Goal: Transaction & Acquisition: Purchase product/service

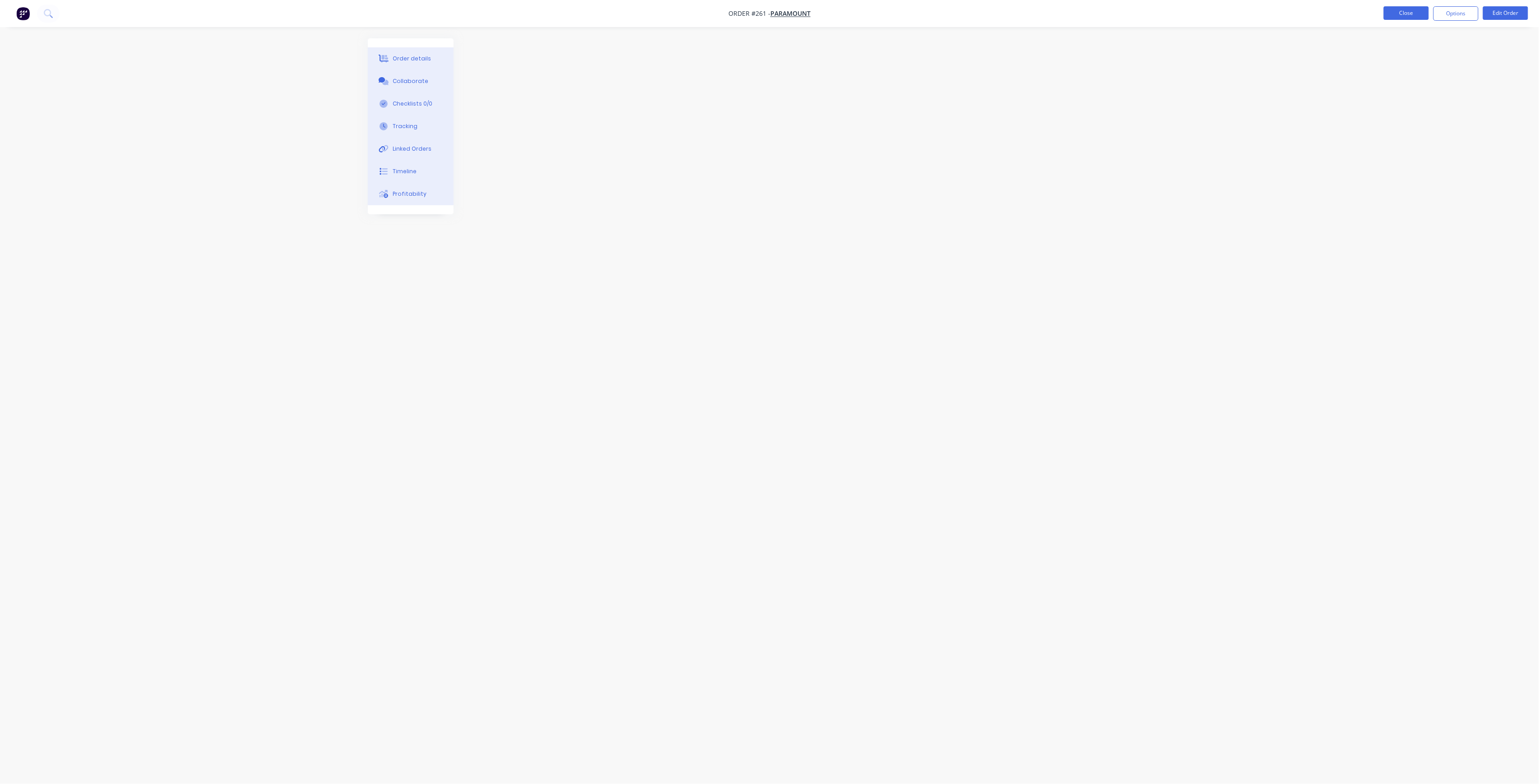
click at [1402, 7] on button "Close" at bounding box center [1406, 13] width 45 height 13
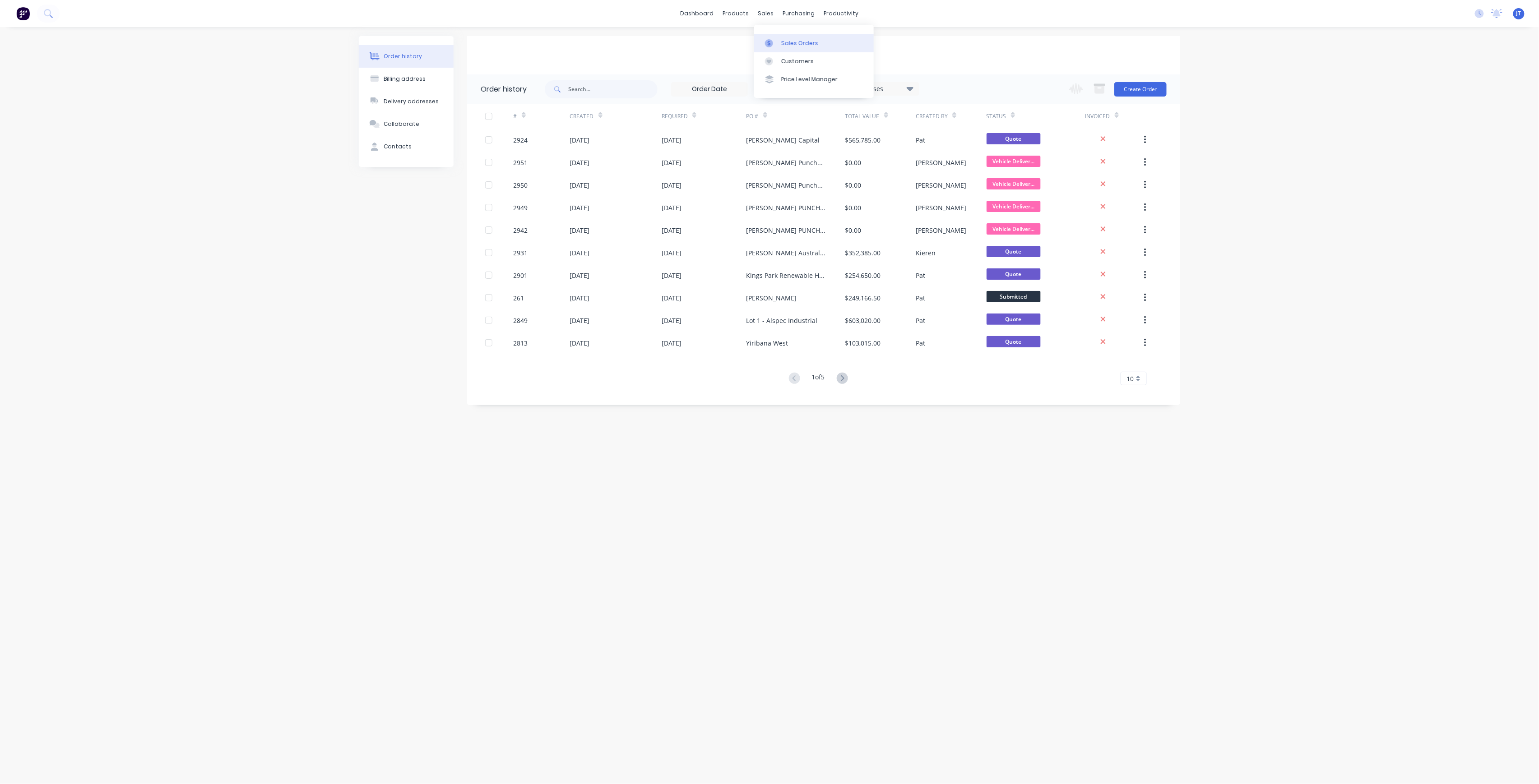
click at [792, 35] on link "Sales Orders" at bounding box center [814, 43] width 120 height 18
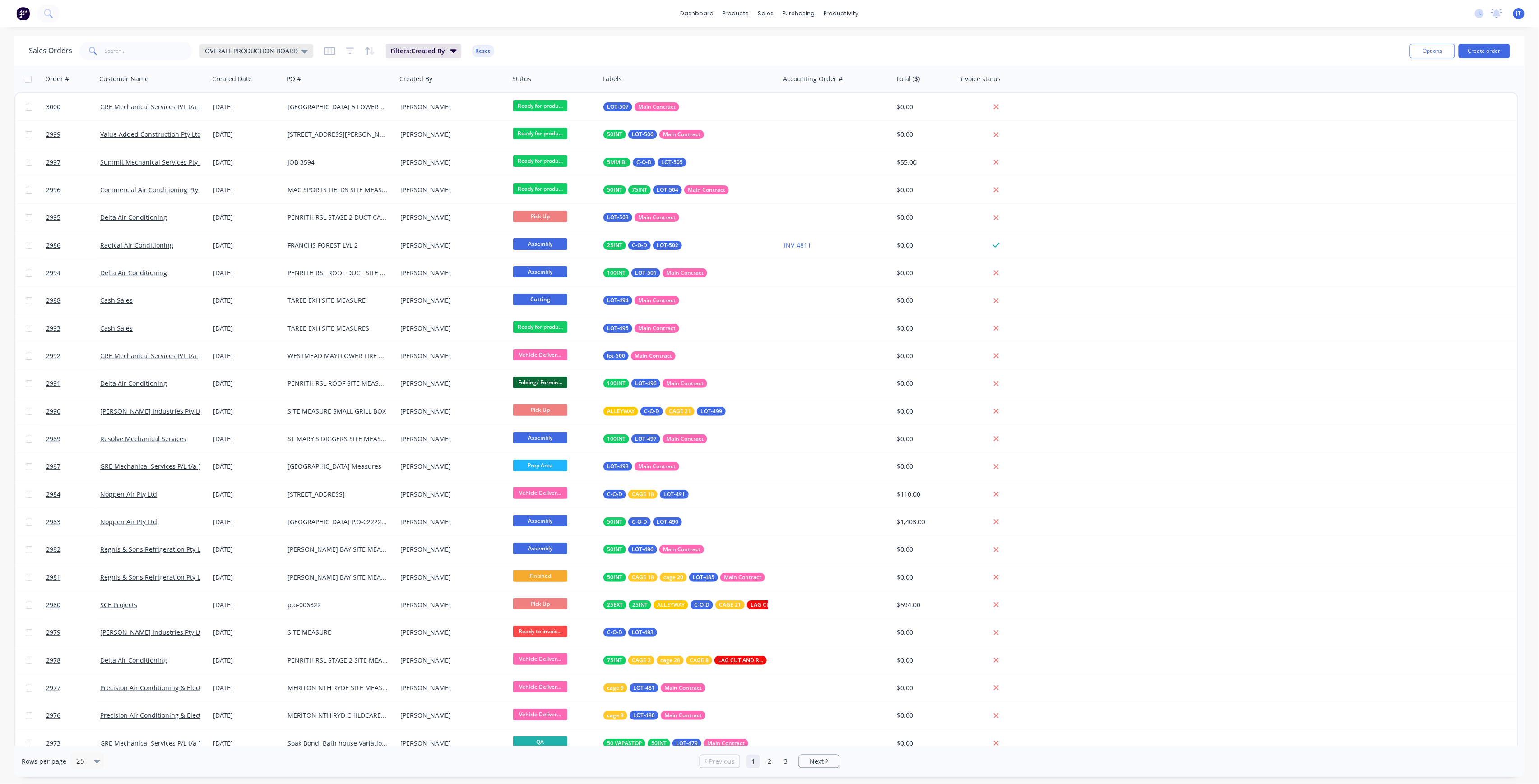
click at [293, 49] on span "OVERALL PRODUCTION BOARD" at bounding box center [251, 51] width 93 height 10
click at [223, 128] on button "None" at bounding box center [254, 127] width 103 height 10
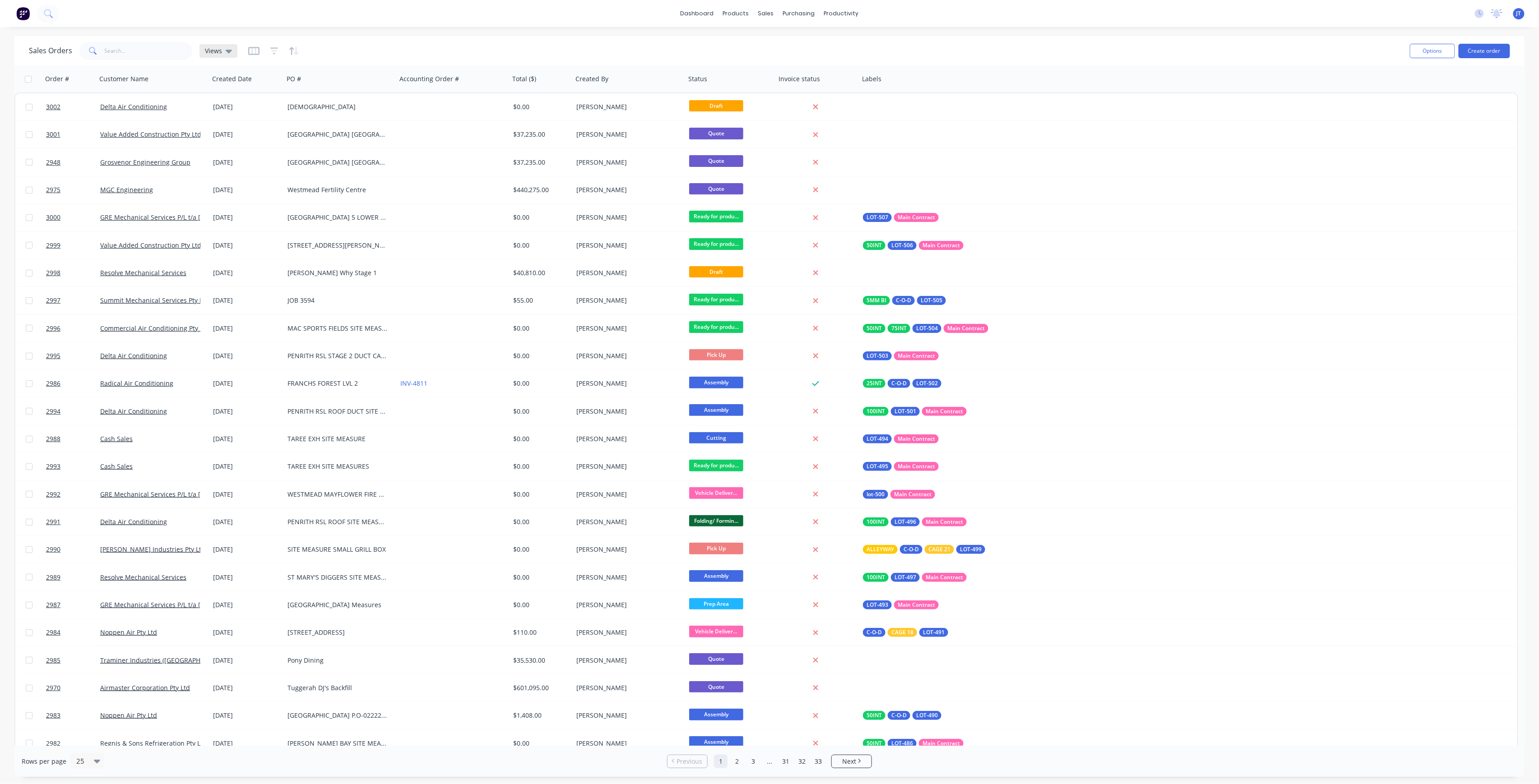
click at [234, 54] on div "Views" at bounding box center [218, 51] width 38 height 13
click at [492, 53] on div "Sales Orders Views" at bounding box center [715, 51] width 1374 height 22
click at [800, 42] on div "Sales Orders" at bounding box center [800, 43] width 37 height 8
click at [1474, 48] on button "Create order" at bounding box center [1485, 51] width 51 height 15
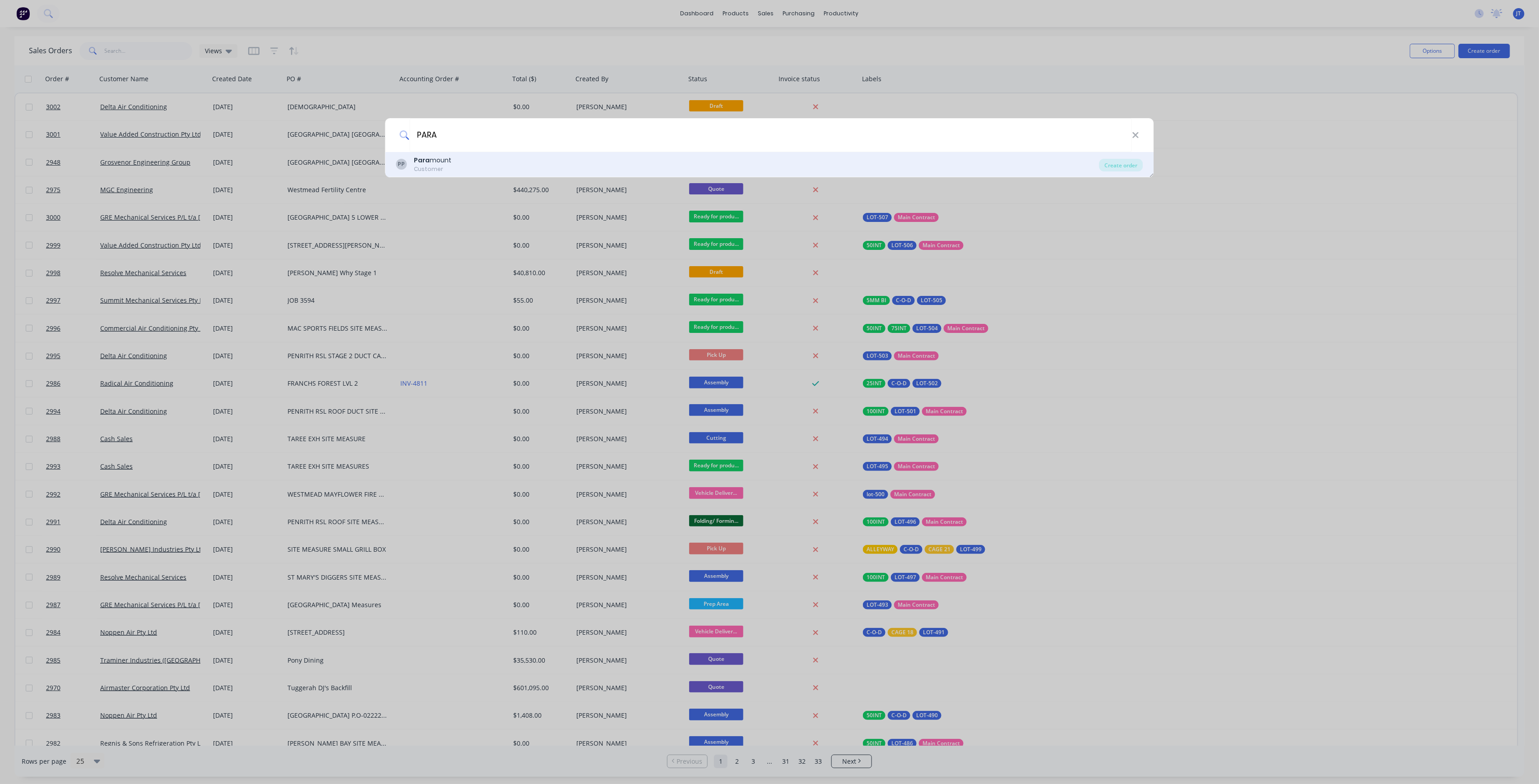
type input "PARA"
click at [557, 161] on div "PP Para mount Customer" at bounding box center [748, 164] width 703 height 18
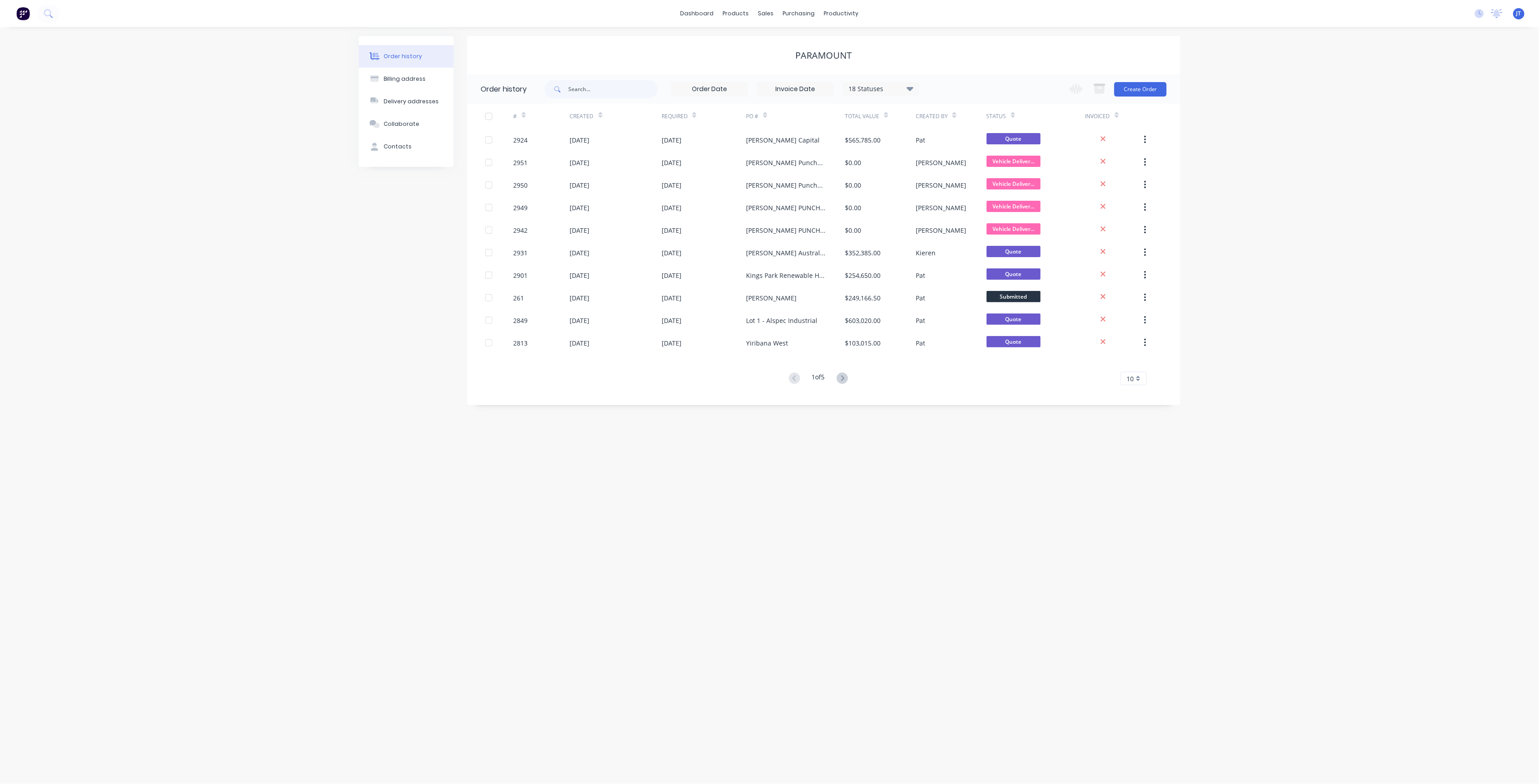
click at [1134, 104] on div "Invoiced" at bounding box center [1113, 116] width 56 height 25
click at [1148, 82] on button "Create Order" at bounding box center [1141, 89] width 53 height 15
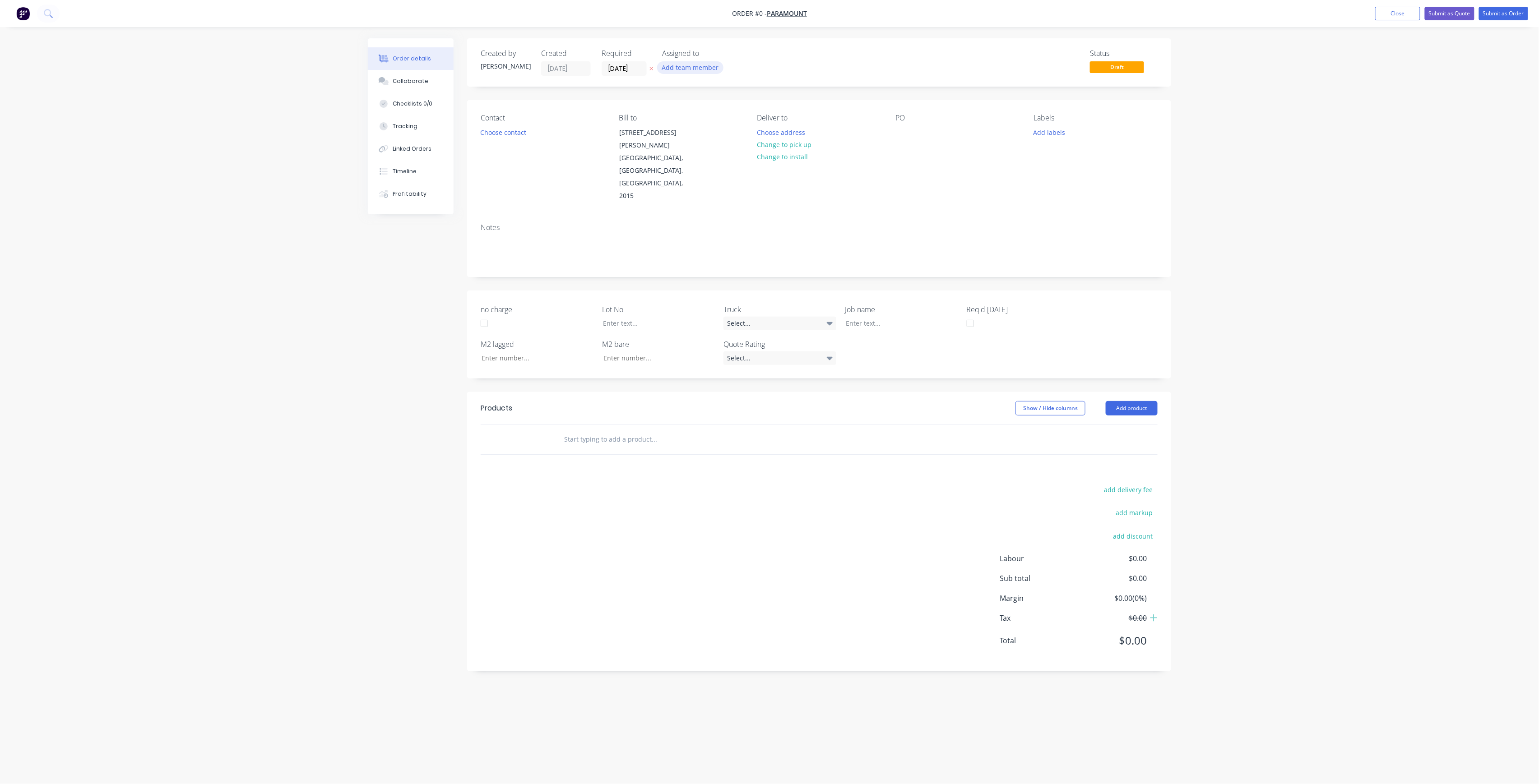
click at [676, 63] on button "Add team member" at bounding box center [690, 67] width 67 height 12
click at [725, 116] on div "[PERSON_NAME] (You)" at bounding box center [736, 118] width 90 height 10
click at [646, 67] on div "Creating draft order... Loading... Order details Collaborate Checklists 0/0 Tra…" at bounding box center [770, 375] width 822 height 673
click at [642, 71] on input "[DATE]" at bounding box center [624, 68] width 44 height 13
click at [669, 128] on div "8" at bounding box center [669, 131] width 13 height 13
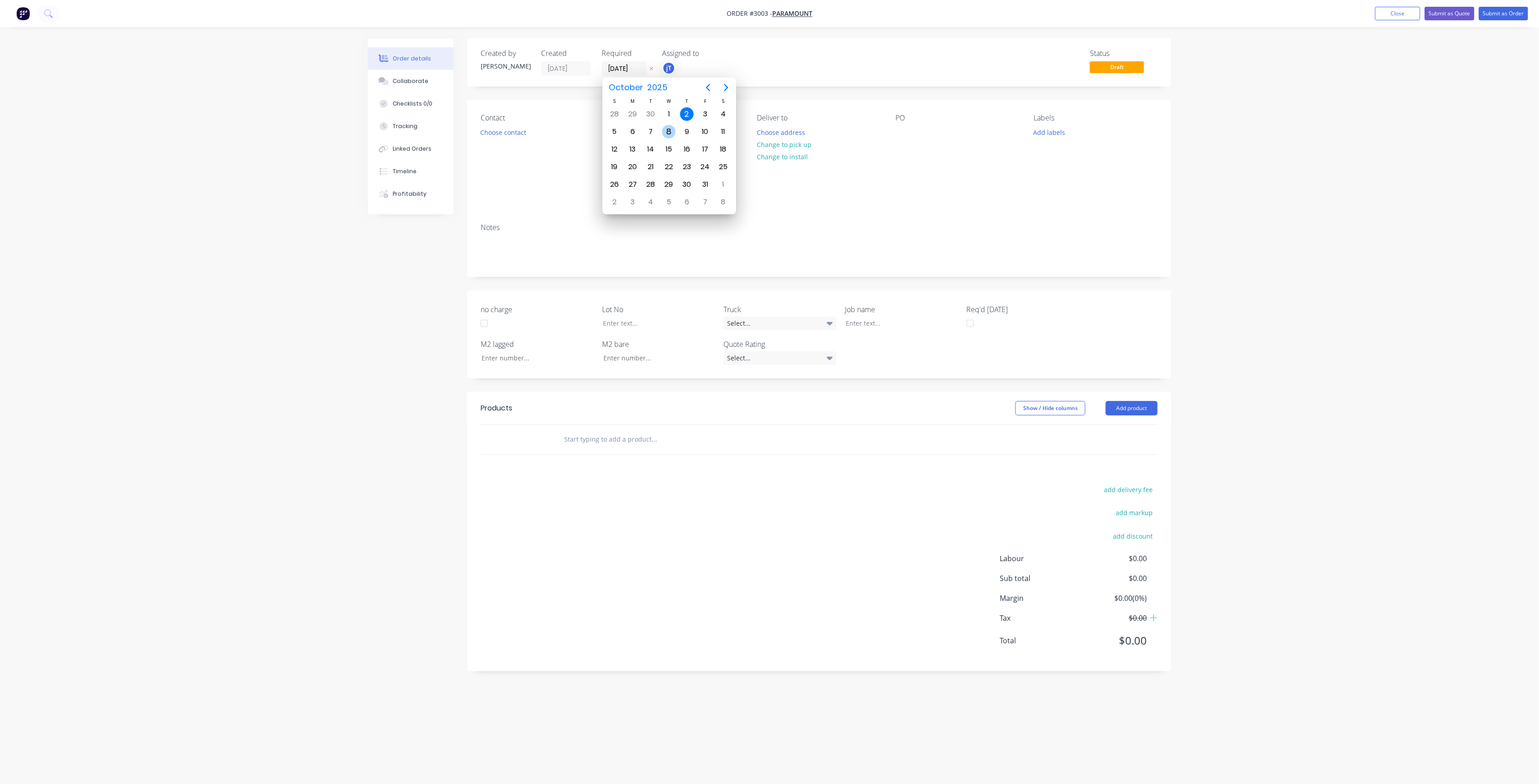
type input "[DATE]"
click at [521, 130] on button "Choose contact" at bounding box center [503, 132] width 56 height 12
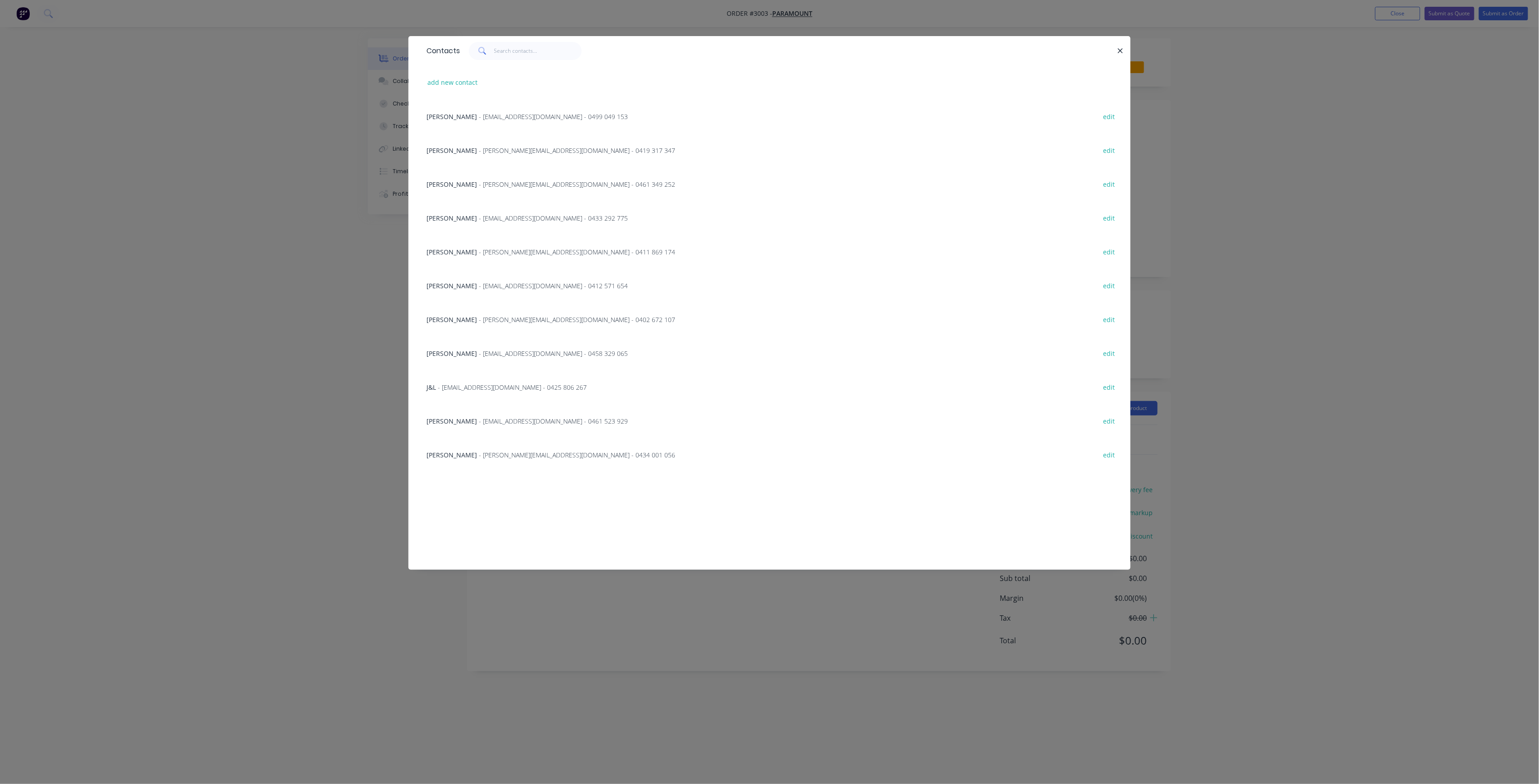
click at [479, 451] on span "- [PERSON_NAME][EMAIL_ADDRESS][DOMAIN_NAME] - 0434 001 056" at bounding box center [577, 455] width 196 height 9
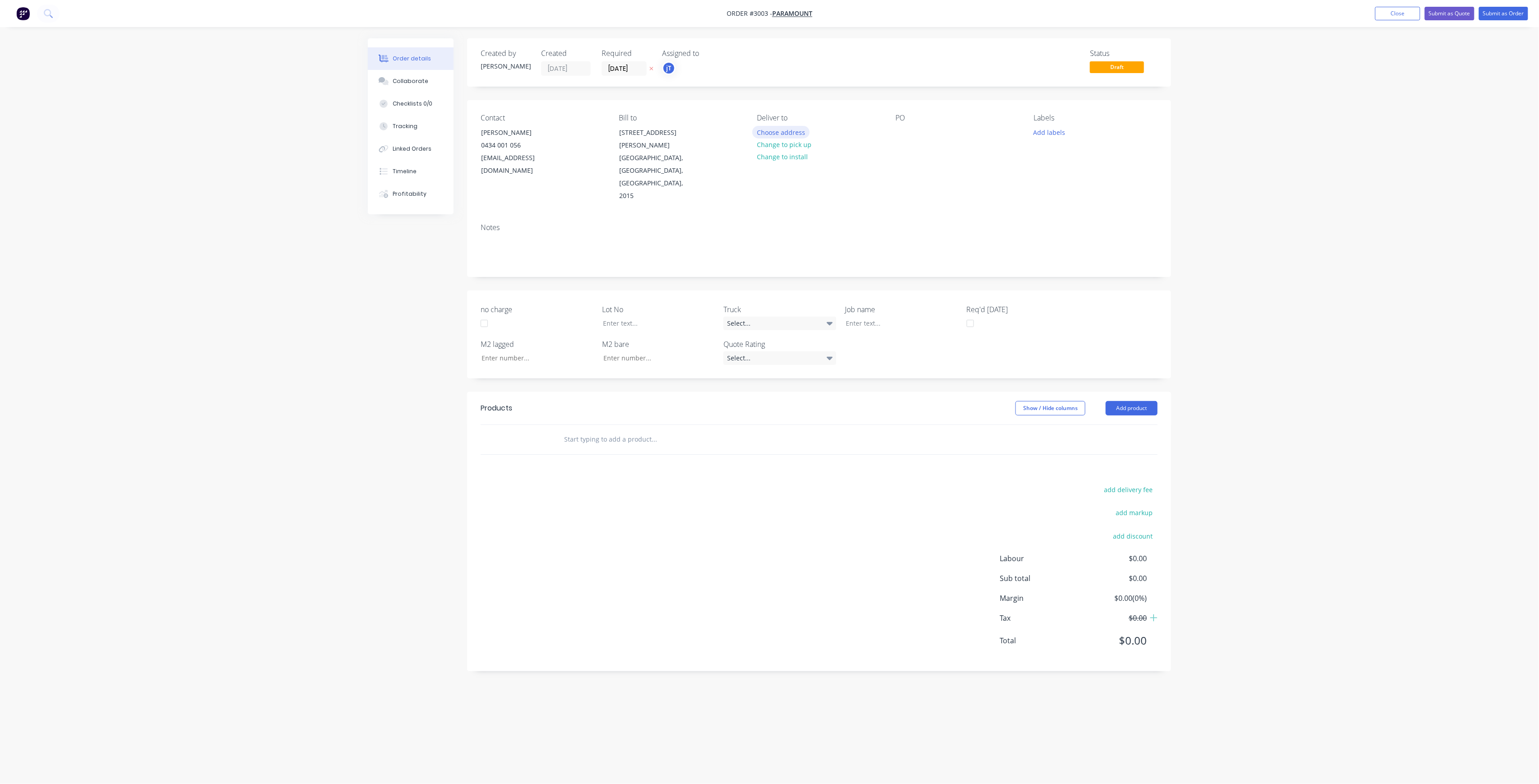
click at [802, 132] on button "Choose address" at bounding box center [781, 132] width 57 height 12
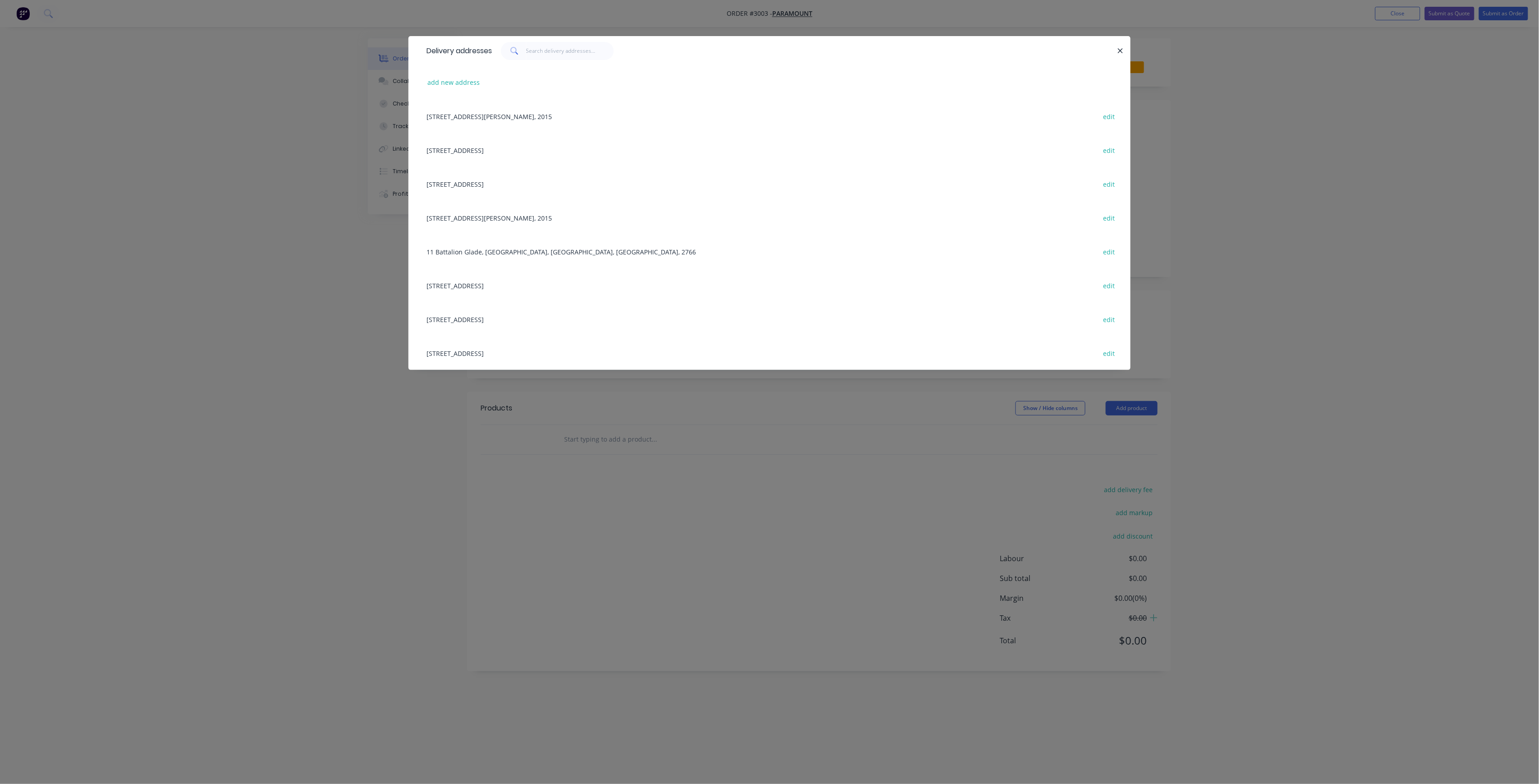
click at [544, 316] on div "[STREET_ADDRESS] edit" at bounding box center [769, 319] width 695 height 34
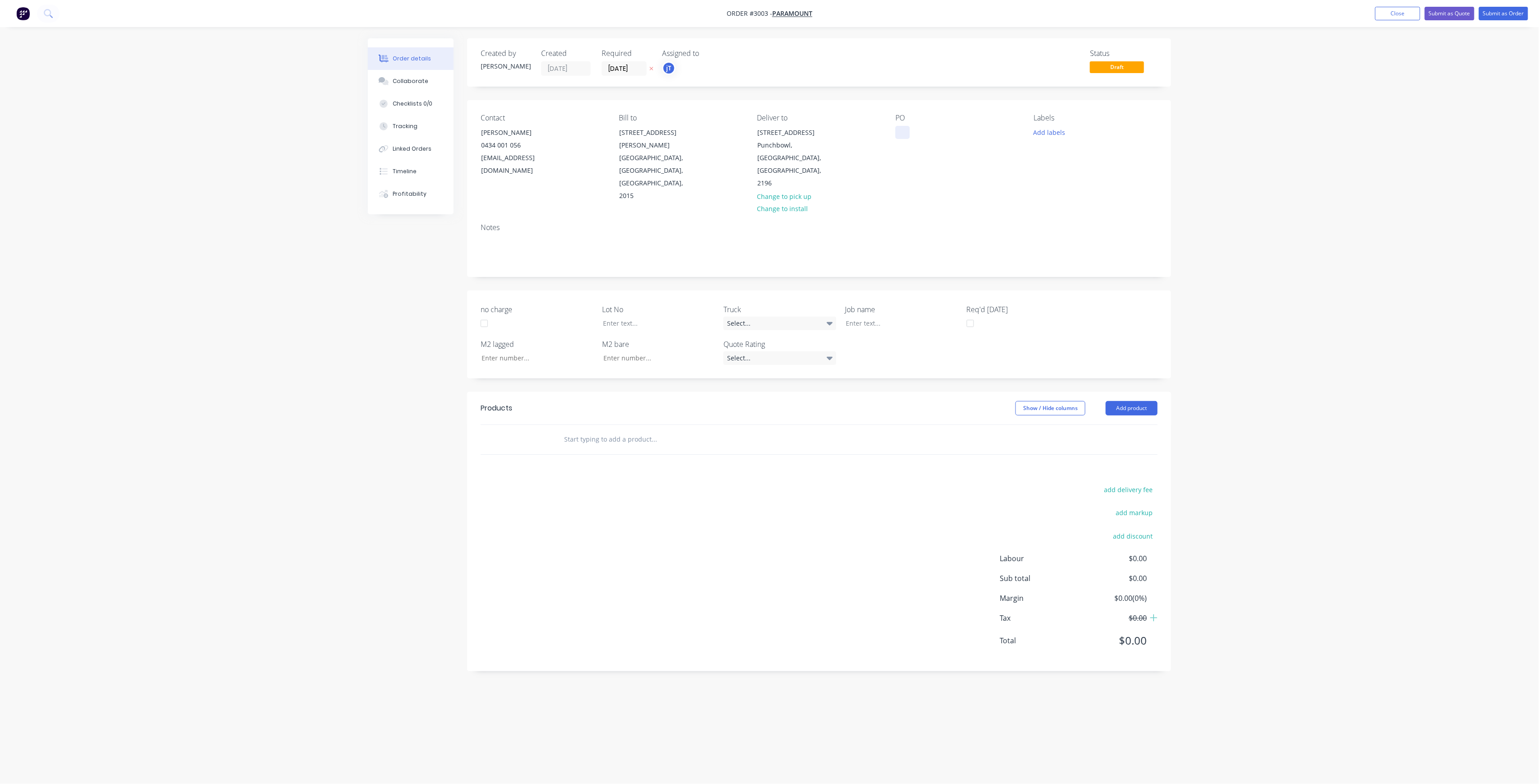
click at [906, 134] on div at bounding box center [903, 132] width 15 height 13
click at [647, 430] on input "text" at bounding box center [654, 439] width 180 height 18
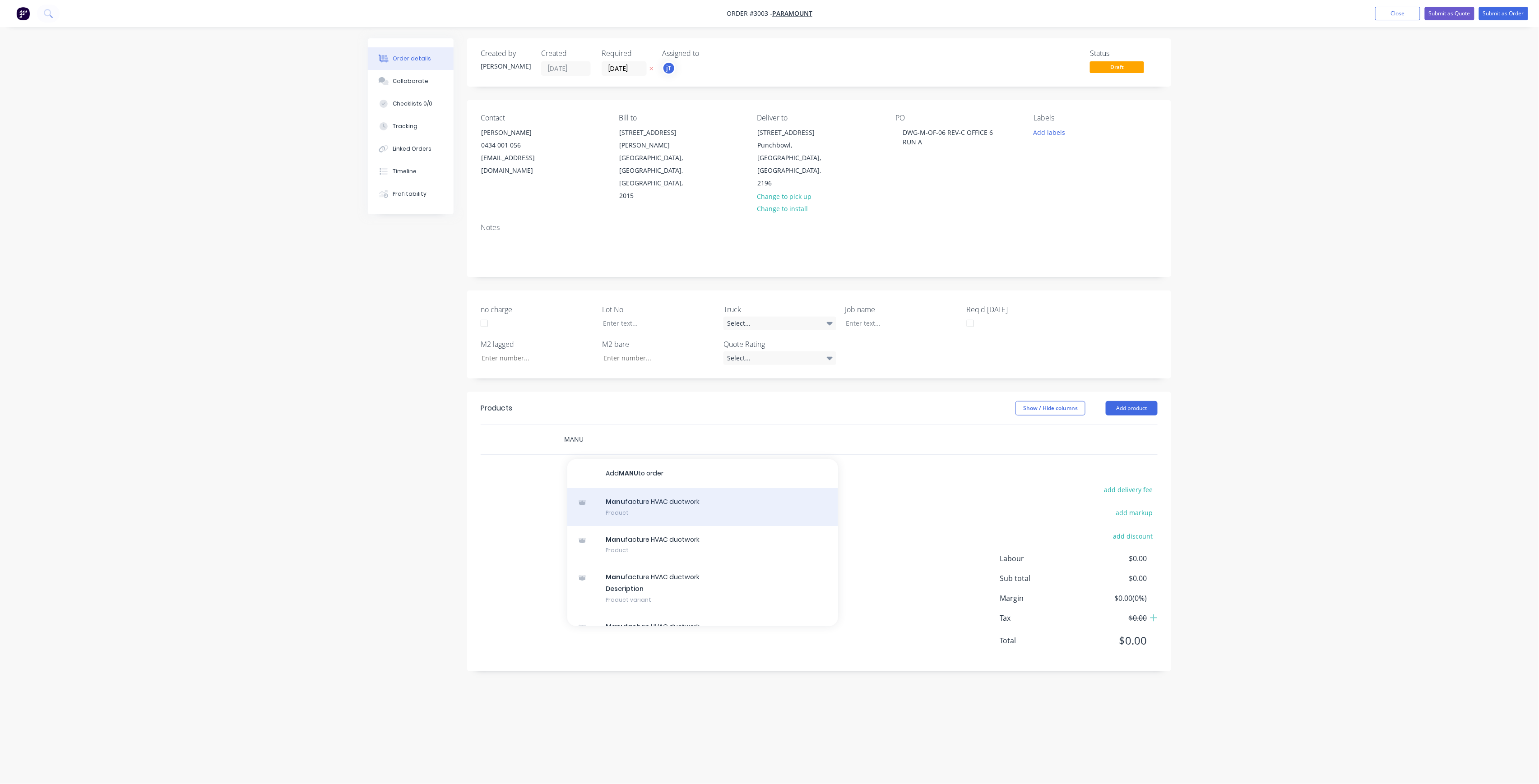
type input "MANU"
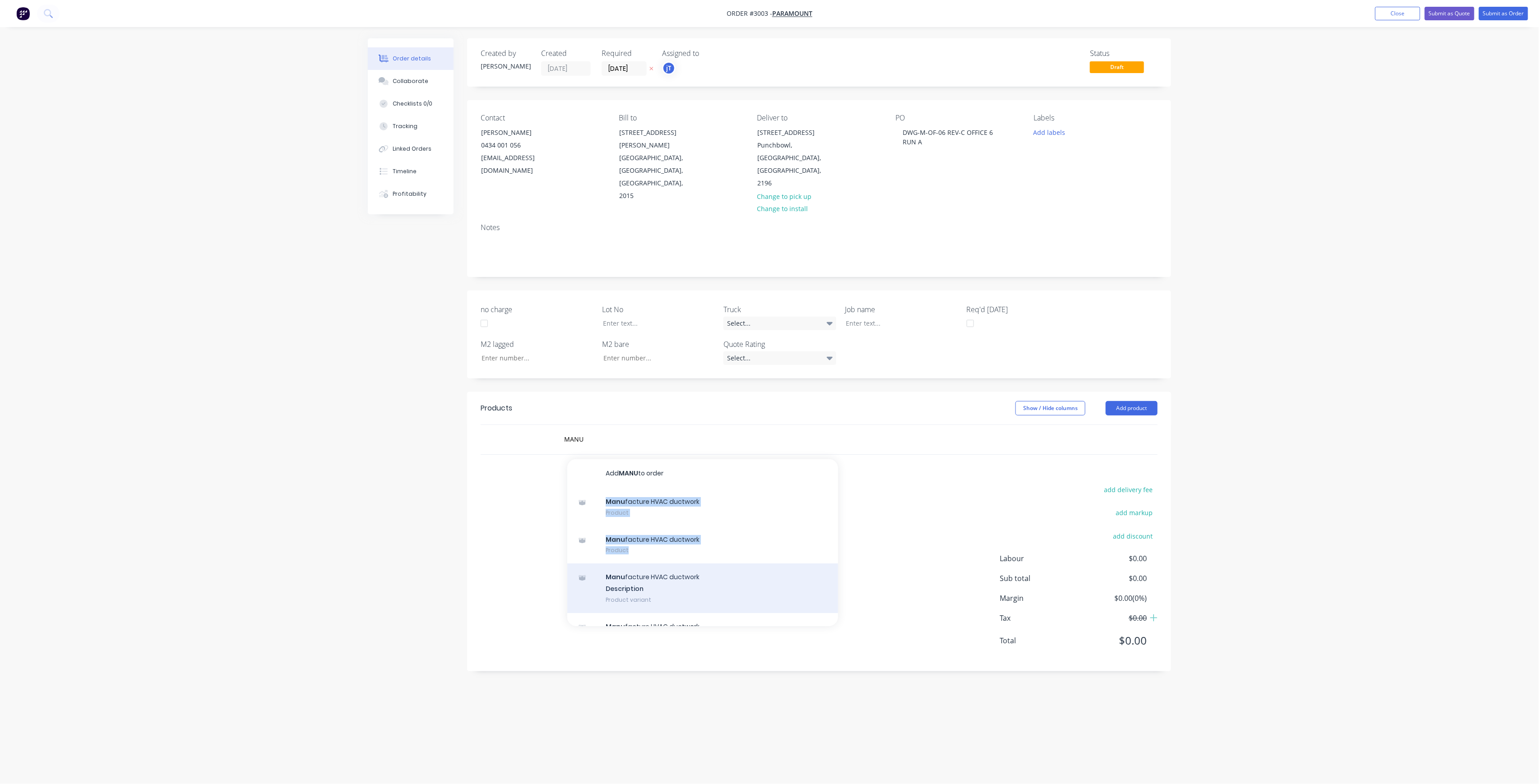
drag, startPoint x: 699, startPoint y: 473, endPoint x: 674, endPoint y: 559, distance: 89.6
click at [674, 559] on div "Add MANU to order Manu facture HVAC ductwork Product Manu facture HVAC ductwork…" at bounding box center [703, 543] width 271 height 167
click at [622, 563] on div "Manu facture HVAC ductwork Description Product variant" at bounding box center [703, 588] width 271 height 49
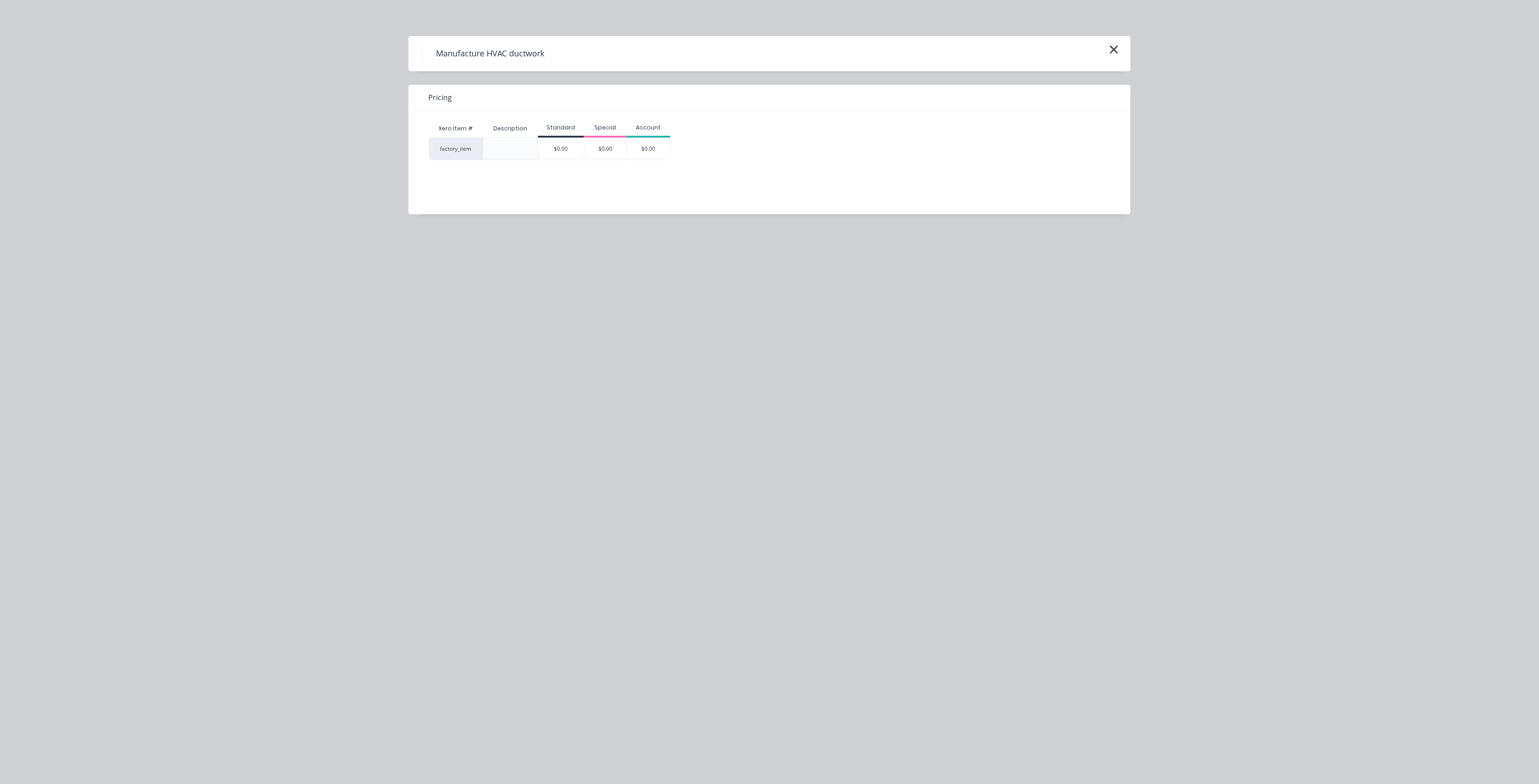
click at [575, 159] on div "$0.00" at bounding box center [561, 148] width 46 height 21
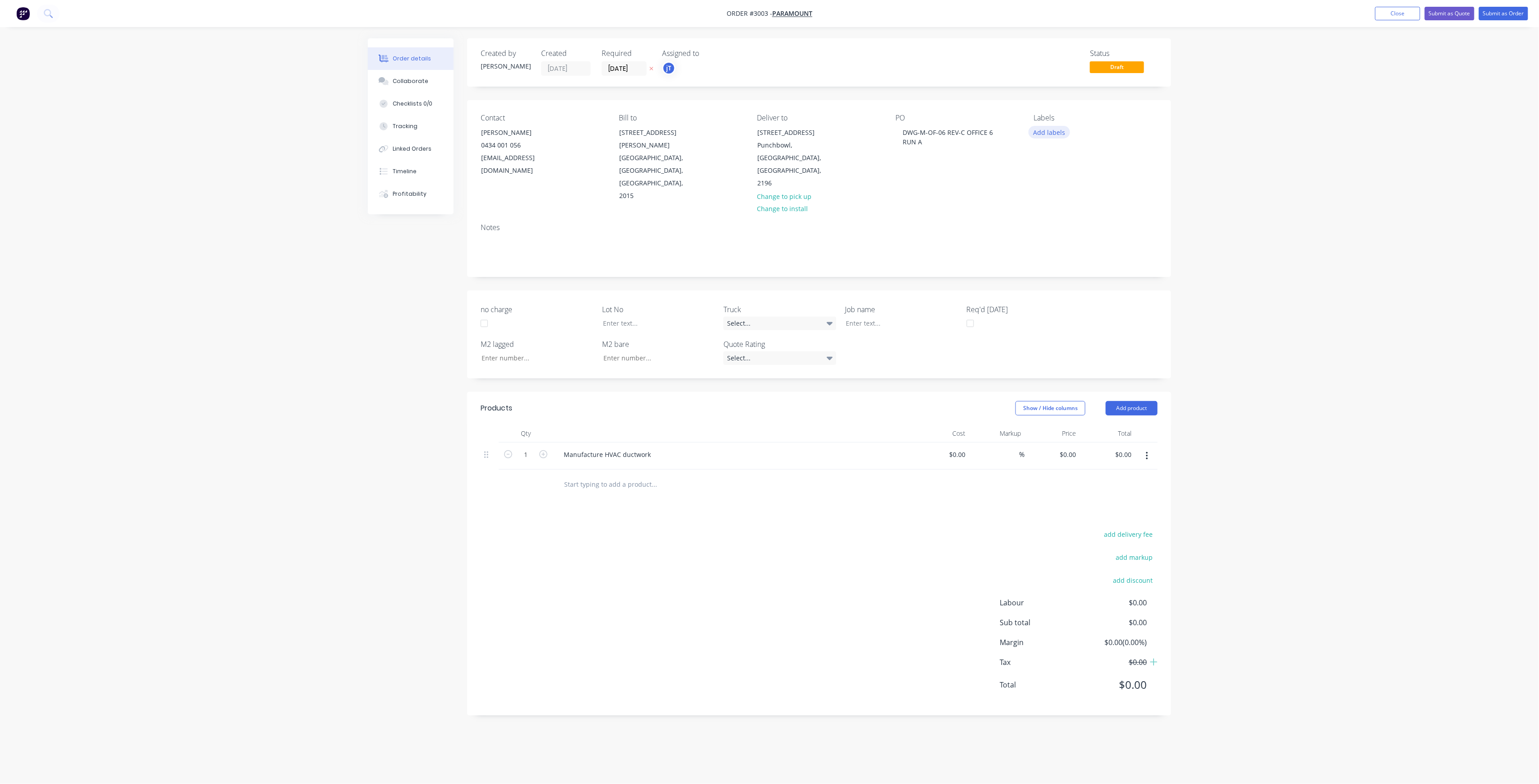
click at [1046, 137] on button "Add labels" at bounding box center [1049, 132] width 42 height 12
click at [1104, 166] on input "text" at bounding box center [1109, 159] width 94 height 18
type input "MAIN"
click at [1073, 210] on div "Main Contract" at bounding box center [1080, 213] width 45 height 10
drag, startPoint x: 1080, startPoint y: 159, endPoint x: 1054, endPoint y: 167, distance: 27.2
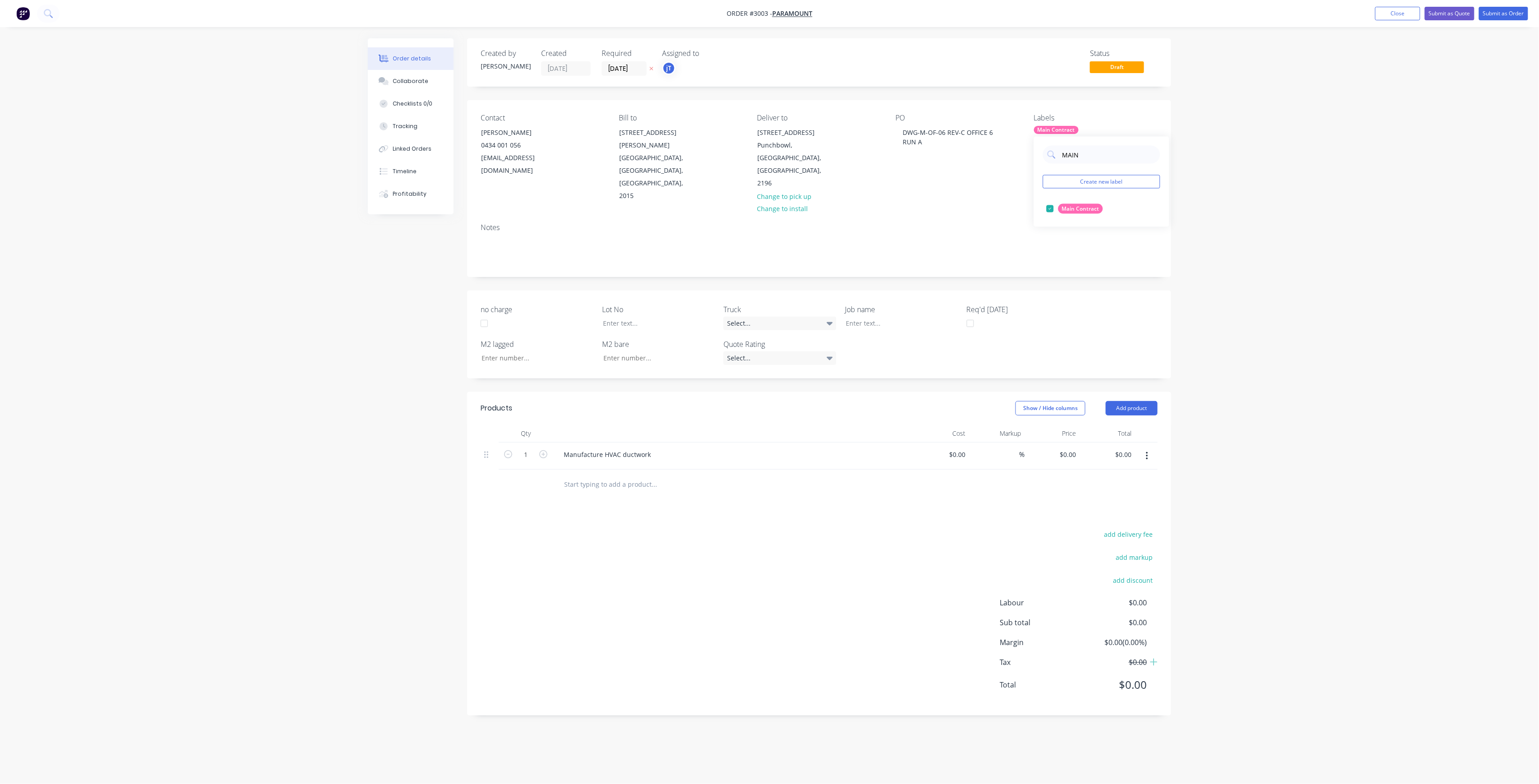
click at [1054, 167] on div "MAIN Create new label Main Contract edit" at bounding box center [1101, 182] width 135 height 90
click at [1069, 211] on div "LOT-509" at bounding box center [1072, 209] width 29 height 10
drag, startPoint x: 1090, startPoint y: 157, endPoint x: 1060, endPoint y: 163, distance: 30.6
click at [1060, 163] on div "LOT-509" at bounding box center [1102, 155] width 117 height 18
type input "50"
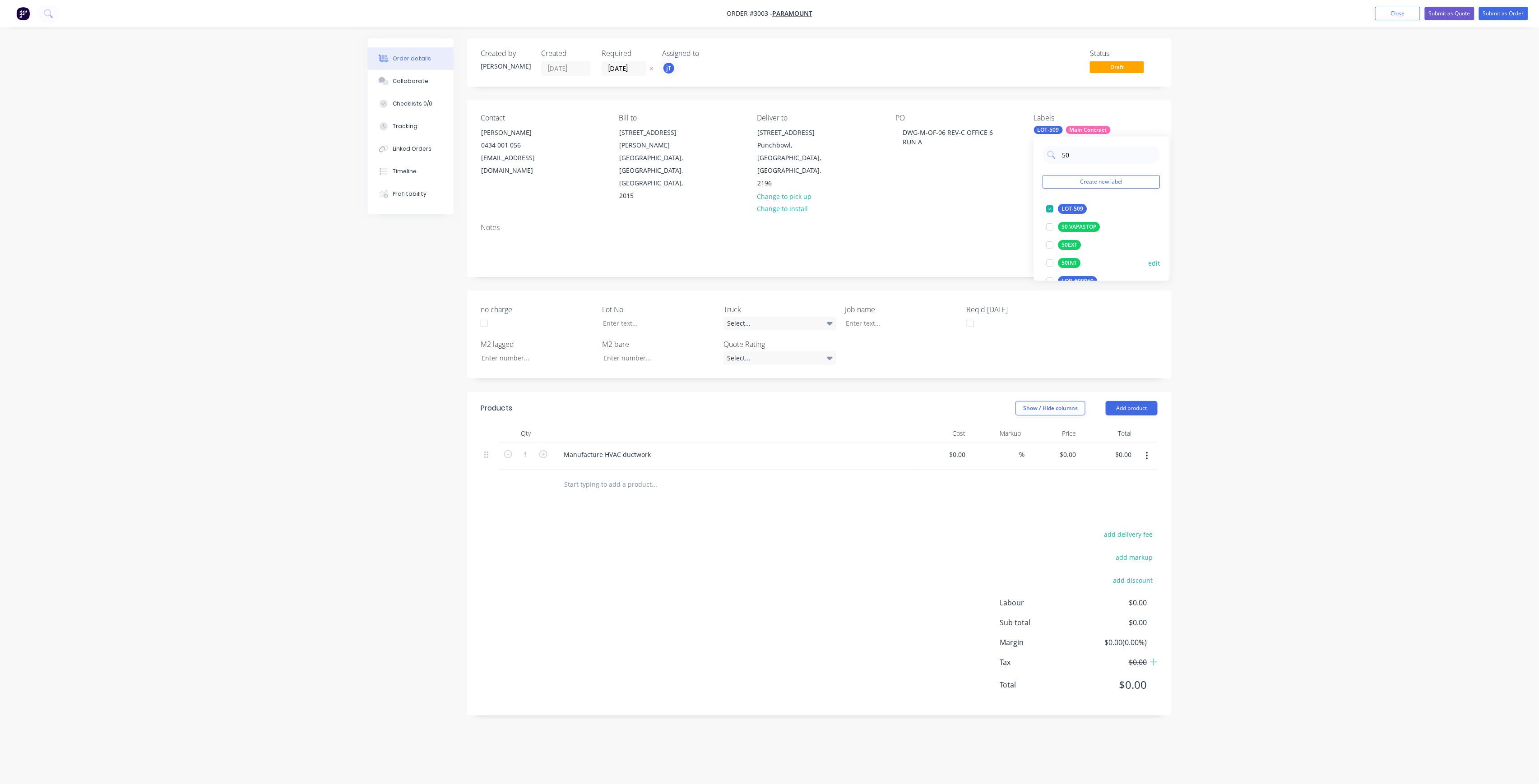
click at [1068, 265] on div "50INT" at bounding box center [1069, 263] width 23 height 10
click at [1064, 161] on input "50" at bounding box center [1109, 155] width 94 height 18
click at [884, 401] on div "Show / Hide columns Add product" at bounding box center [891, 408] width 533 height 15
click at [1500, 16] on button "Submit as Order" at bounding box center [1504, 13] width 49 height 13
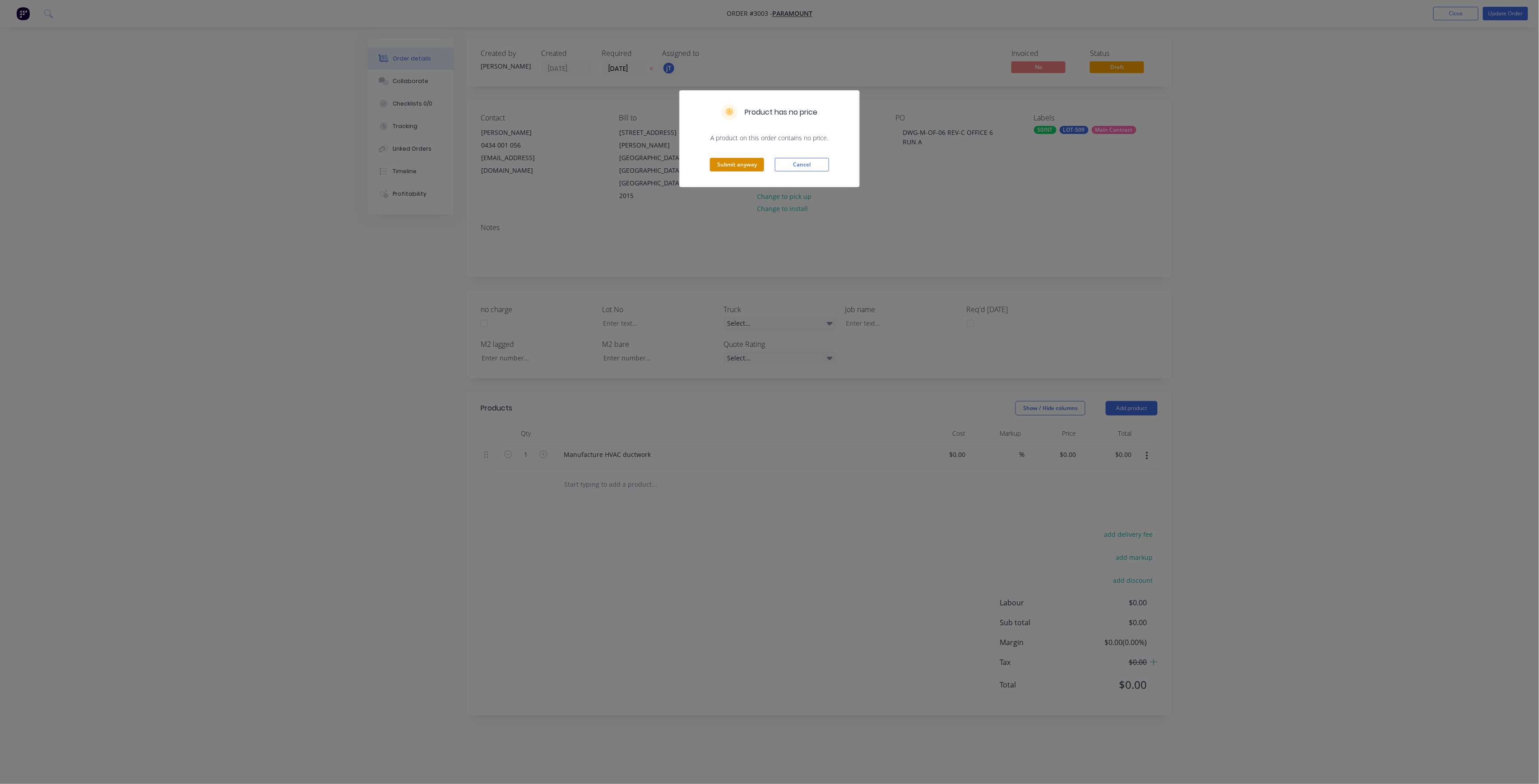
click at [759, 168] on button "Submit anyway" at bounding box center [737, 164] width 54 height 13
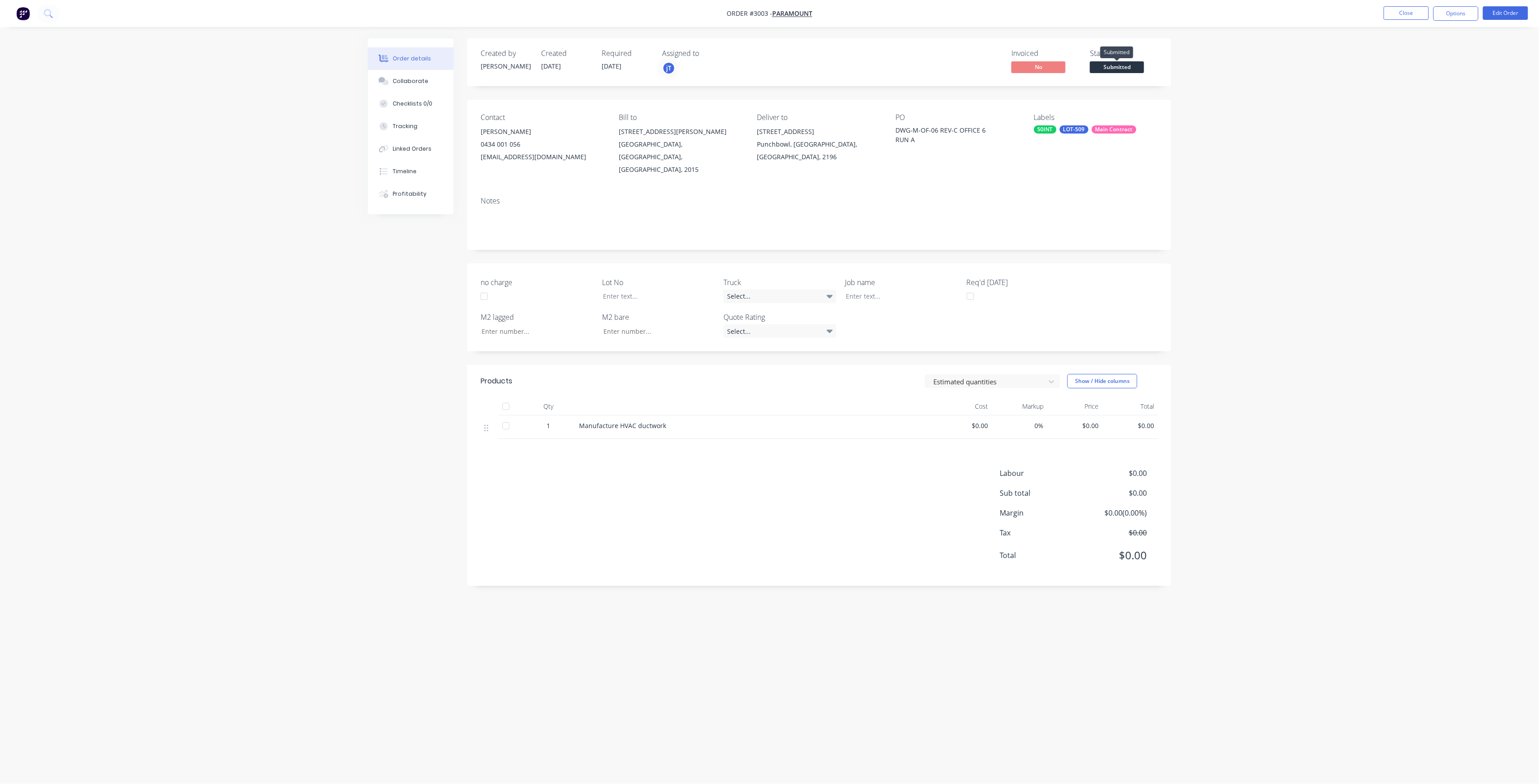
click at [1127, 71] on span "Submitted" at bounding box center [1117, 67] width 54 height 11
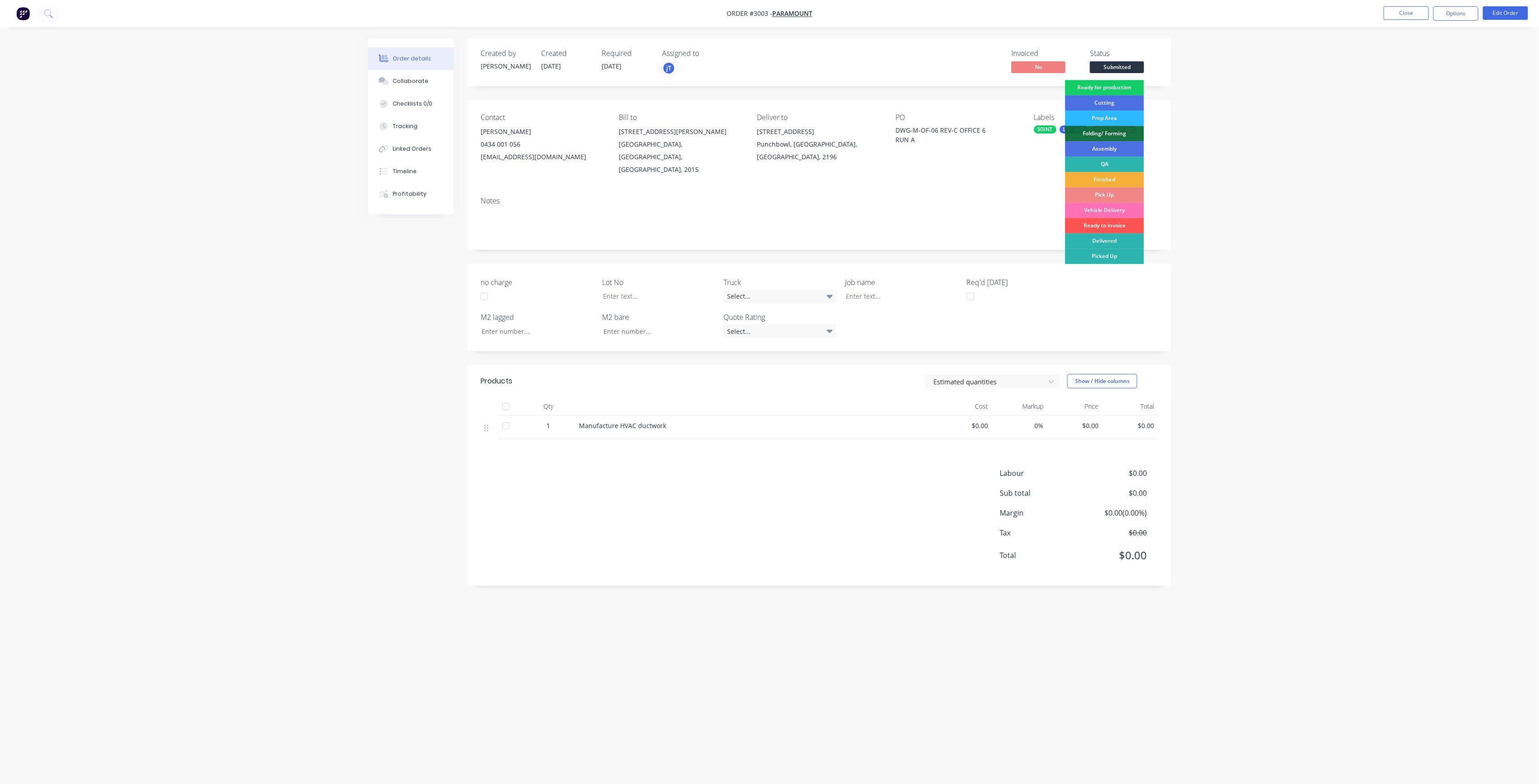
click at [1120, 90] on div "Ready for production" at bounding box center [1104, 87] width 79 height 15
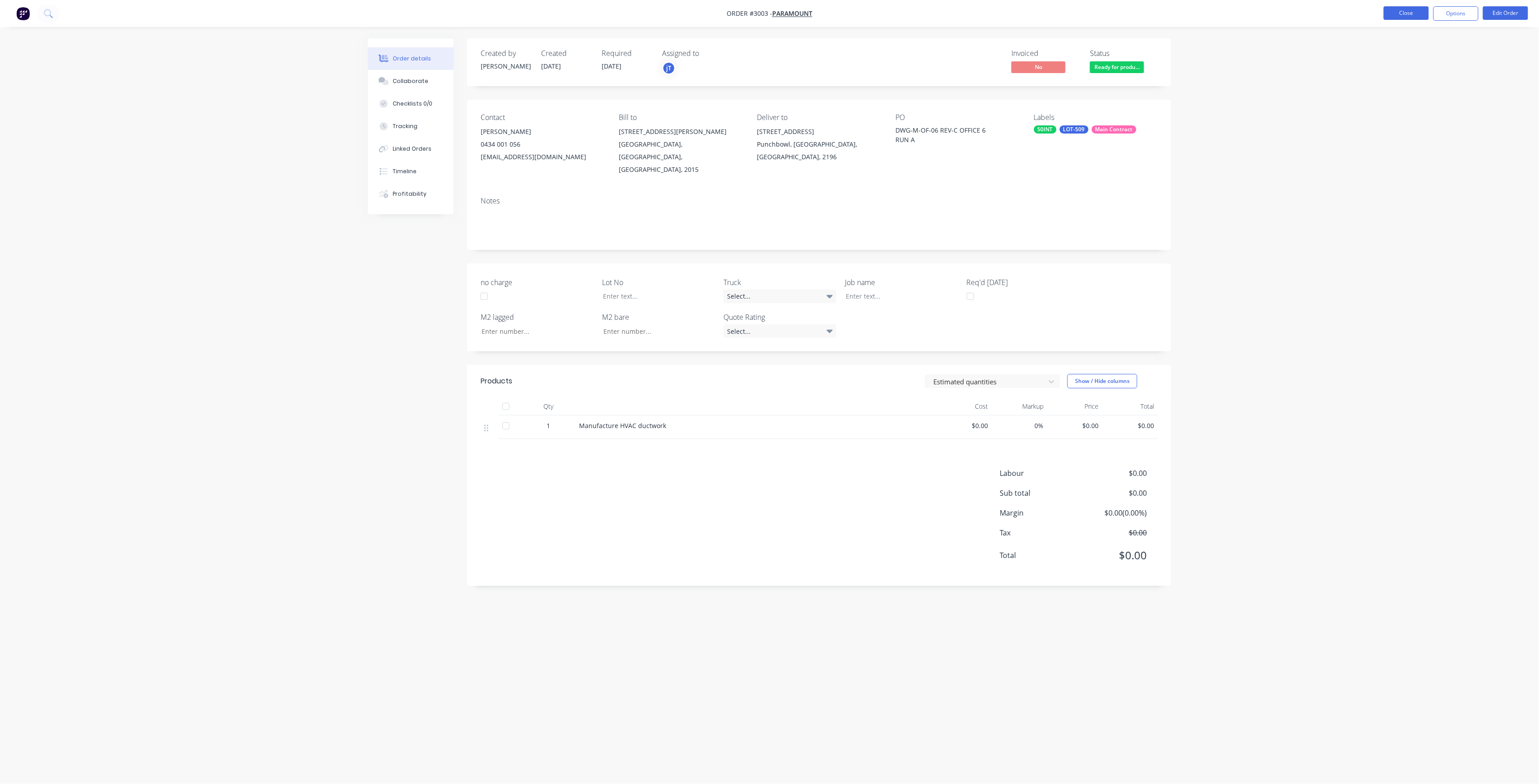
click at [1392, 17] on button "Close" at bounding box center [1406, 13] width 45 height 13
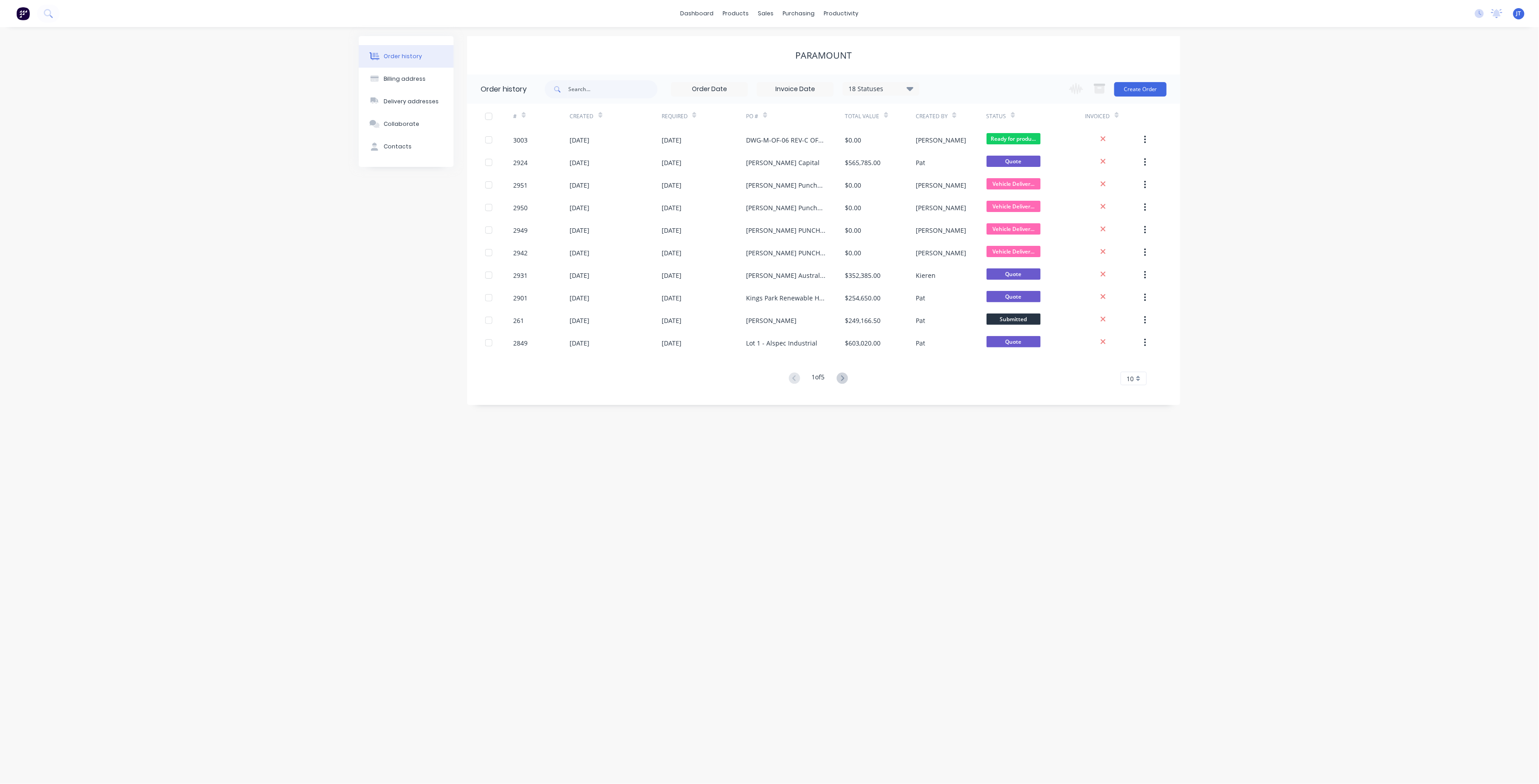
drag, startPoint x: 1511, startPoint y: 401, endPoint x: 1332, endPoint y: 334, distance: 191.1
click at [1511, 401] on div "Order history Billing address Delivery addresses Collaborate Contacts Paramount…" at bounding box center [769, 405] width 1539 height 757
click at [784, 46] on div "Sales Orders" at bounding box center [800, 43] width 37 height 8
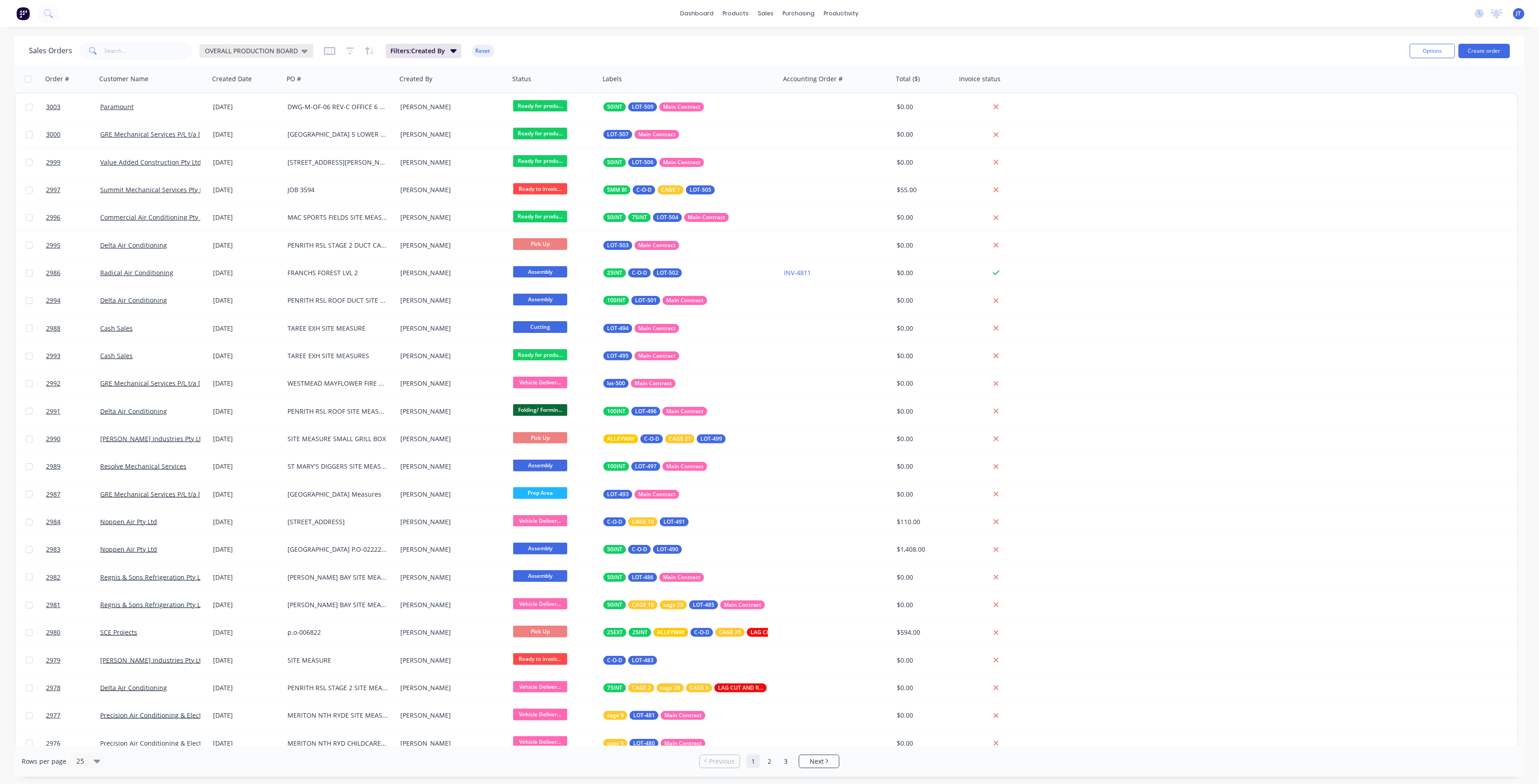
click at [224, 48] on span "OVERALL PRODUCTION BOARD" at bounding box center [251, 51] width 93 height 10
click at [125, 54] on input "text" at bounding box center [149, 51] width 88 height 18
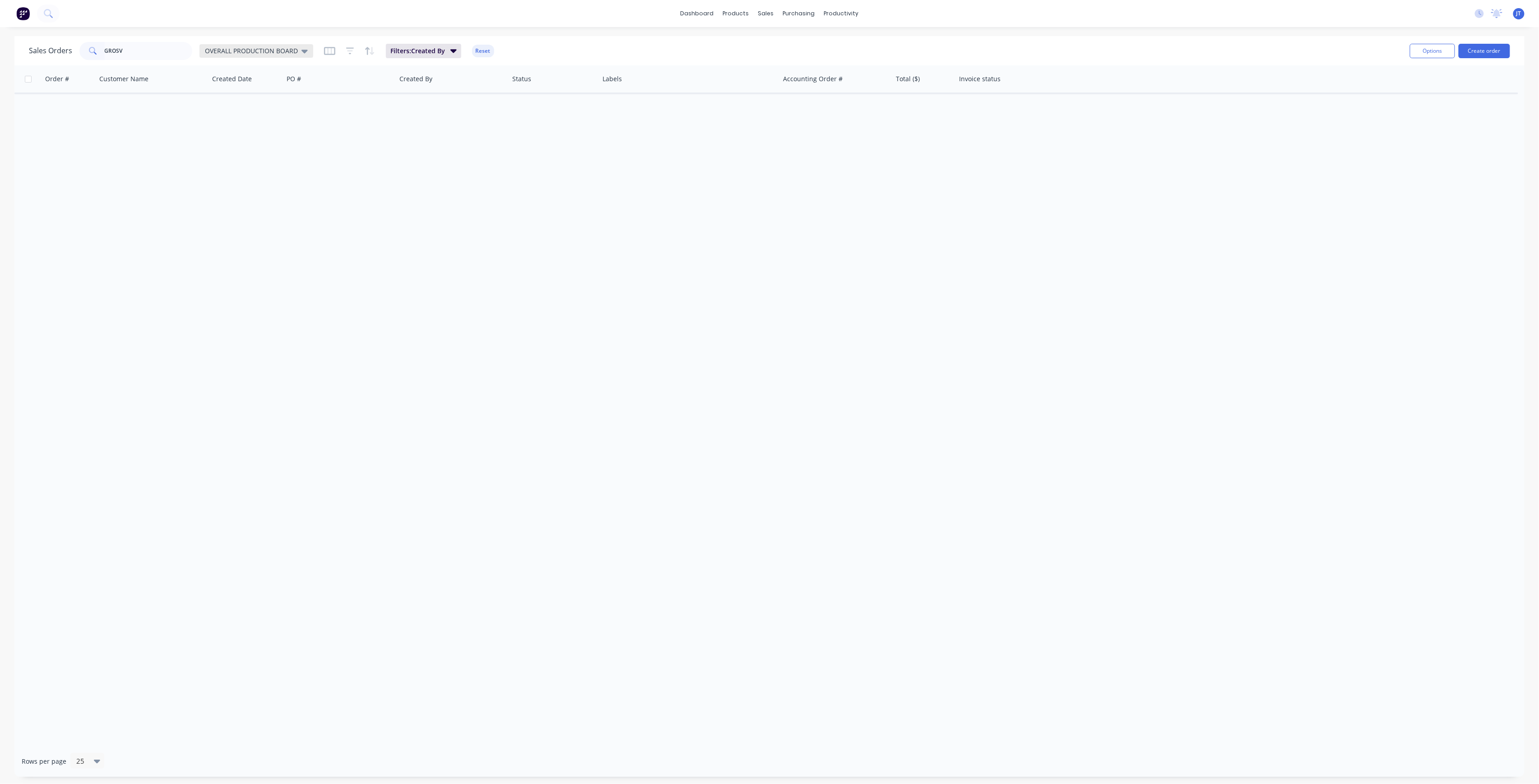
click at [259, 51] on span "OVERALL PRODUCTION BOARD" at bounding box center [251, 51] width 93 height 10
click at [246, 121] on div "None edit" at bounding box center [263, 127] width 121 height 18
click at [209, 130] on button "None" at bounding box center [254, 127] width 103 height 10
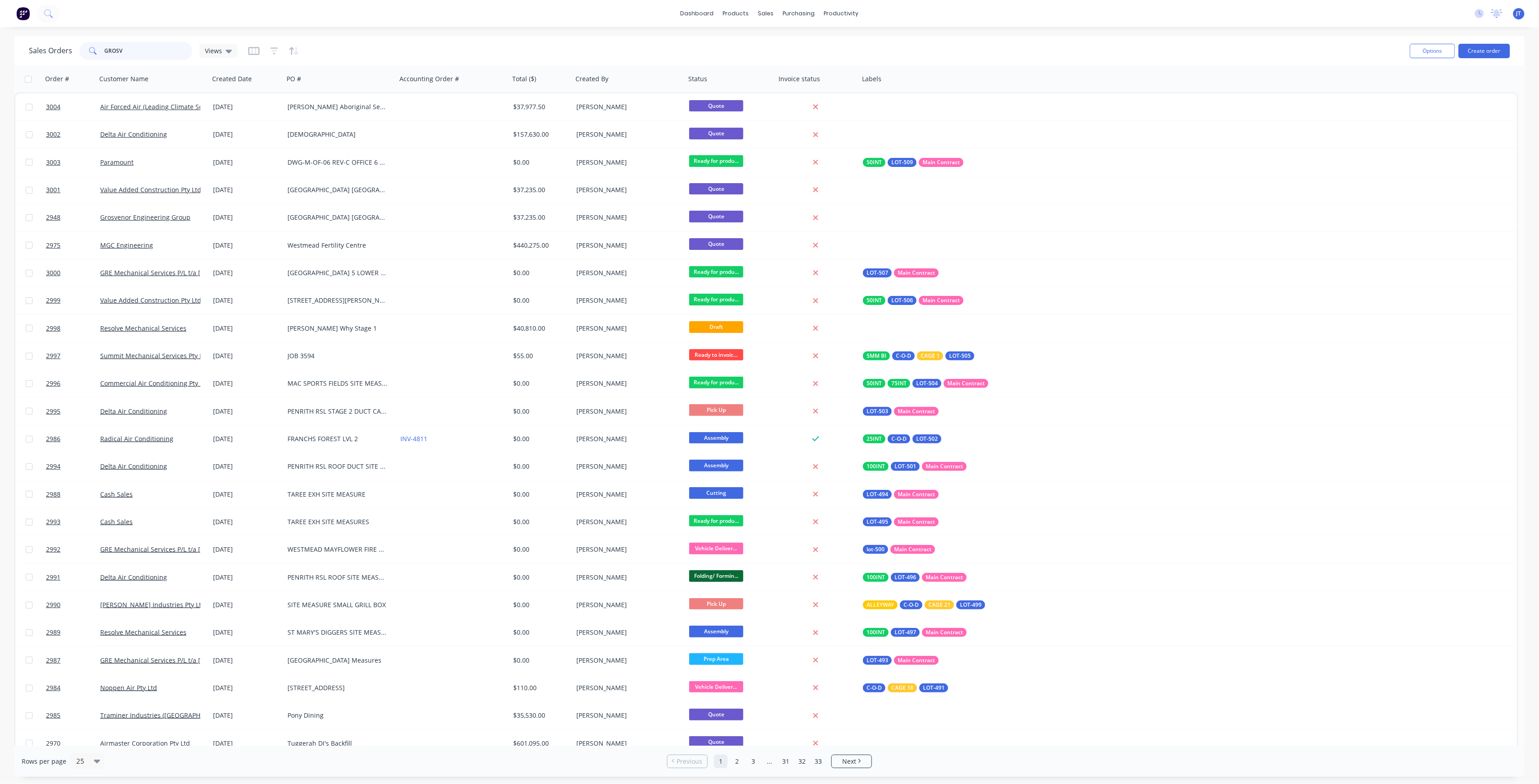
click at [157, 44] on input "GROSV" at bounding box center [149, 51] width 88 height 18
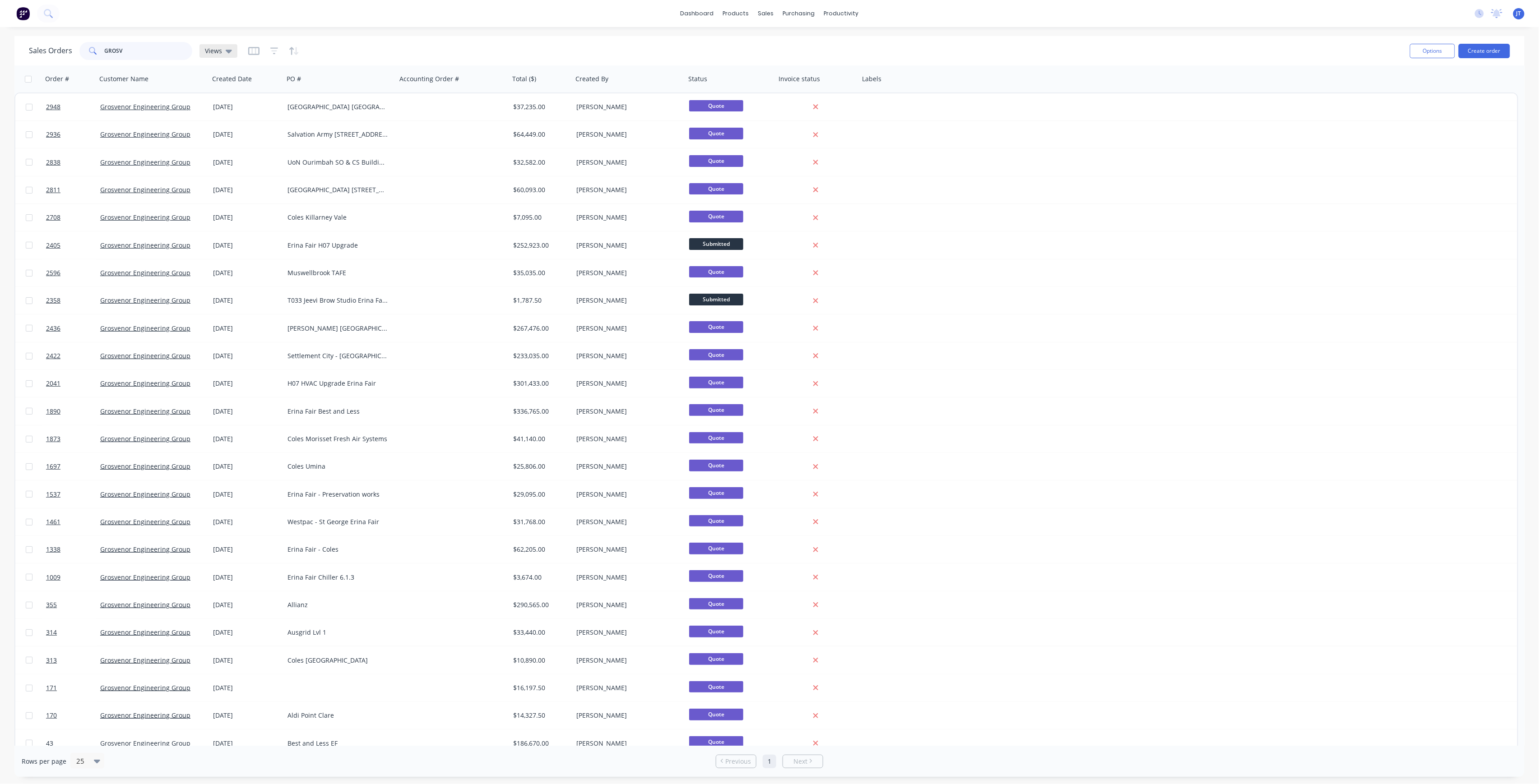
type input "GROSV"
click at [226, 53] on icon at bounding box center [229, 51] width 6 height 10
click at [235, 163] on button "Archived" at bounding box center [254, 163] width 103 height 10
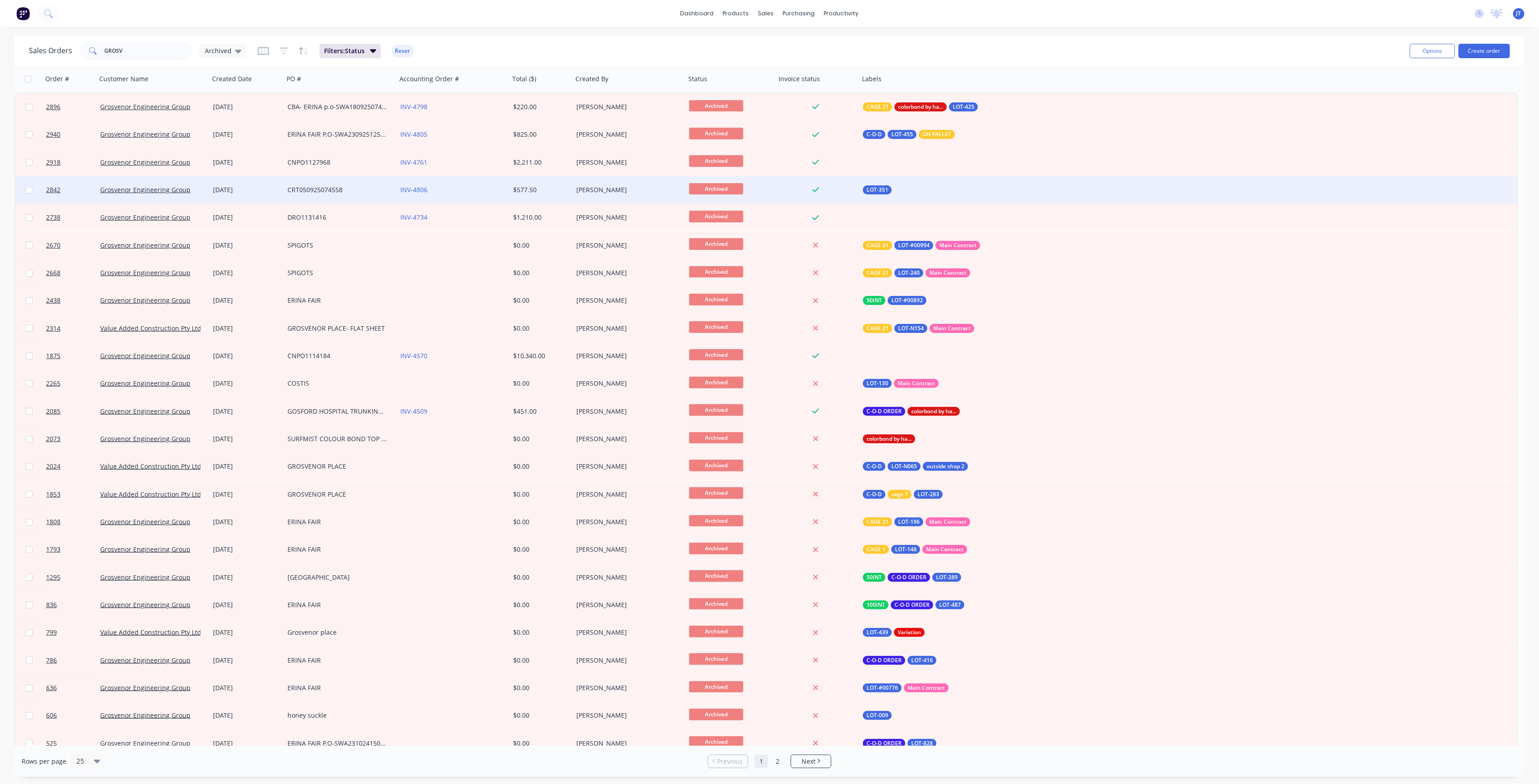
click at [769, 191] on div "Archived" at bounding box center [731, 190] width 83 height 13
click at [172, 193] on link "Grosvenor Engineering Group" at bounding box center [146, 189] width 90 height 9
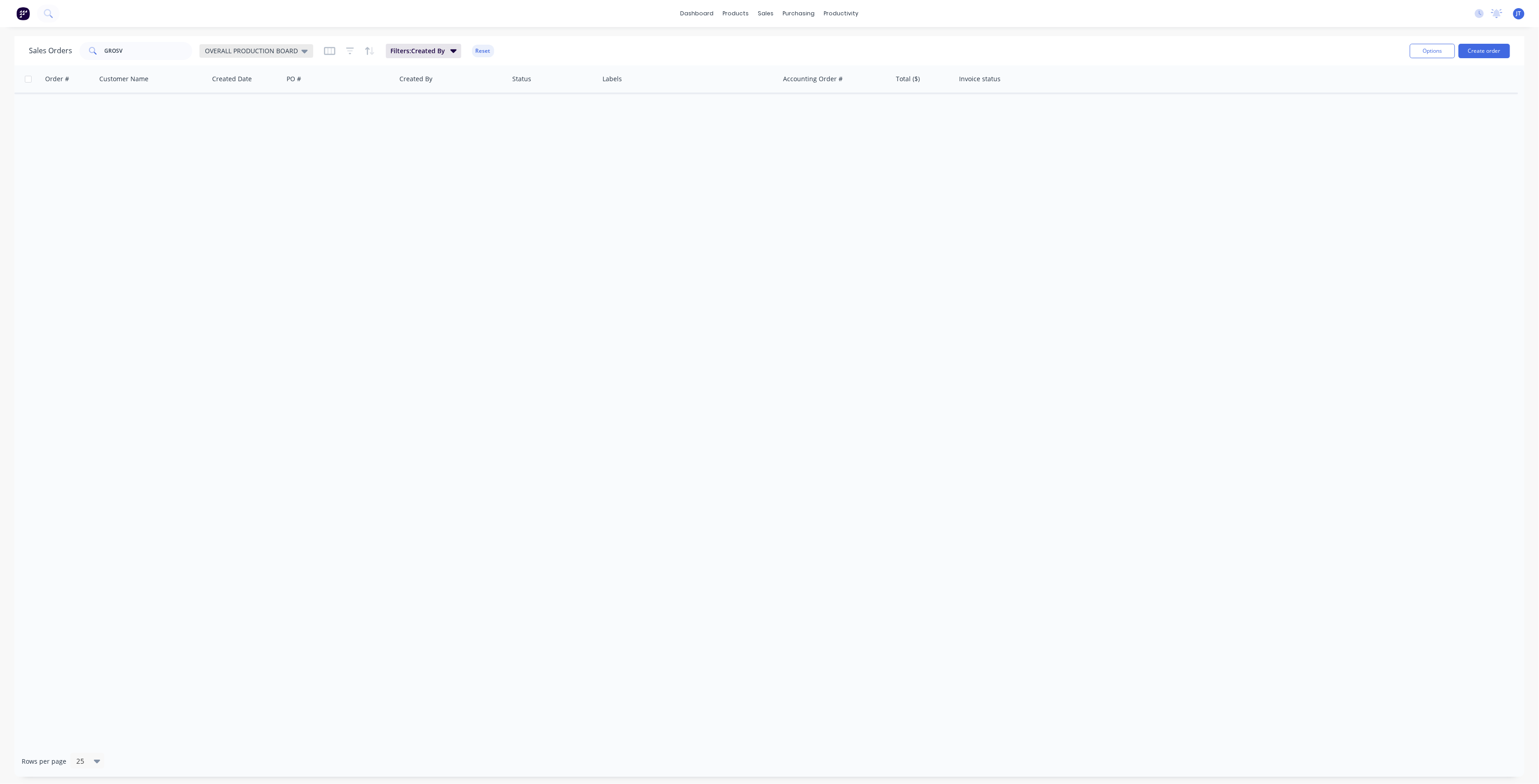
click at [246, 49] on span "OVERALL PRODUCTION BOARD" at bounding box center [251, 51] width 93 height 10
click at [212, 128] on button "None" at bounding box center [254, 127] width 103 height 10
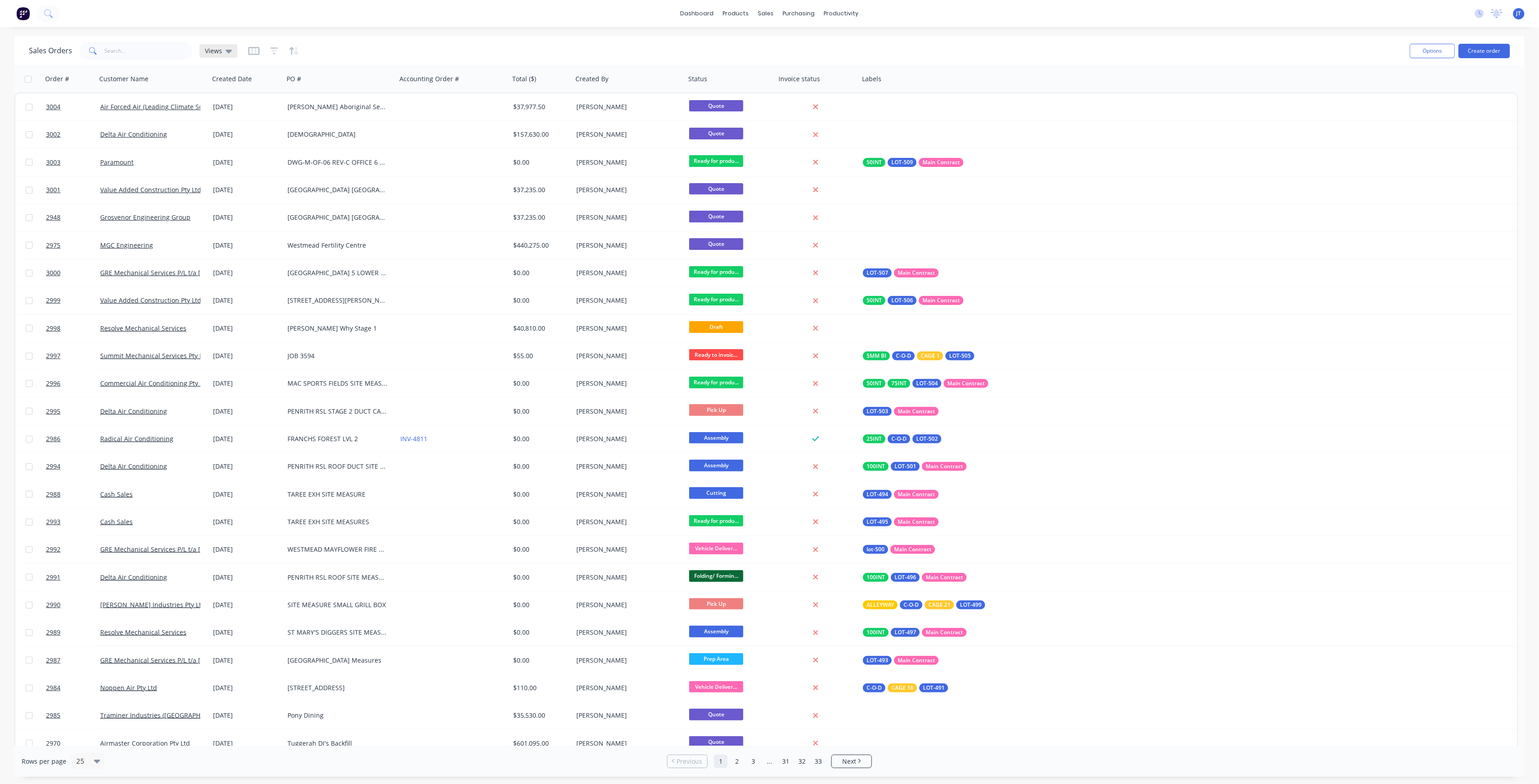
drag, startPoint x: 226, startPoint y: 54, endPoint x: 226, endPoint y: 65, distance: 11.0
click at [226, 54] on icon at bounding box center [229, 51] width 6 height 10
click at [217, 158] on div "Archived edit" at bounding box center [263, 163] width 121 height 18
click at [222, 161] on button "Archived" at bounding box center [254, 163] width 103 height 10
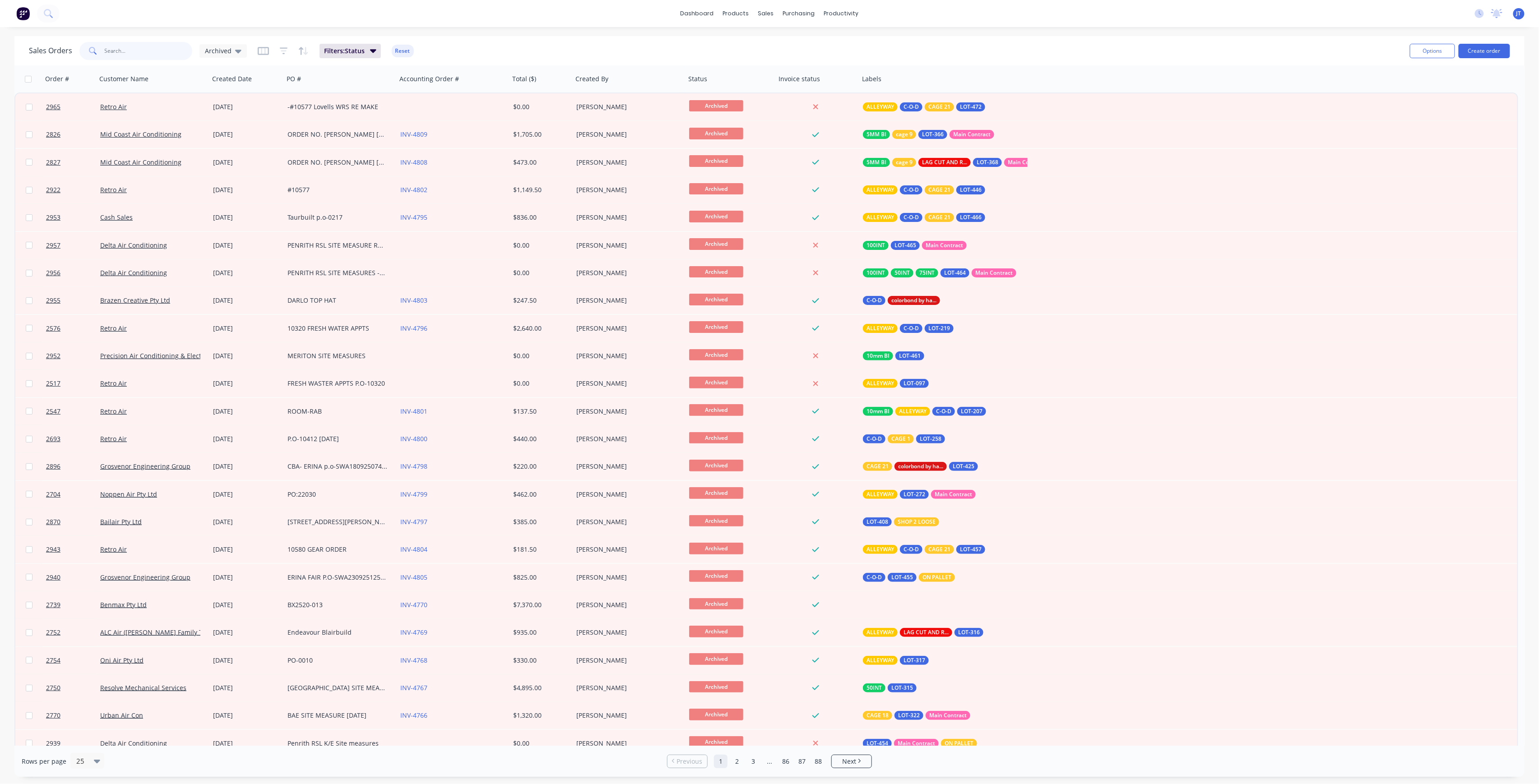
click at [147, 53] on input "GROSV" at bounding box center [149, 51] width 88 height 18
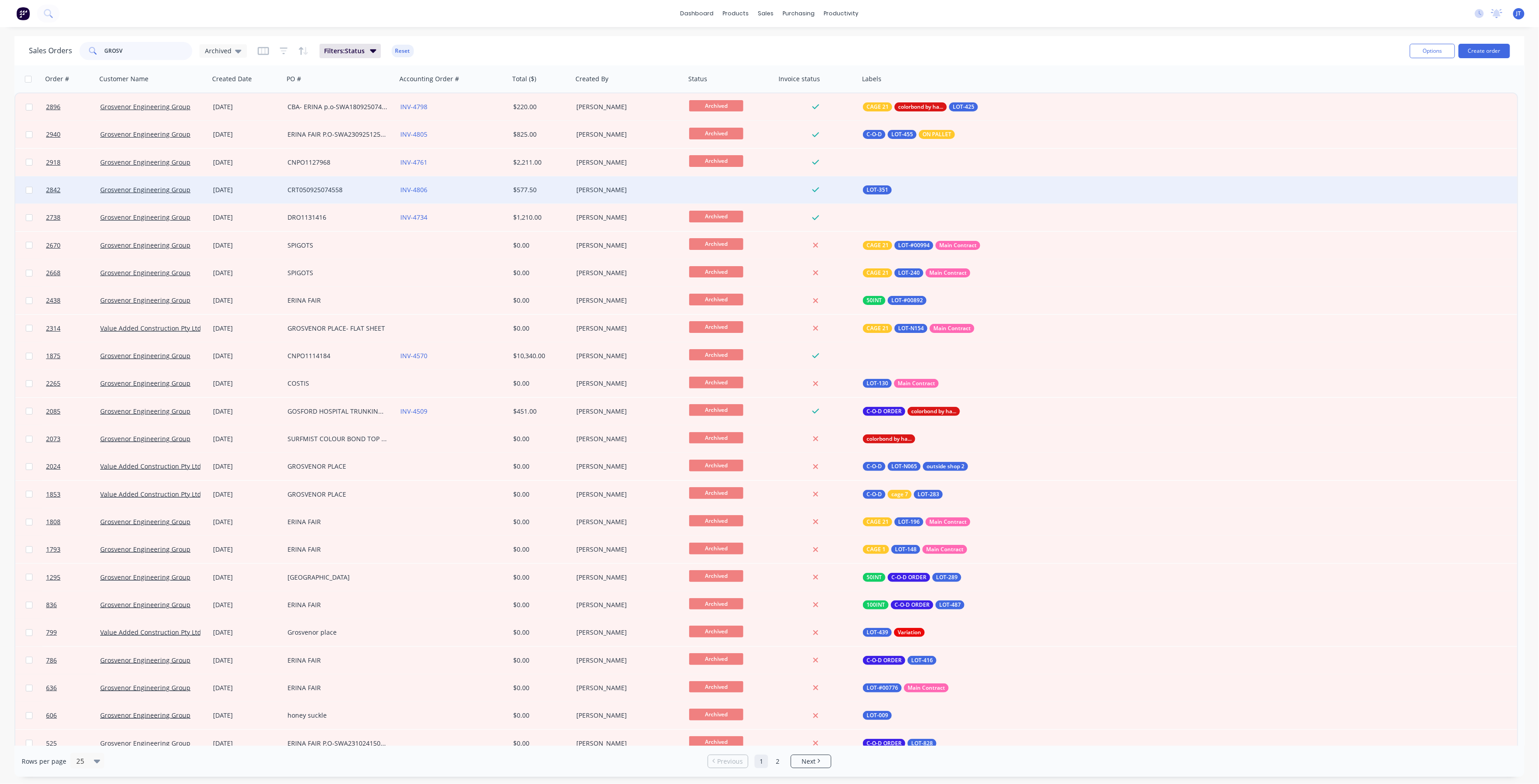
type input "GROSV"
click at [226, 187] on div "[DATE]" at bounding box center [246, 189] width 67 height 9
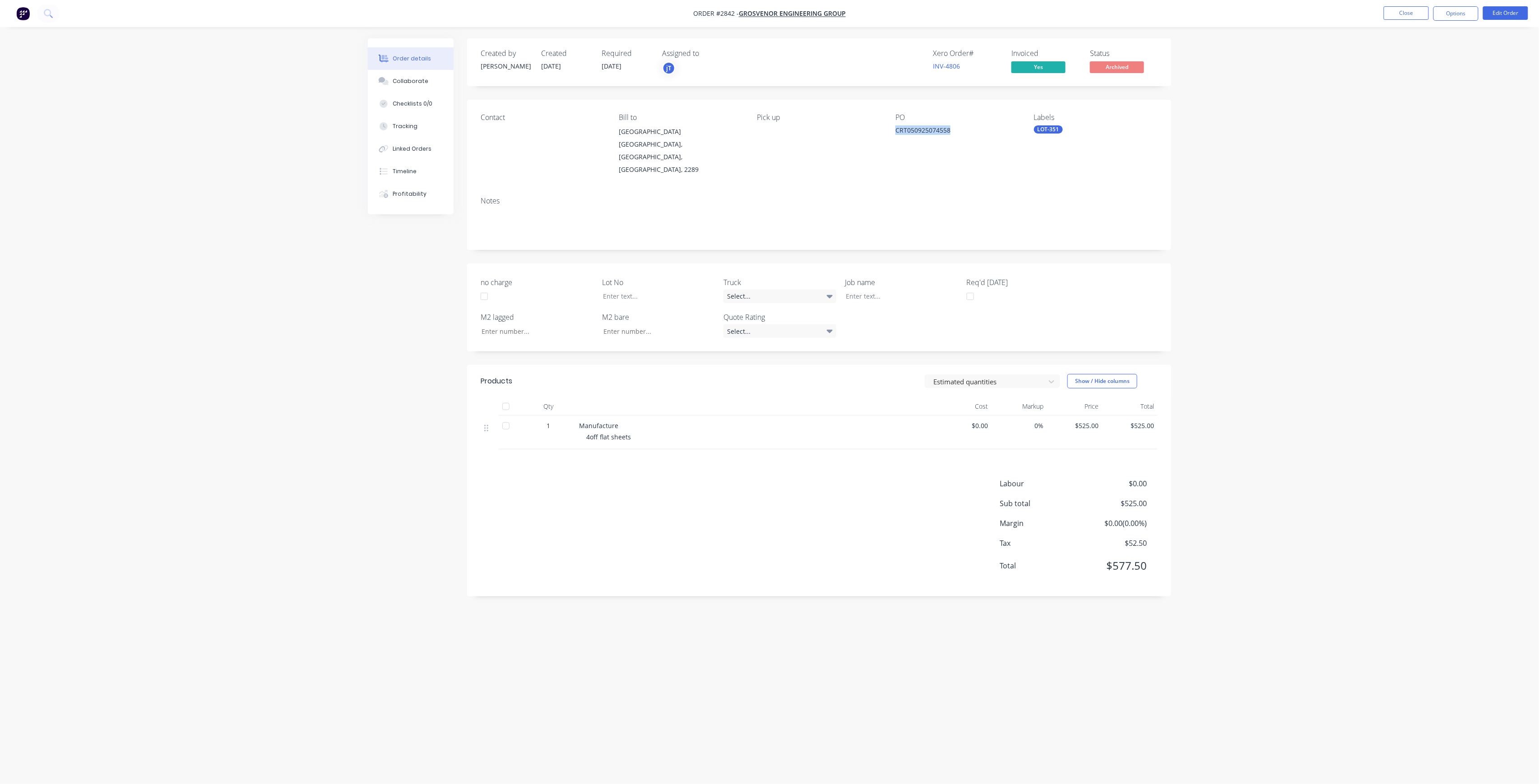
drag, startPoint x: 893, startPoint y: 128, endPoint x: 974, endPoint y: 136, distance: 81.4
click at [974, 136] on div "Contact [PERSON_NAME] to [STREET_ADDRESS][PERSON_NAME] Pick up PO CRT0509250745…" at bounding box center [819, 144] width 704 height 90
click at [1398, 13] on button "Close" at bounding box center [1406, 13] width 45 height 13
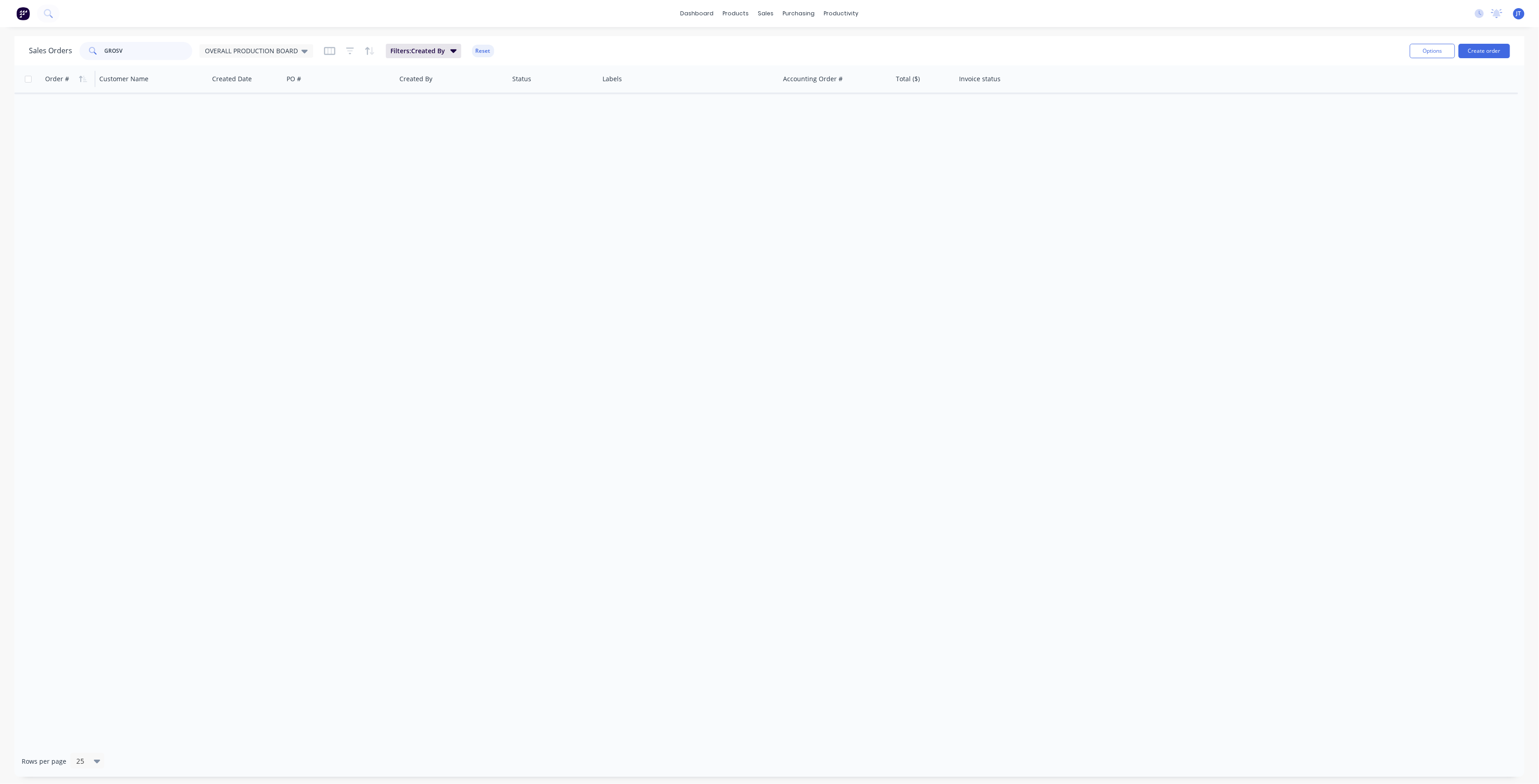
drag, startPoint x: 141, startPoint y: 59, endPoint x: 56, endPoint y: 70, distance: 85.7
click at [56, 70] on div "Sales Orders GROSV OVERALL PRODUCTION BOARD Filters: Created By Reset Options C…" at bounding box center [770, 406] width 1510 height 741
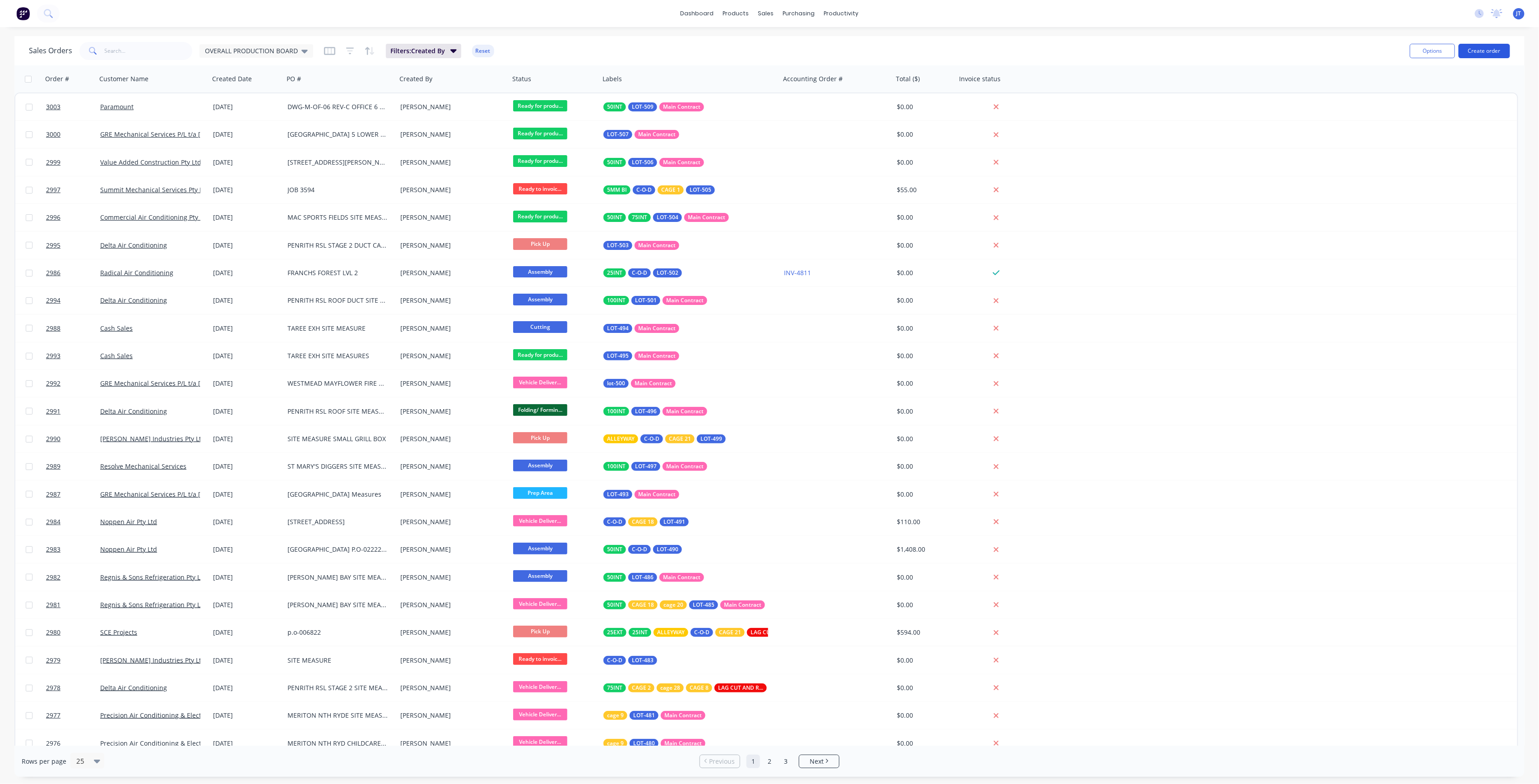
click at [1488, 46] on button "Create order" at bounding box center [1485, 51] width 51 height 15
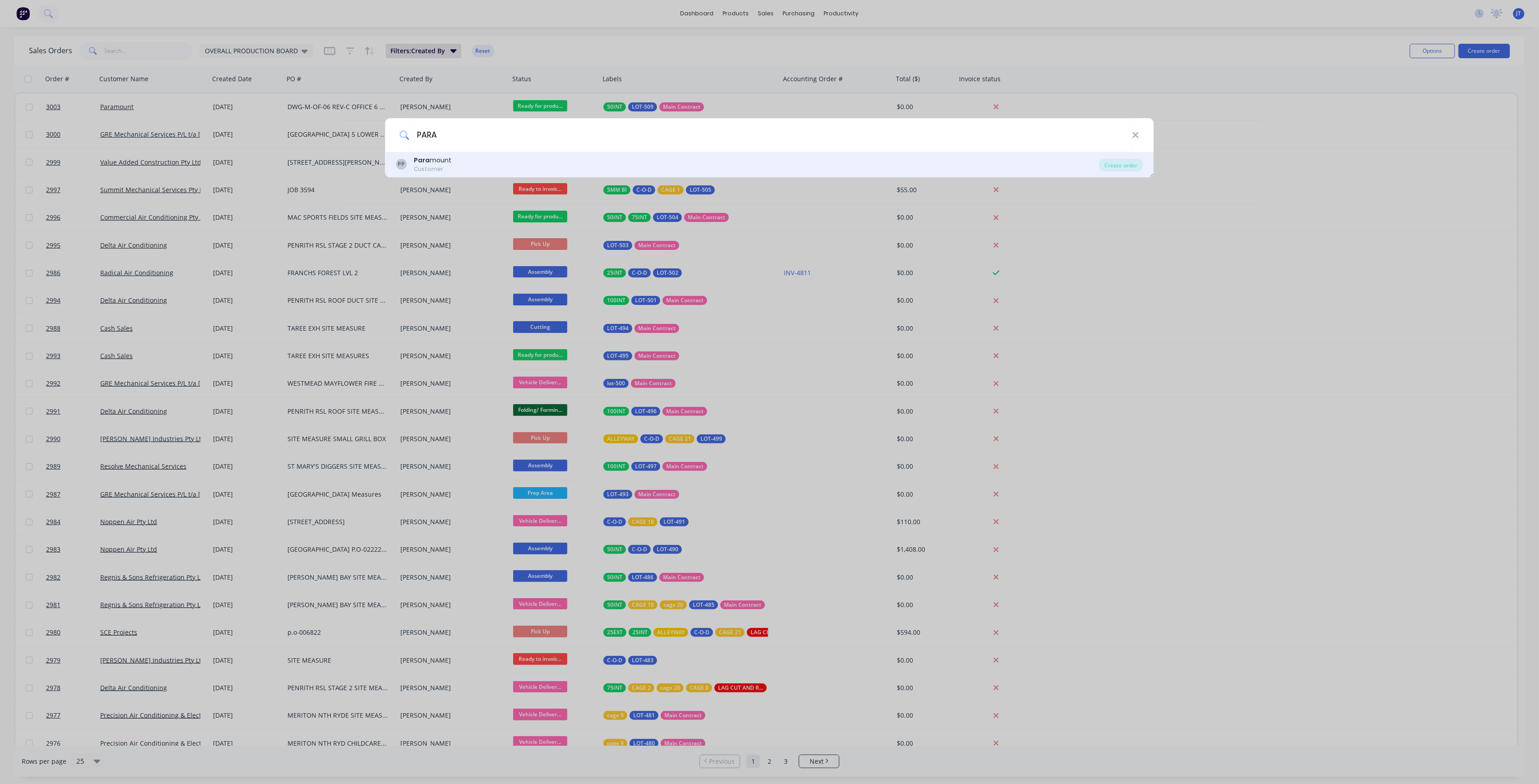
type input "PARA"
click at [491, 159] on div "PP Para mount Customer" at bounding box center [748, 164] width 703 height 18
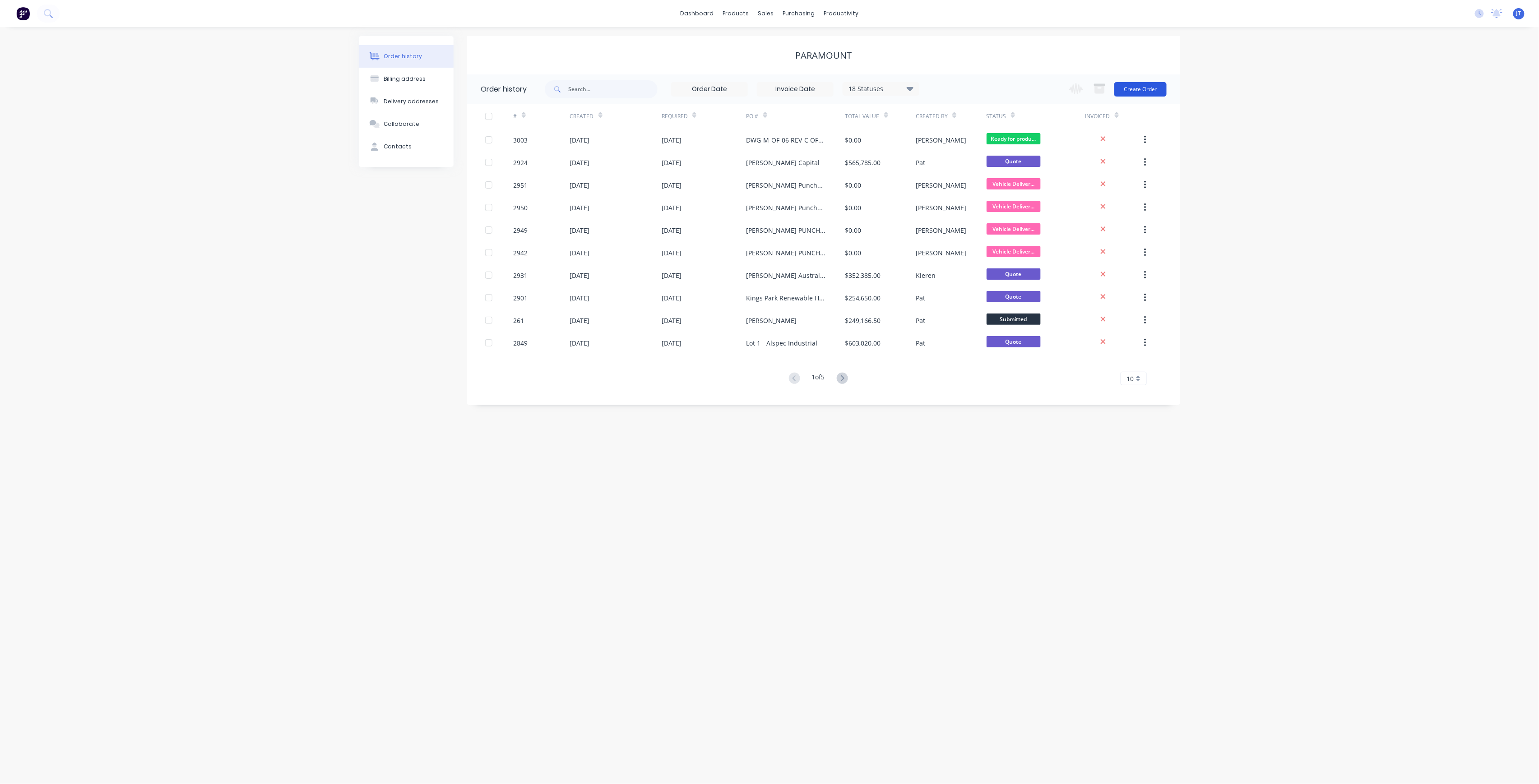
click at [1139, 89] on button "Create Order" at bounding box center [1141, 89] width 53 height 15
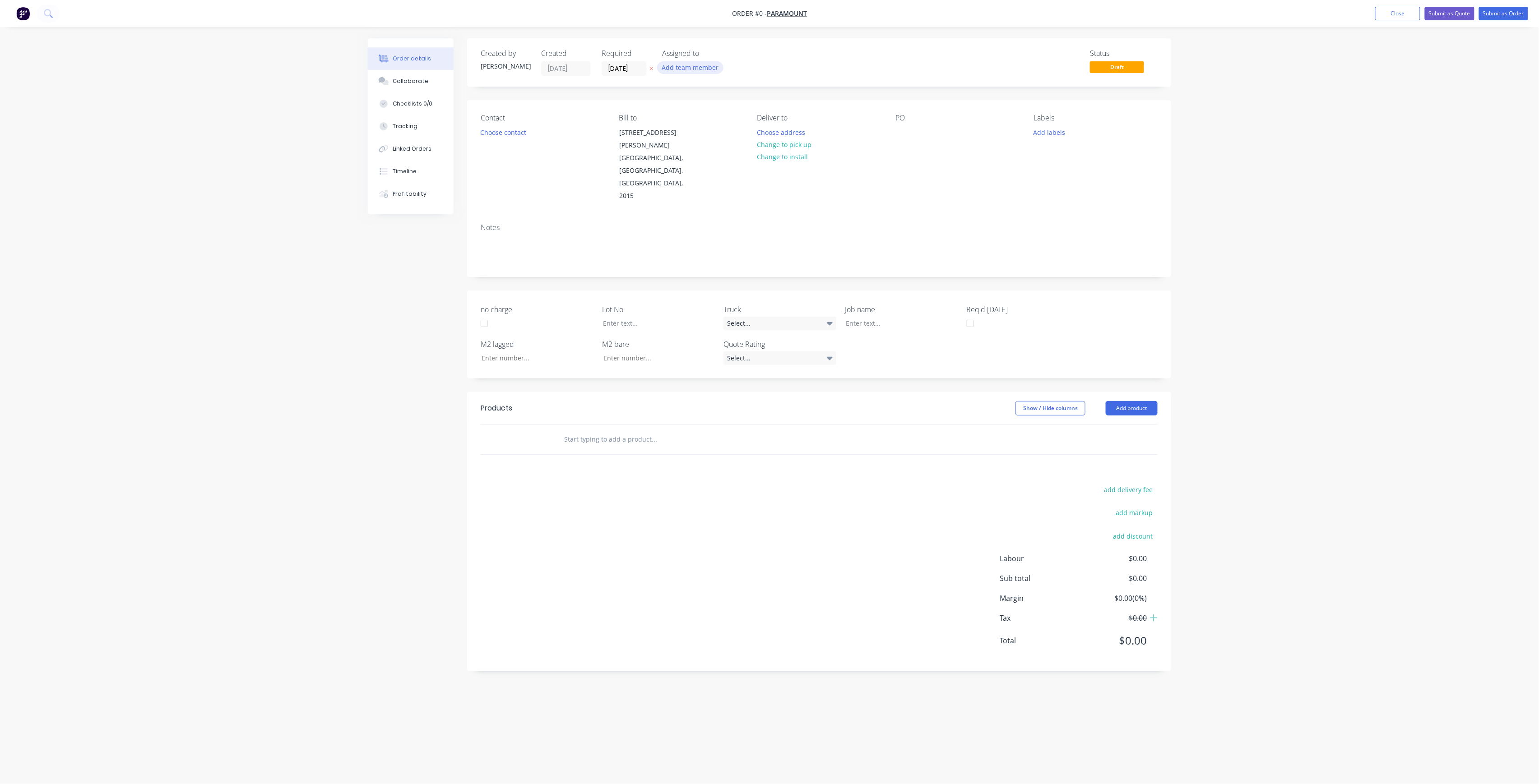
click at [699, 65] on button "Add team member" at bounding box center [690, 67] width 67 height 12
click at [719, 119] on div "[PERSON_NAME] (You)" at bounding box center [736, 118] width 90 height 10
click at [633, 71] on div "Order details Collaborate Checklists 0/0 Tracking Linked Orders Timeline Profit…" at bounding box center [770, 375] width 822 height 673
click at [634, 65] on input "[DATE]" at bounding box center [624, 68] width 44 height 13
drag, startPoint x: 668, startPoint y: 130, endPoint x: 659, endPoint y: 131, distance: 9.1
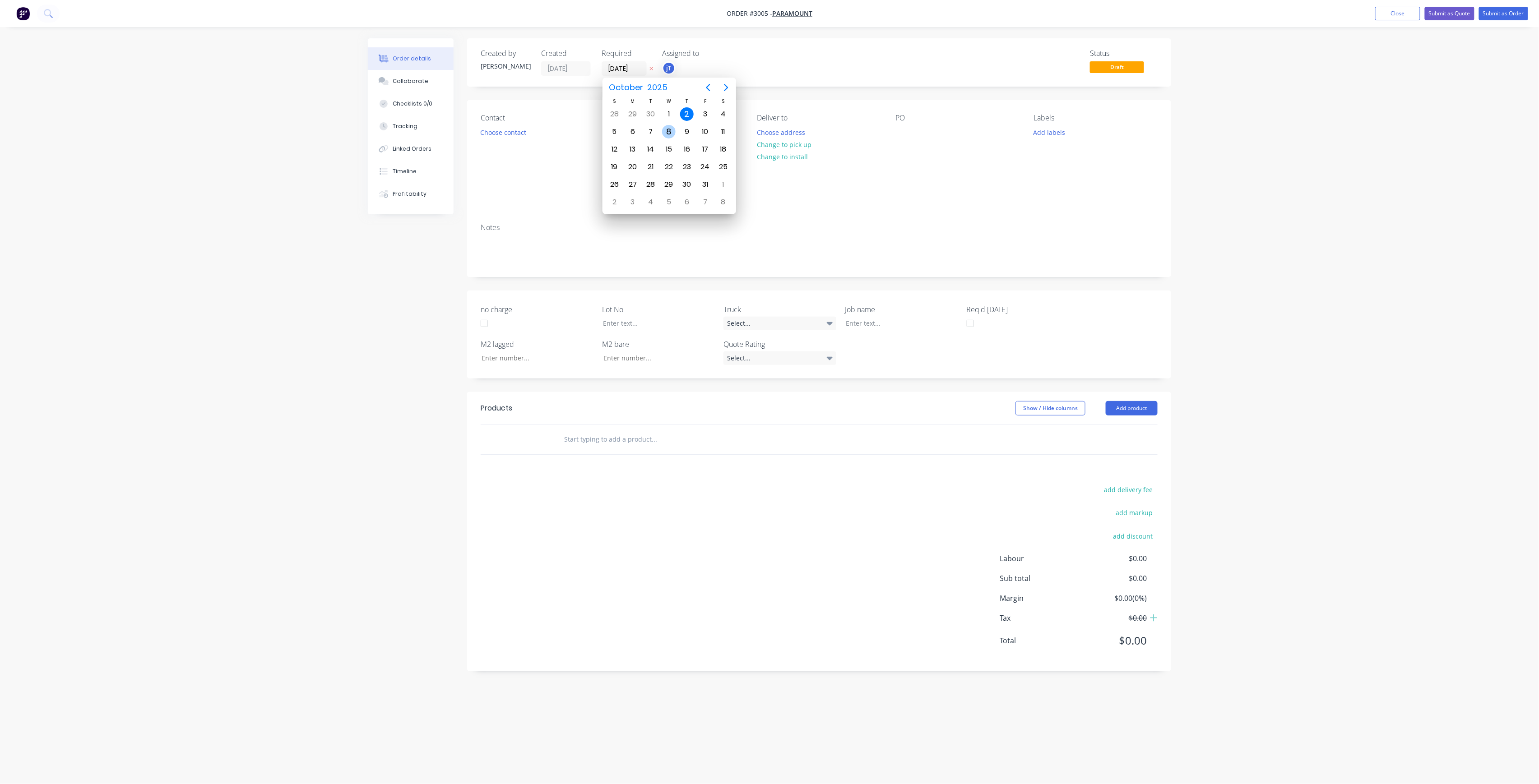
click at [668, 130] on div "8" at bounding box center [669, 131] width 13 height 13
type input "[DATE]"
click at [507, 134] on button "Choose contact" at bounding box center [503, 132] width 56 height 12
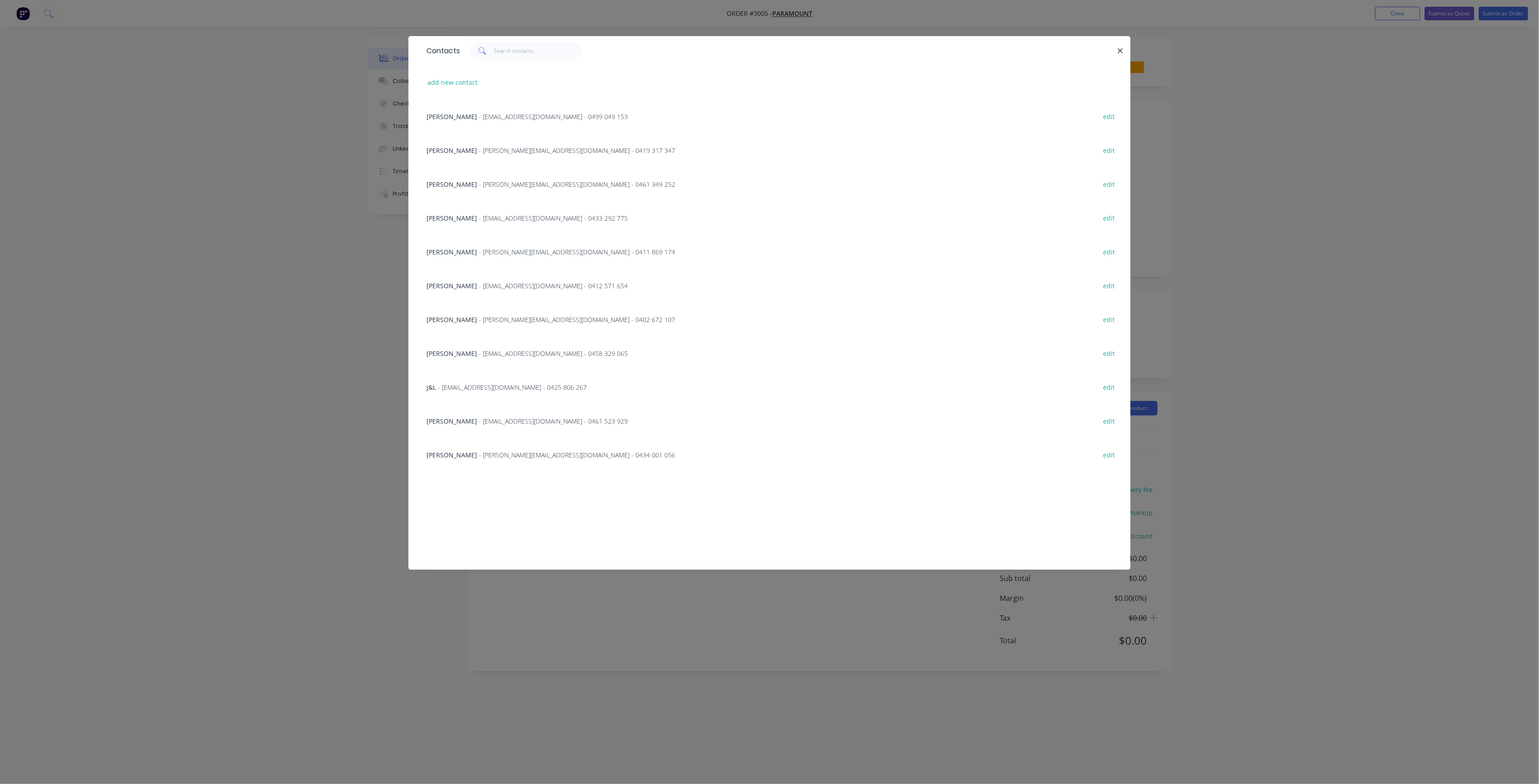
click at [515, 461] on div "[PERSON_NAME] - [PERSON_NAME][EMAIL_ADDRESS][DOMAIN_NAME] - 0434 001 056 edit" at bounding box center [769, 454] width 695 height 34
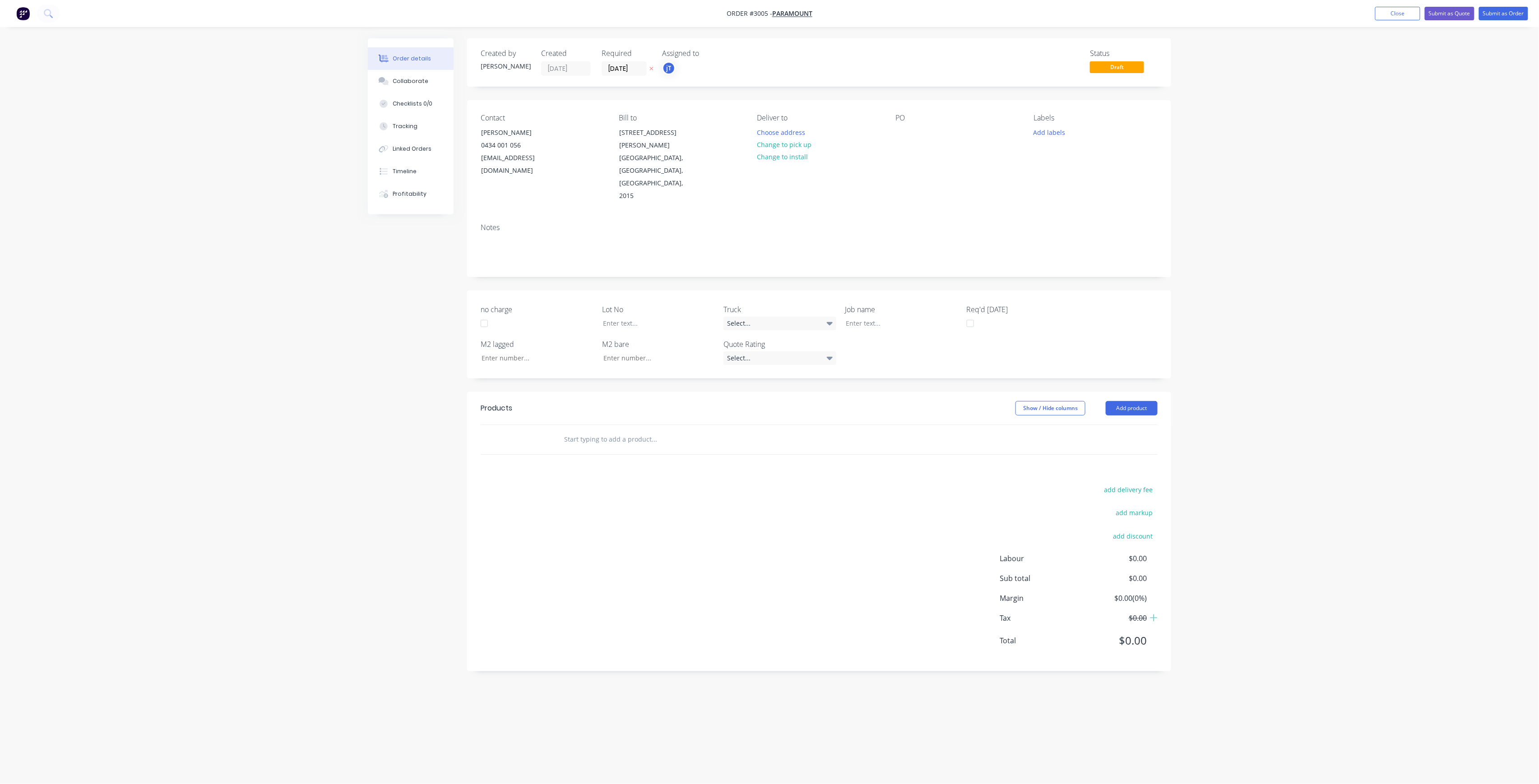
drag, startPoint x: 634, startPoint y: 407, endPoint x: 629, endPoint y: 405, distance: 5.4
click at [633, 430] on input "text" at bounding box center [654, 439] width 180 height 18
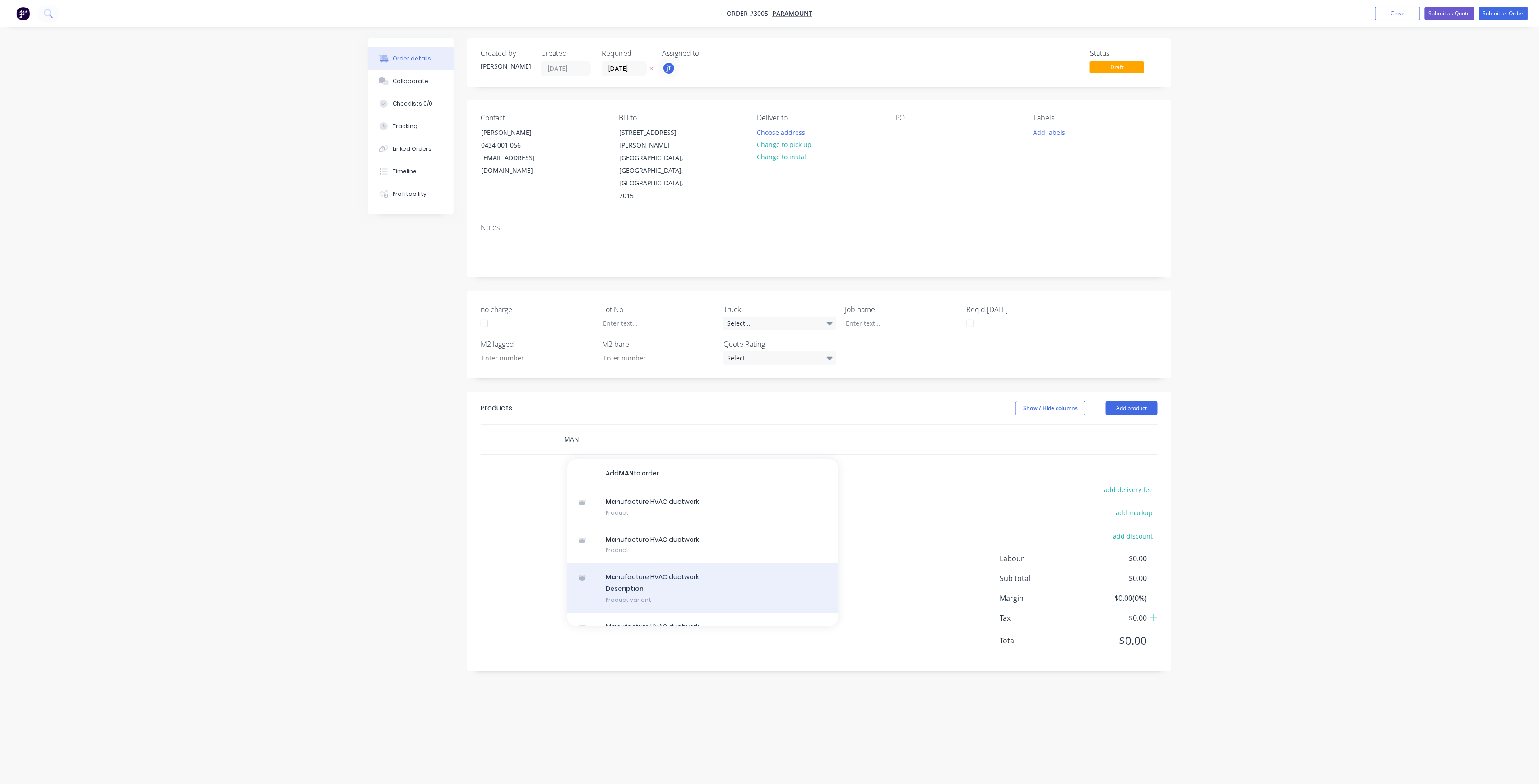
type input "MAN"
click at [676, 563] on div "Man ufacture HVAC ductwork Description Product variant" at bounding box center [703, 588] width 271 height 49
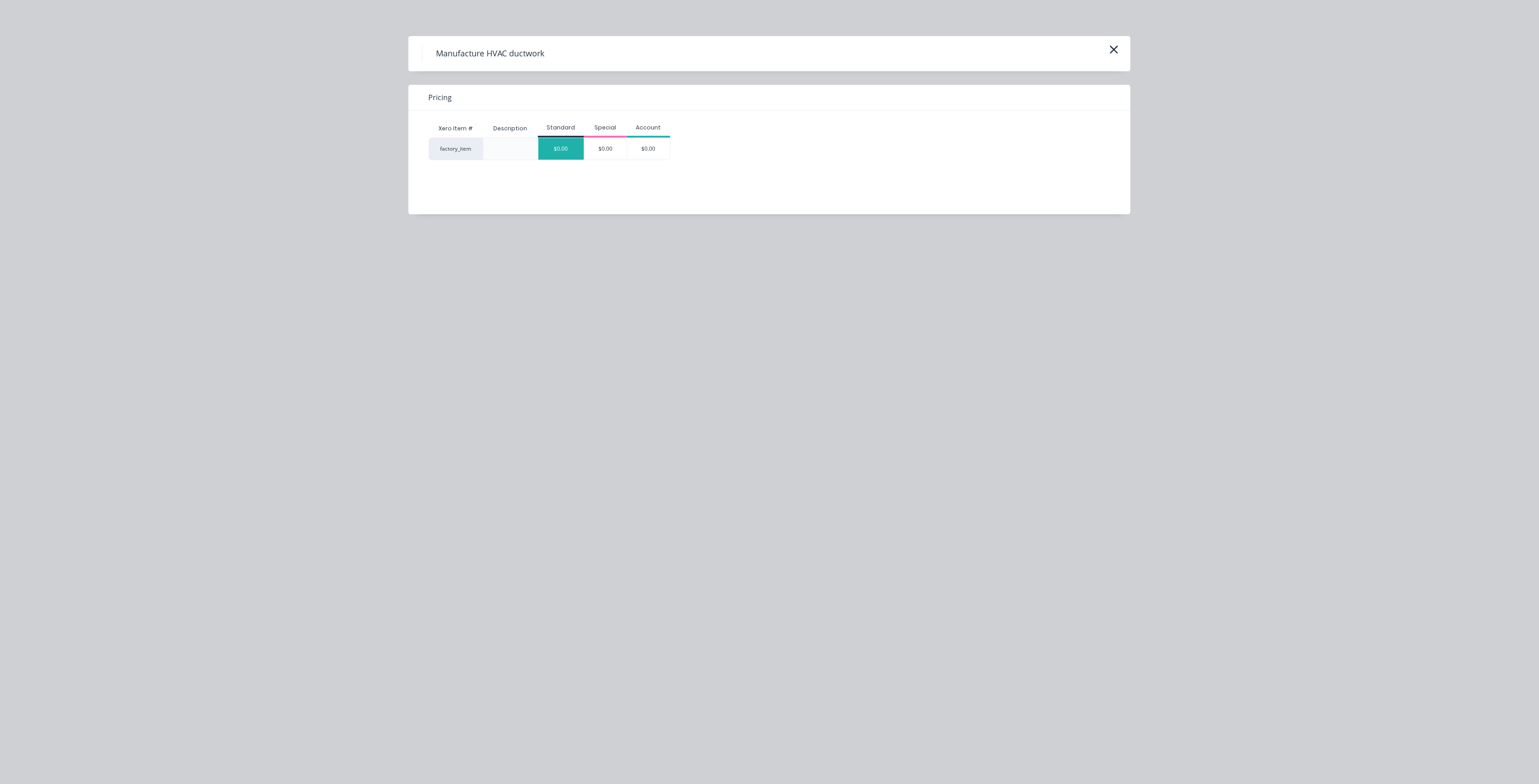
click at [560, 145] on div "$0.00" at bounding box center [561, 148] width 46 height 21
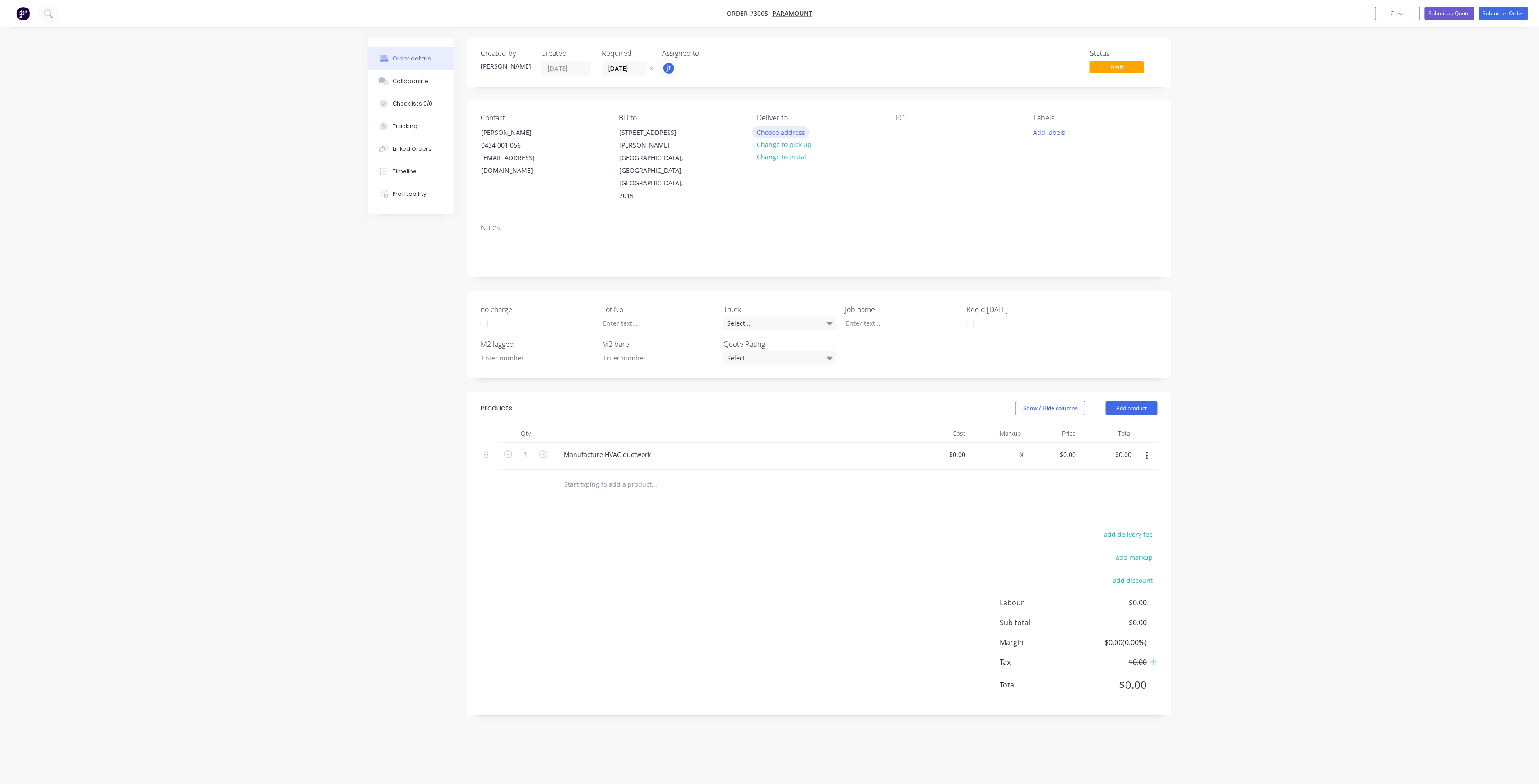
click at [795, 136] on button "Choose address" at bounding box center [781, 132] width 57 height 12
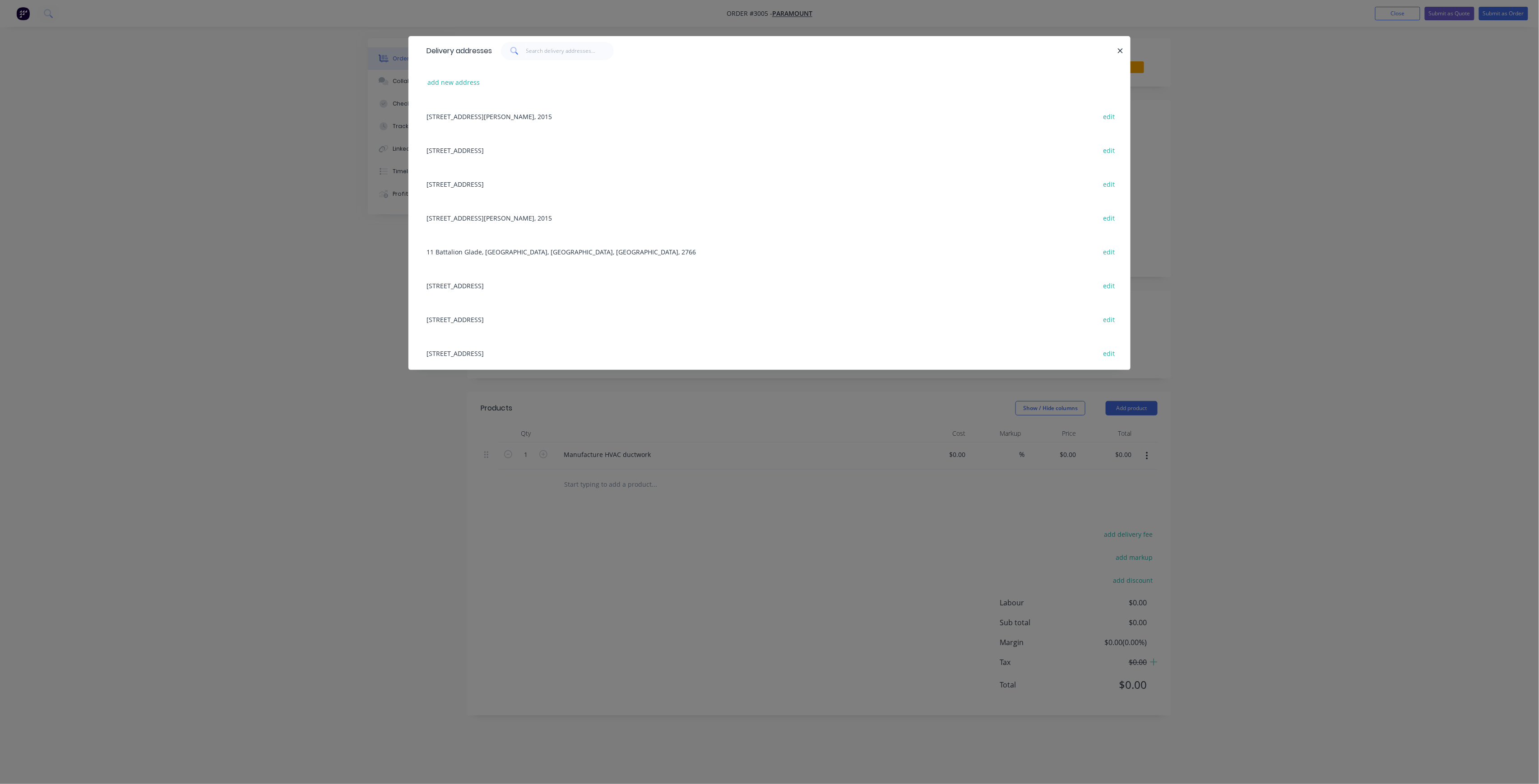
click at [544, 316] on div "[STREET_ADDRESS] edit" at bounding box center [769, 319] width 695 height 34
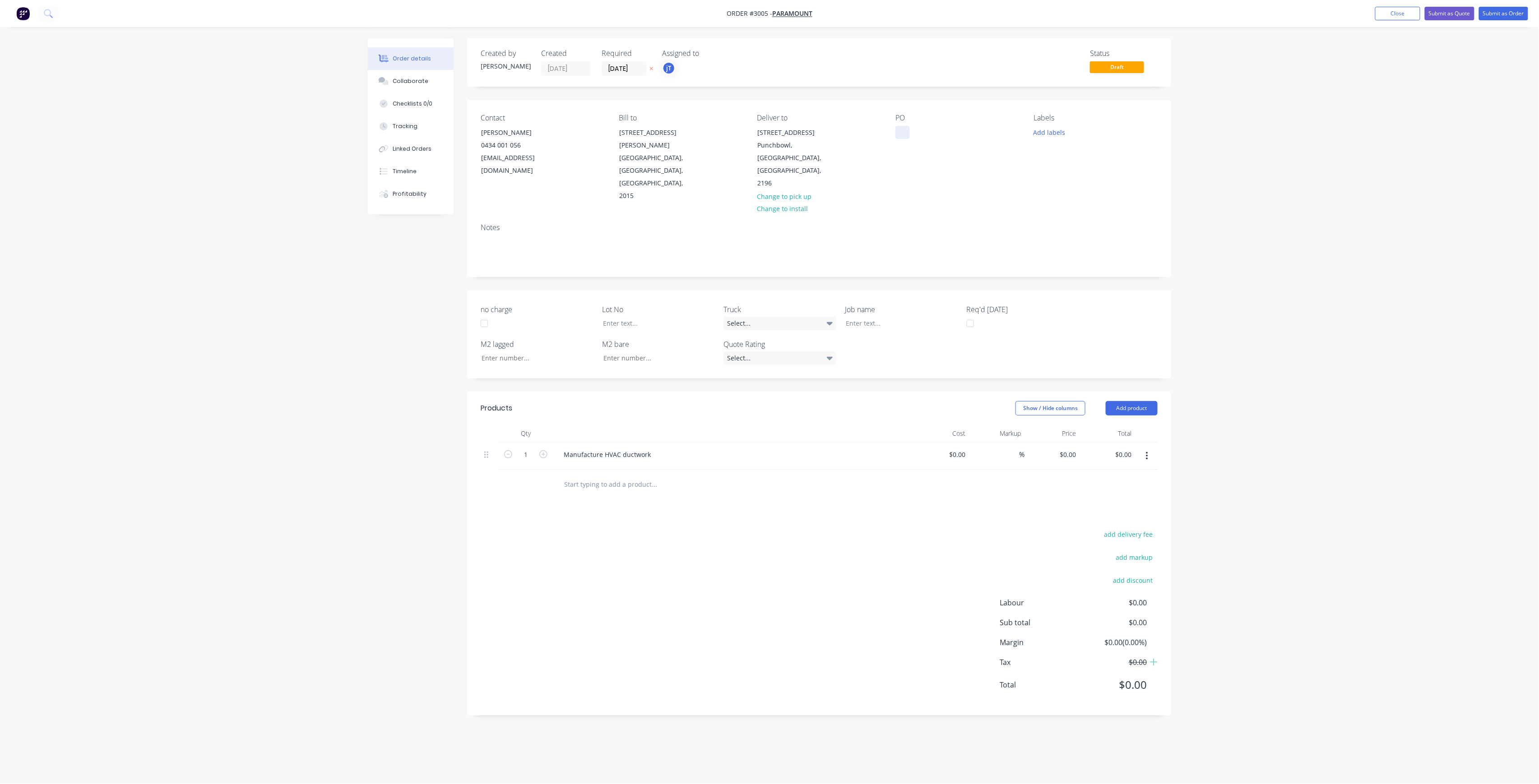
click at [909, 136] on div at bounding box center [903, 132] width 15 height 13
click at [1054, 134] on button "Add labels" at bounding box center [1049, 132] width 42 height 12
click at [1079, 158] on input "text" at bounding box center [1109, 159] width 94 height 18
type input "LOT-510"
click at [1082, 211] on div "LOT-510" at bounding box center [1072, 213] width 29 height 10
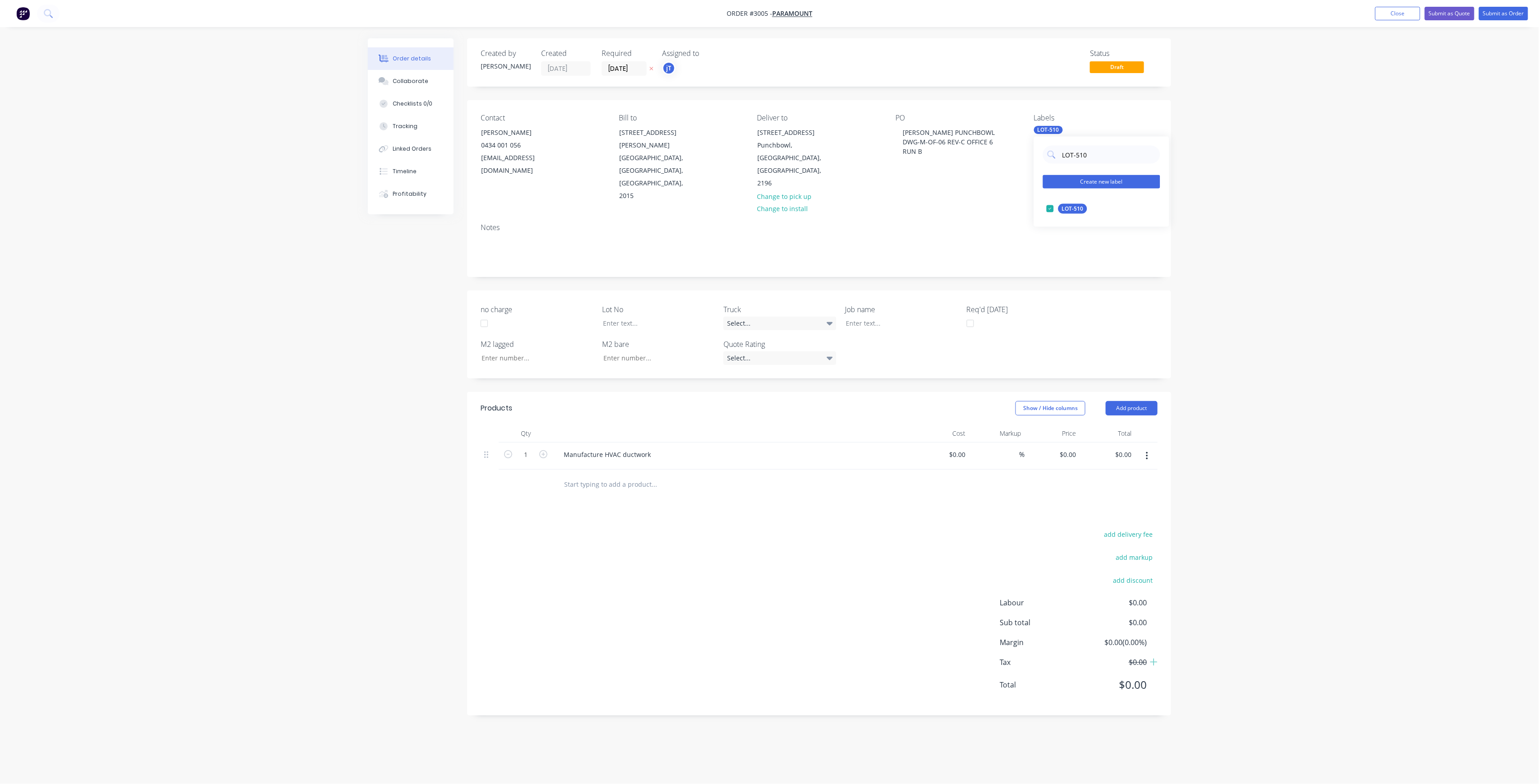
drag, startPoint x: 1093, startPoint y: 161, endPoint x: 1055, endPoint y: 174, distance: 40.2
click at [1055, 174] on div "LOT-510 Create new label LOT-510 edit" at bounding box center [1101, 182] width 135 height 90
click at [1072, 205] on div "Main Contract" at bounding box center [1080, 209] width 45 height 10
drag, startPoint x: 1098, startPoint y: 158, endPoint x: 1041, endPoint y: 181, distance: 61.5
click at [1041, 181] on div "MAIN Create new label Main Contract edit" at bounding box center [1101, 182] width 135 height 90
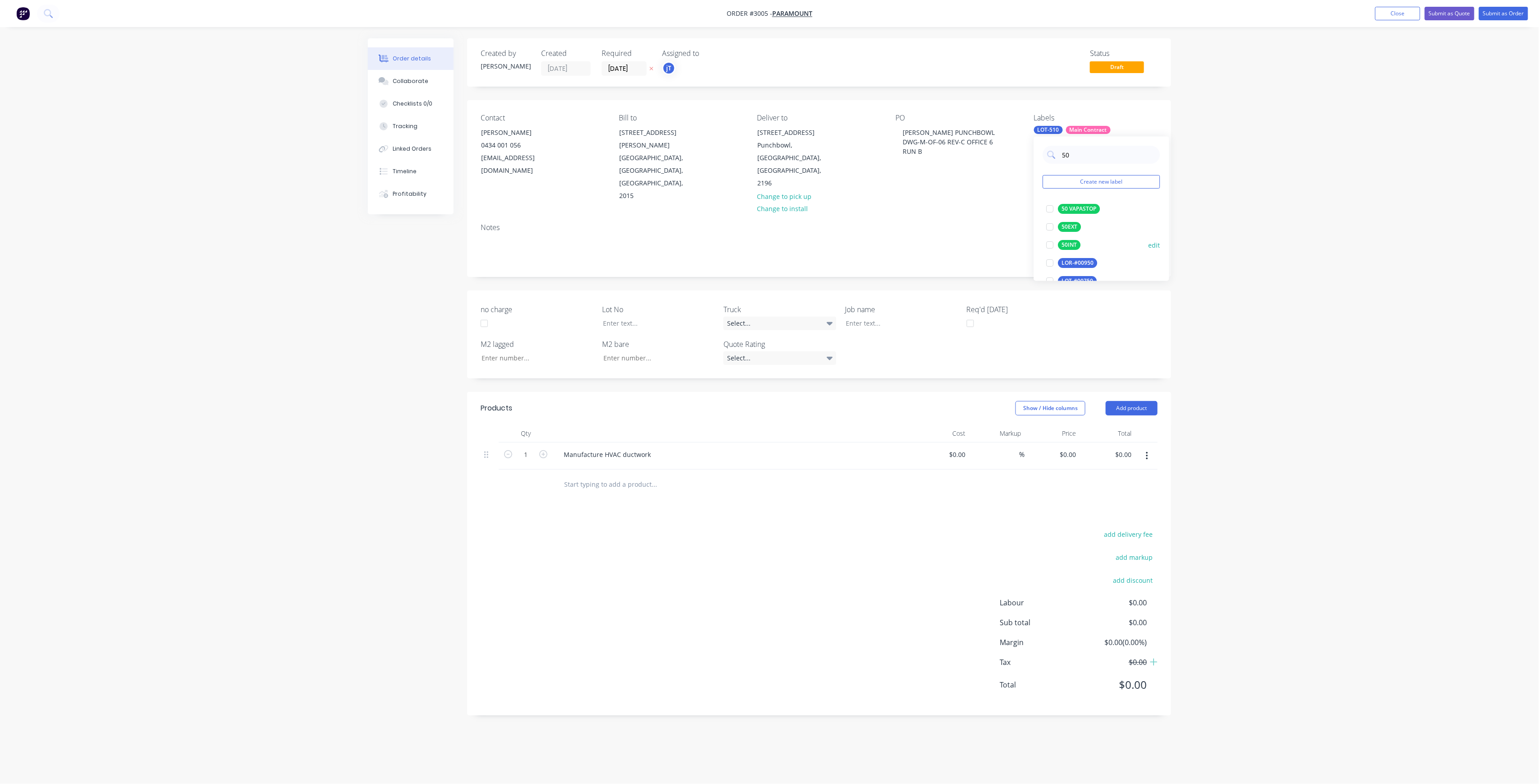
type input "50"
click at [1066, 247] on div "50INT" at bounding box center [1069, 245] width 23 height 10
click at [640, 317] on div at bounding box center [652, 323] width 113 height 13
drag, startPoint x: 921, startPoint y: 147, endPoint x: 904, endPoint y: 134, distance: 21.4
click at [904, 134] on div "[PERSON_NAME] PUNCHBOWL DWG-M-OF-06 REV-C OFFICE 6 RUN B" at bounding box center [949, 142] width 106 height 32
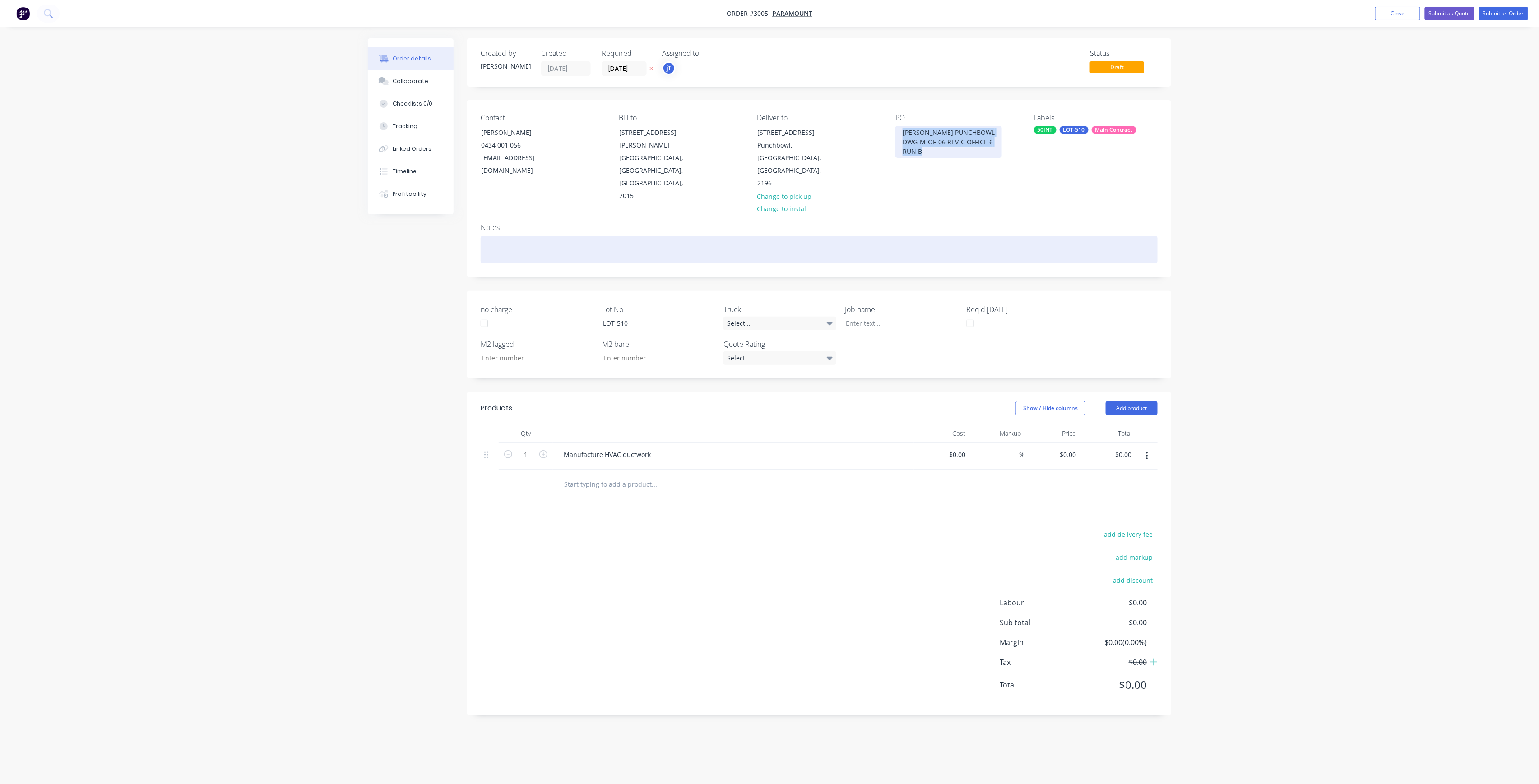
copy div "[PERSON_NAME] PUNCHBOWL DWG-M-OF-06 REV-C OFFICE 6 RUN B"
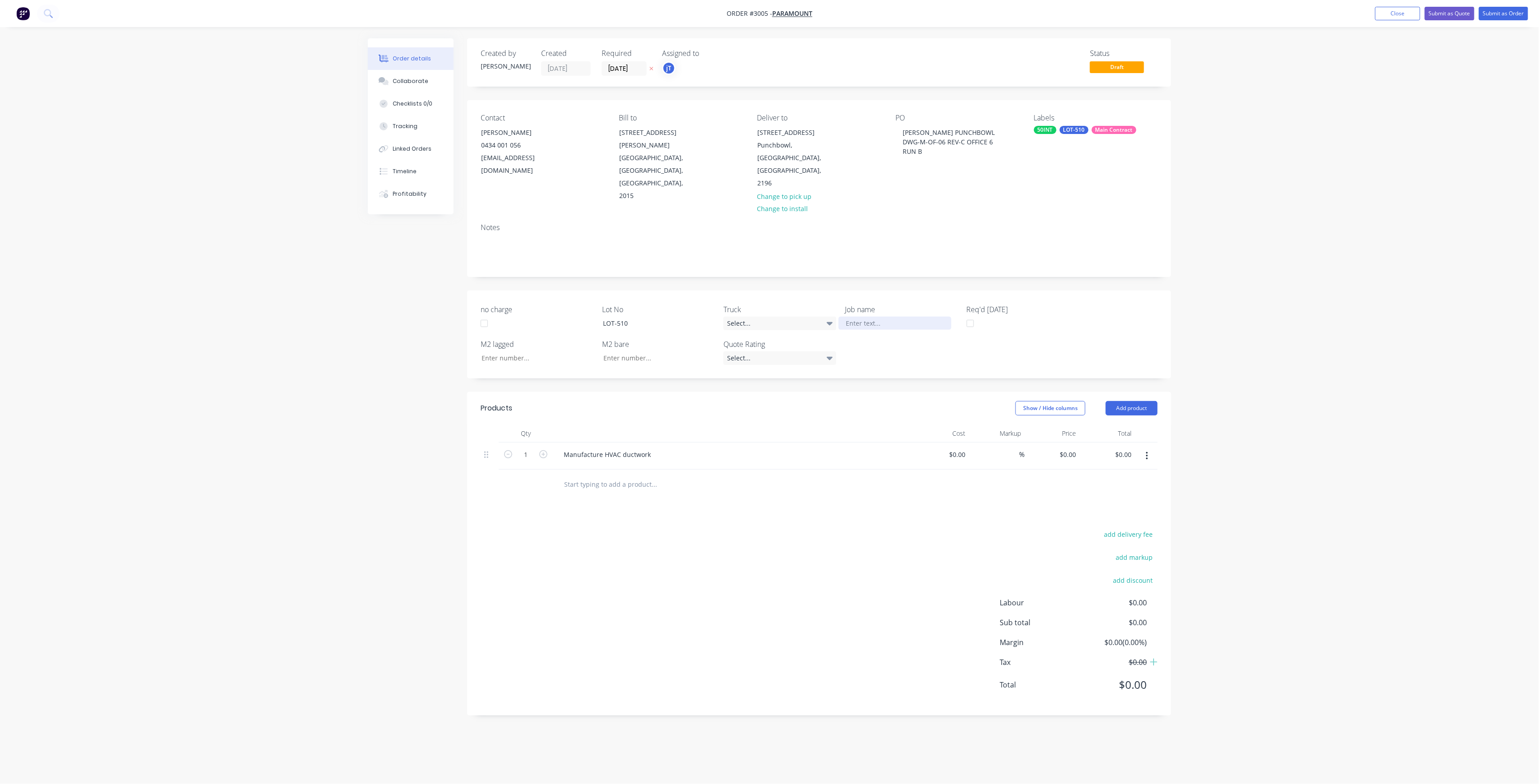
click at [896, 317] on div at bounding box center [895, 323] width 113 height 13
paste div
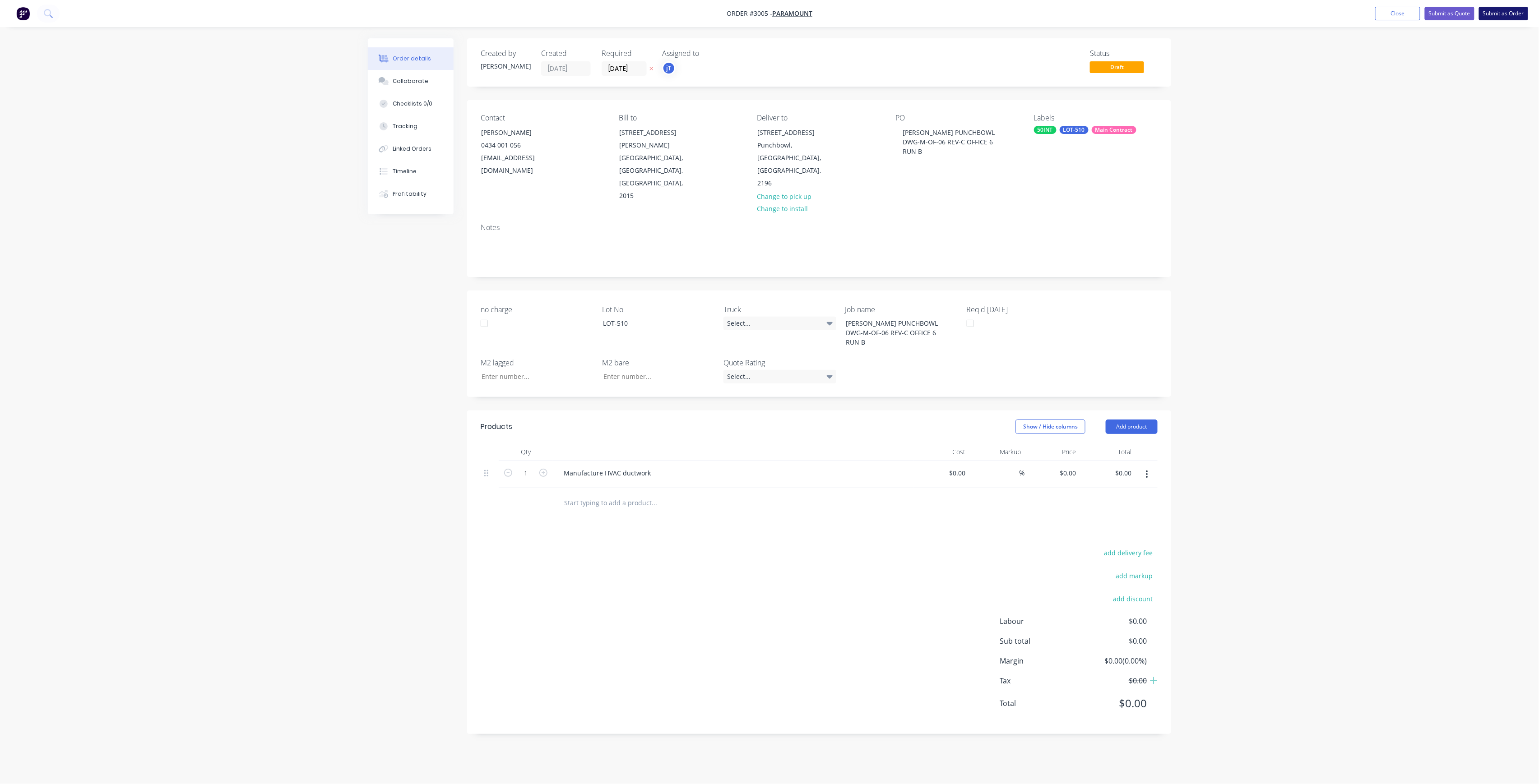
click at [1488, 13] on button "Submit as Order" at bounding box center [1504, 13] width 49 height 13
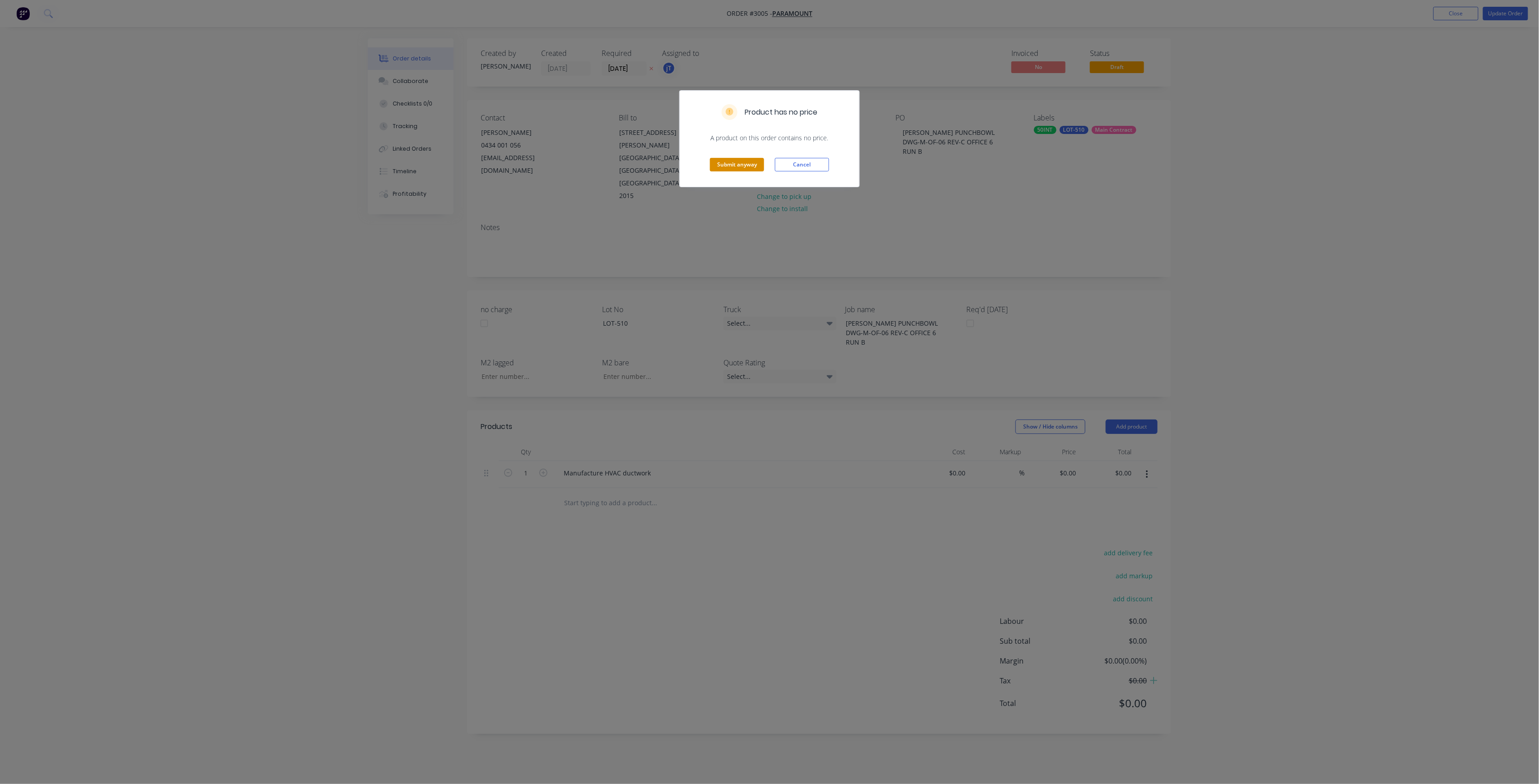
click at [748, 166] on button "Submit anyway" at bounding box center [737, 164] width 54 height 13
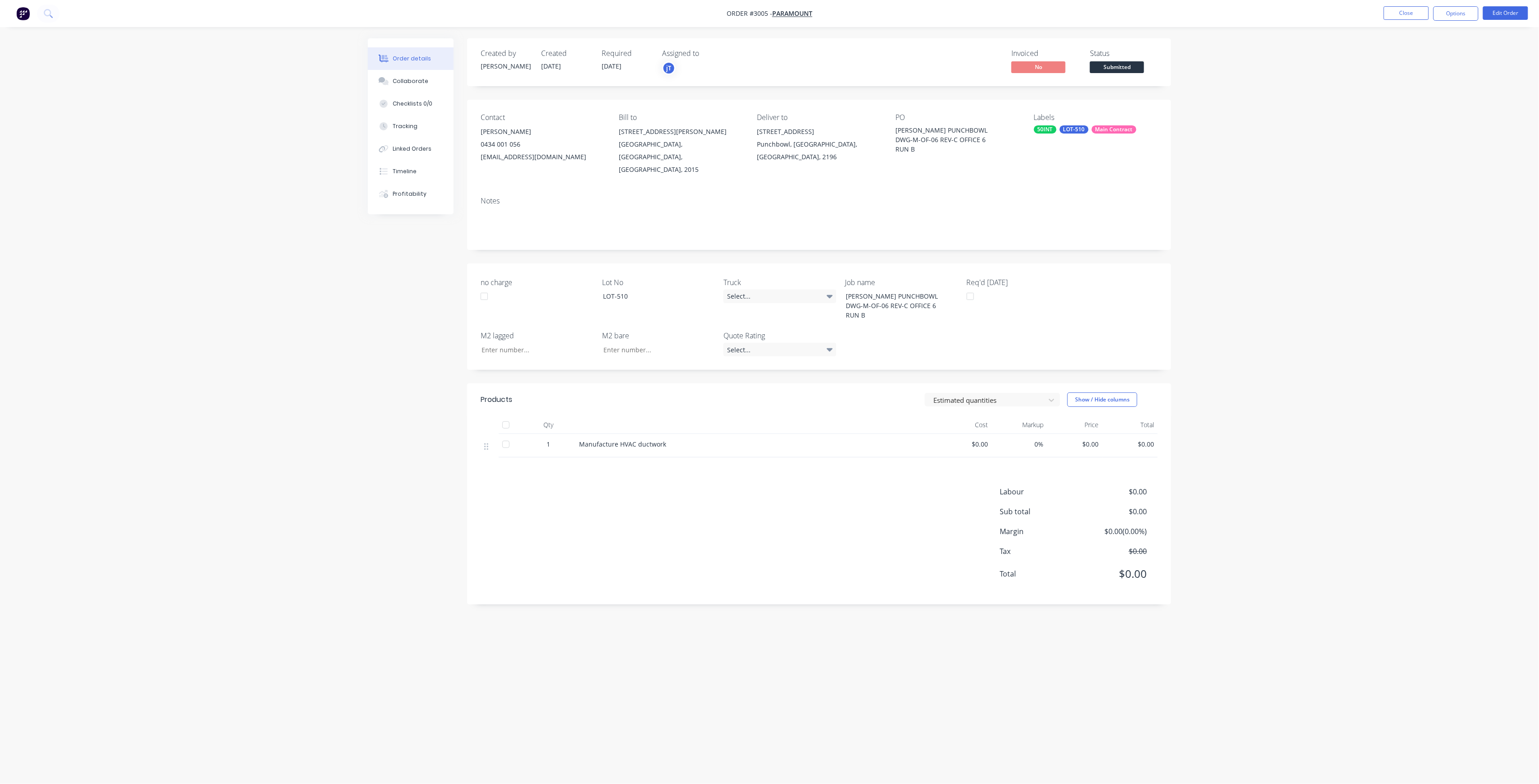
click at [1131, 71] on span "Submitted" at bounding box center [1117, 67] width 54 height 11
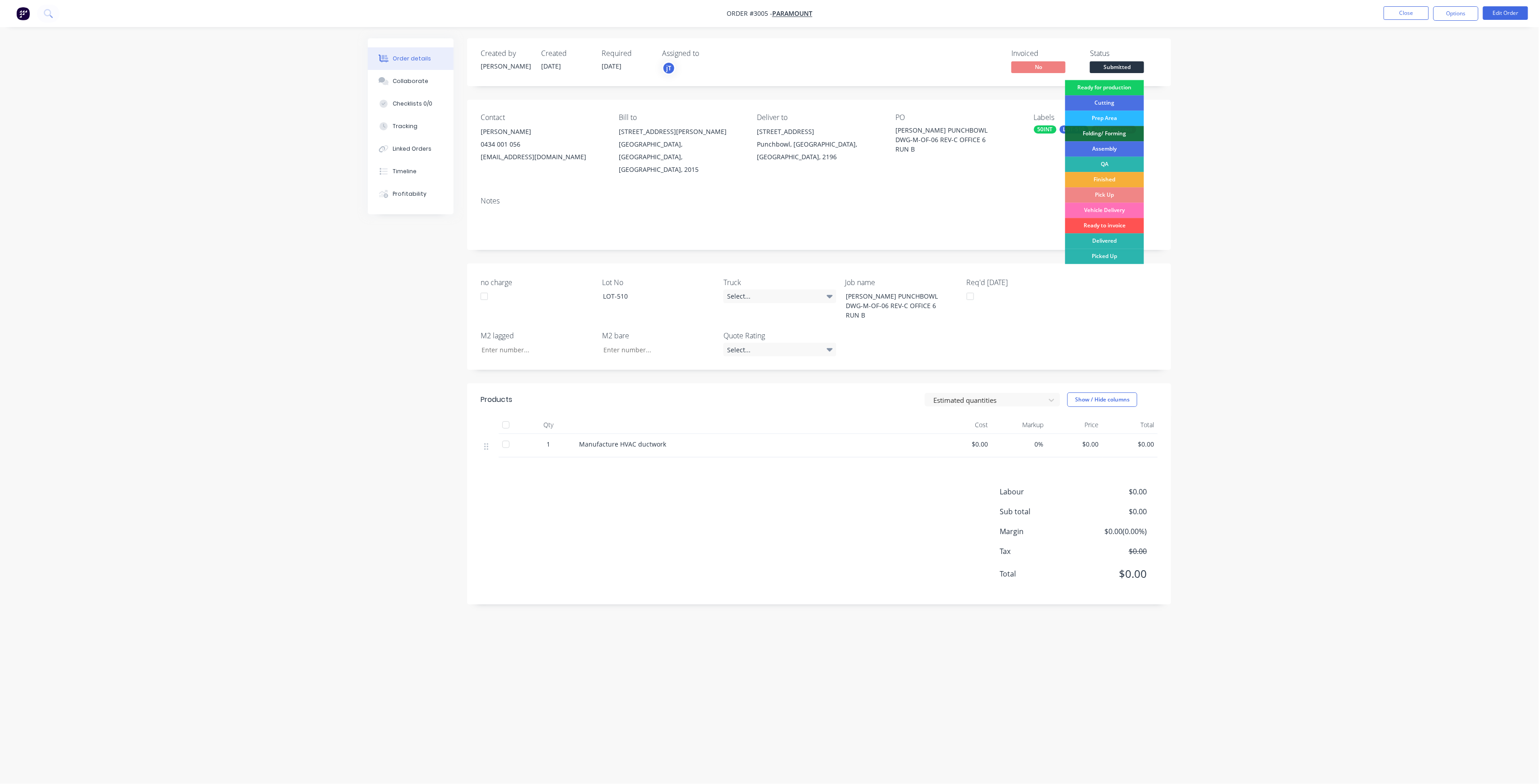
click at [1129, 91] on div "Ready for production" at bounding box center [1104, 87] width 79 height 15
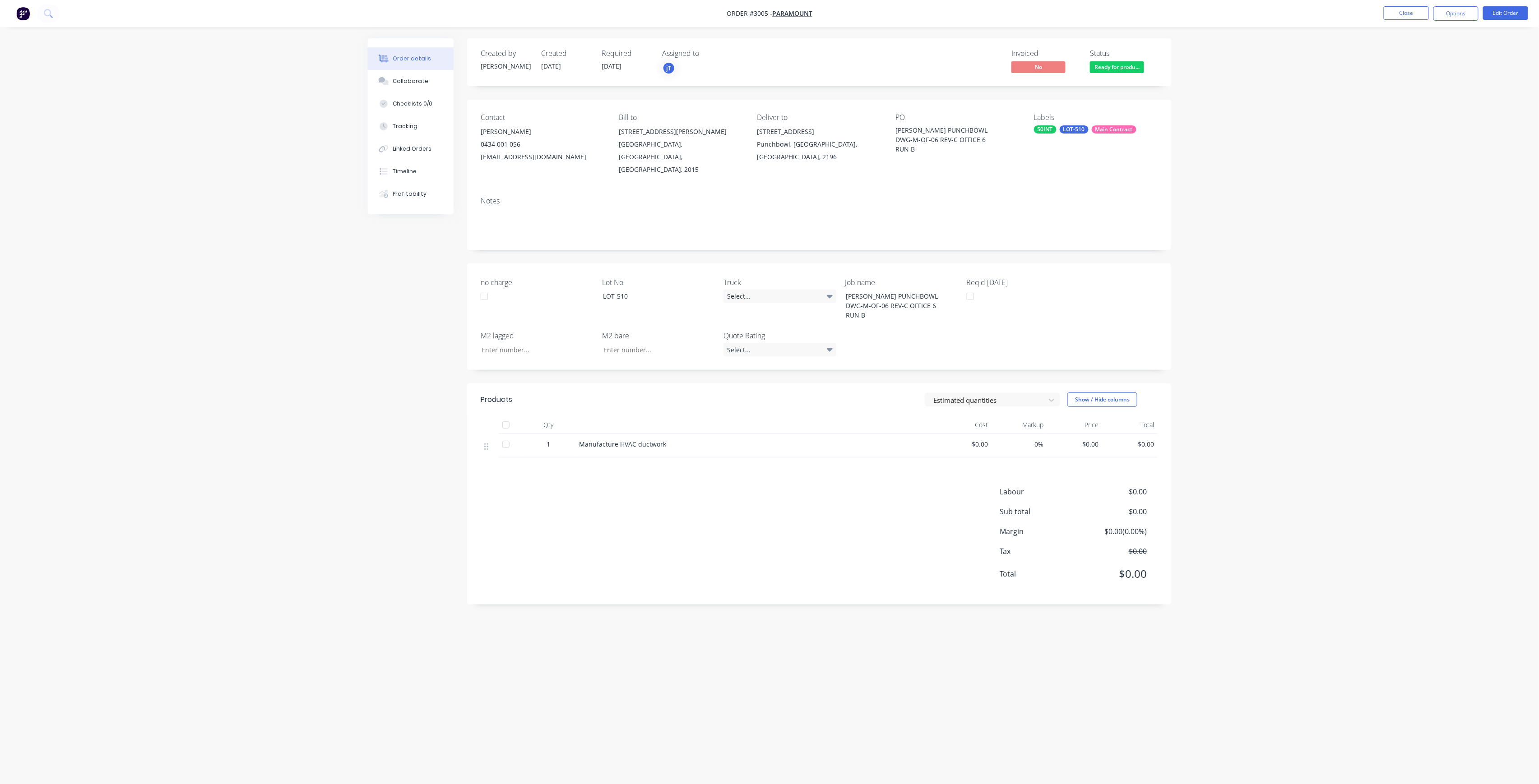
click at [1406, 26] on nav "Order #3005 - Paramount Close Options Edit Order" at bounding box center [769, 13] width 1539 height 27
click at [1412, 20] on button "Close" at bounding box center [1406, 13] width 45 height 13
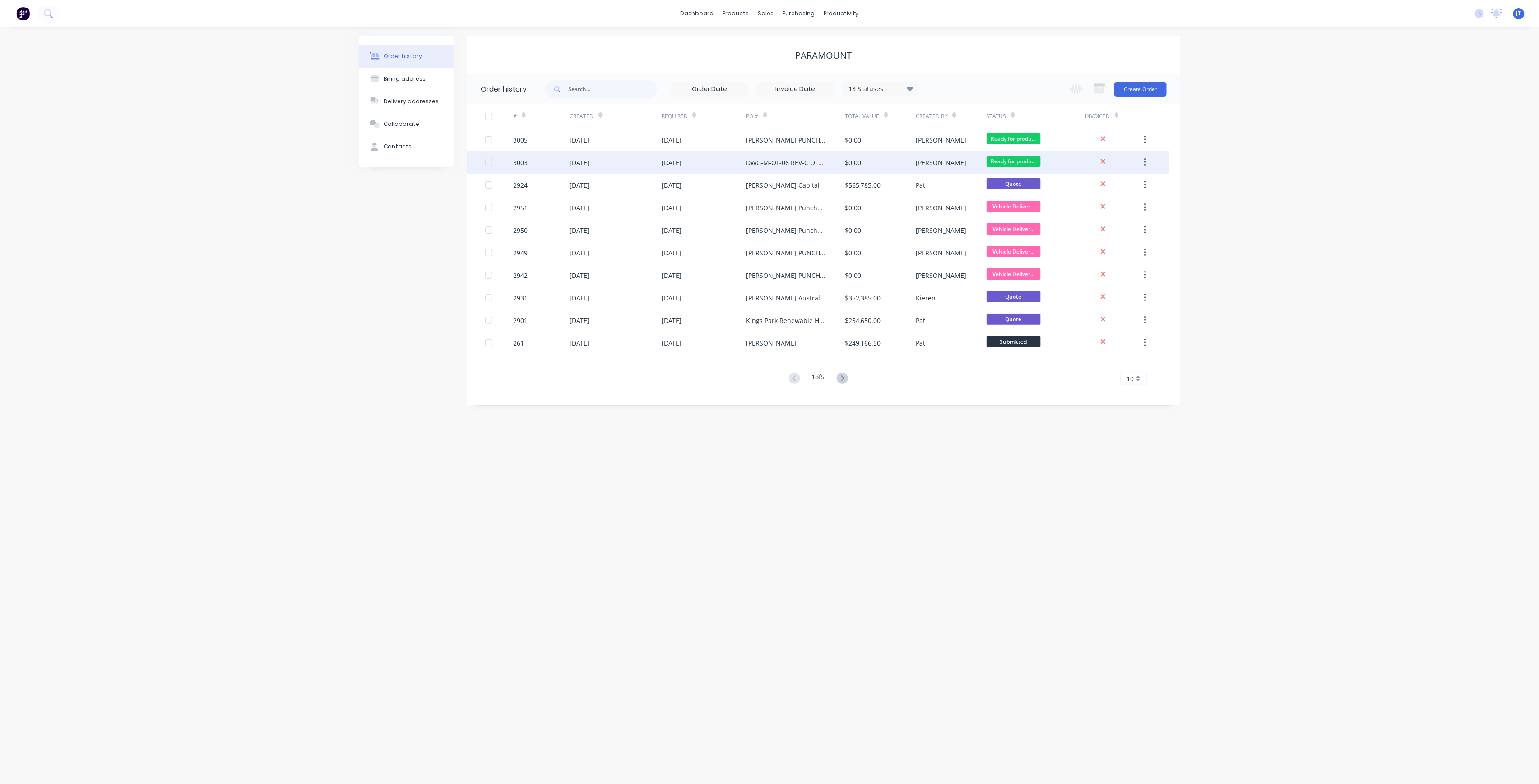
click at [754, 166] on div "DWG-M-OF-06 REV-C OFFICE 6 RUN A" at bounding box center [787, 163] width 81 height 10
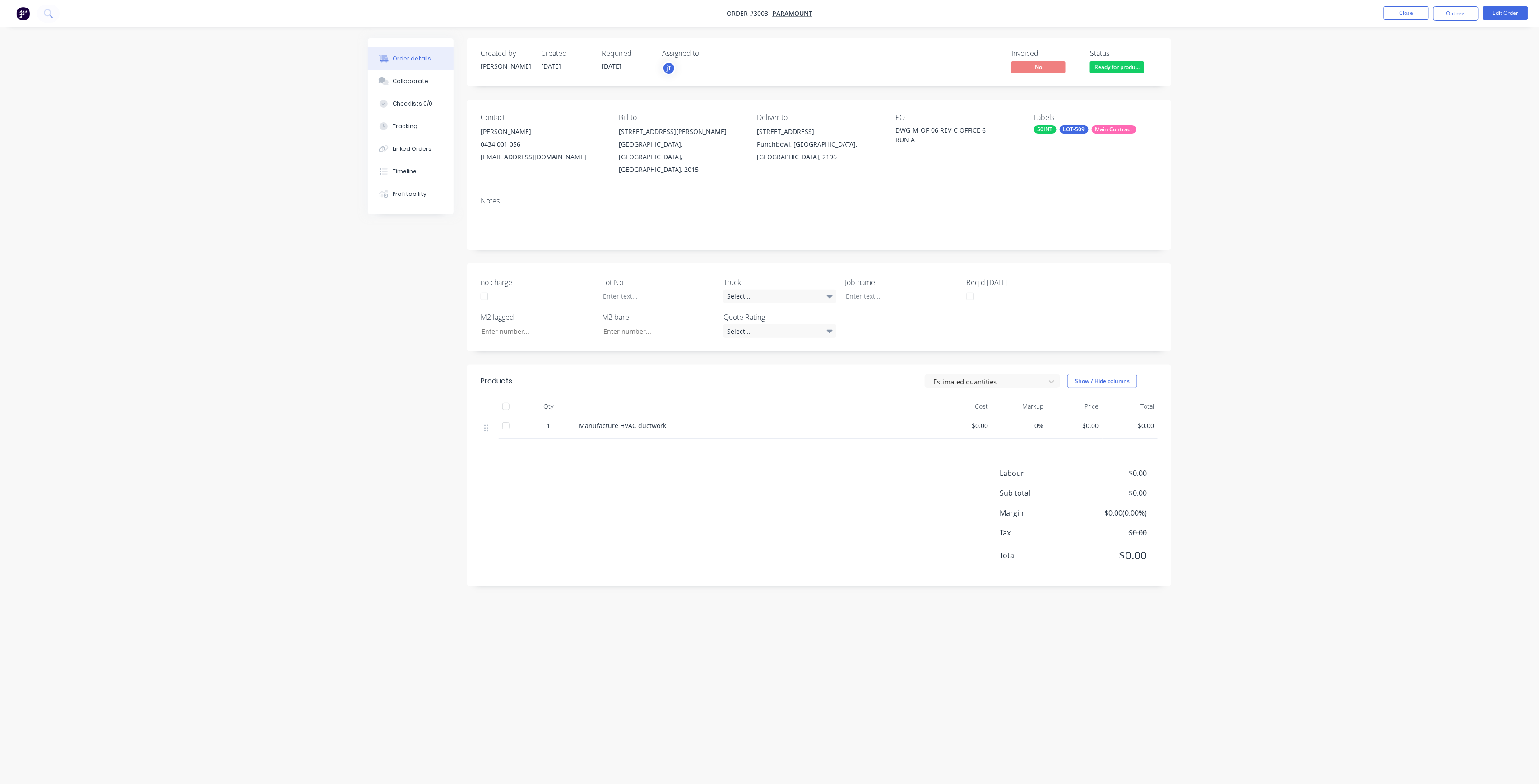
click at [898, 126] on div "DWG-M-OF-06 REV-C OFFICE 6 RUN A" at bounding box center [952, 134] width 113 height 19
click at [1497, 9] on button "Edit Order" at bounding box center [1506, 13] width 45 height 13
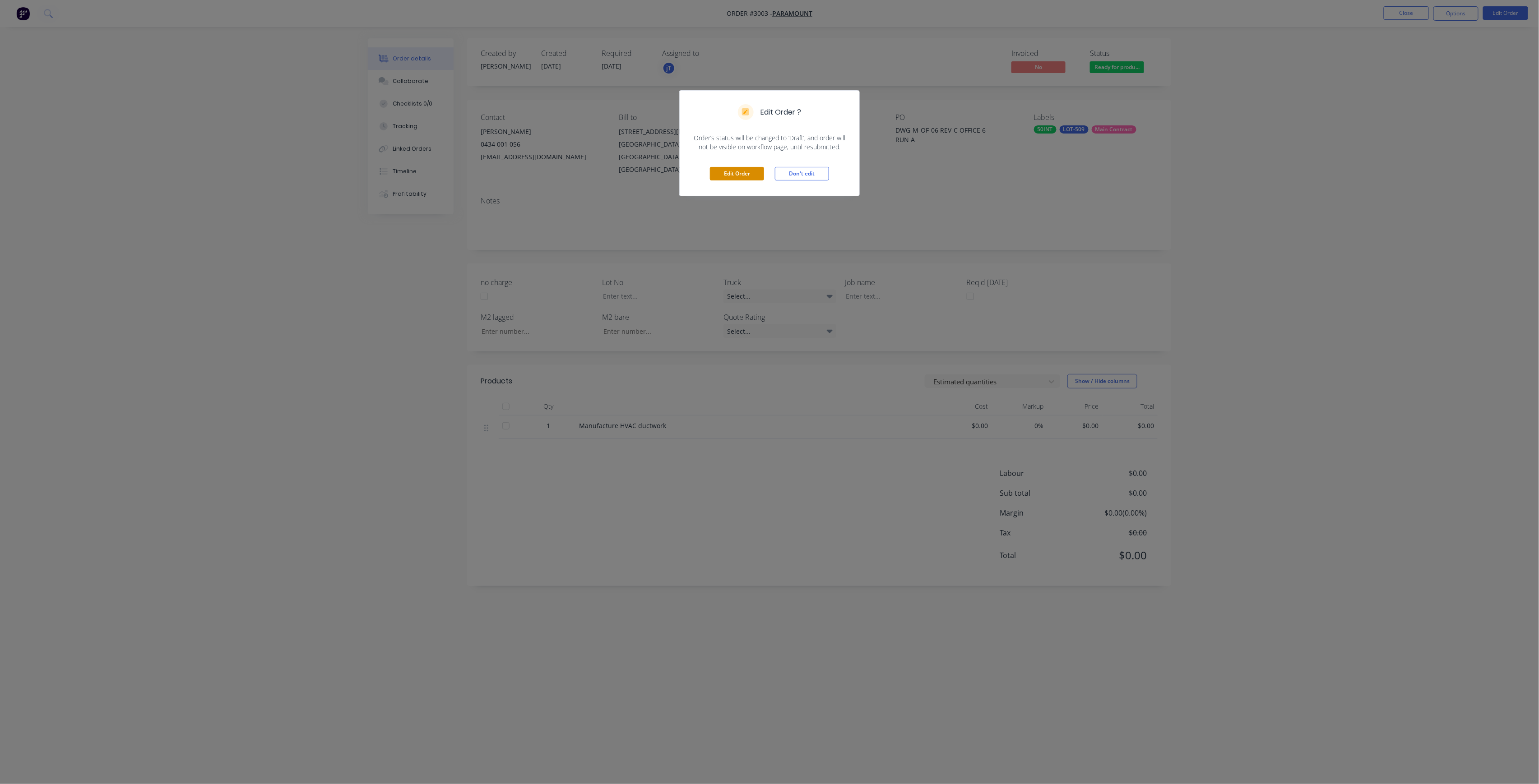
click at [725, 178] on button "Edit Order" at bounding box center [737, 174] width 54 height 13
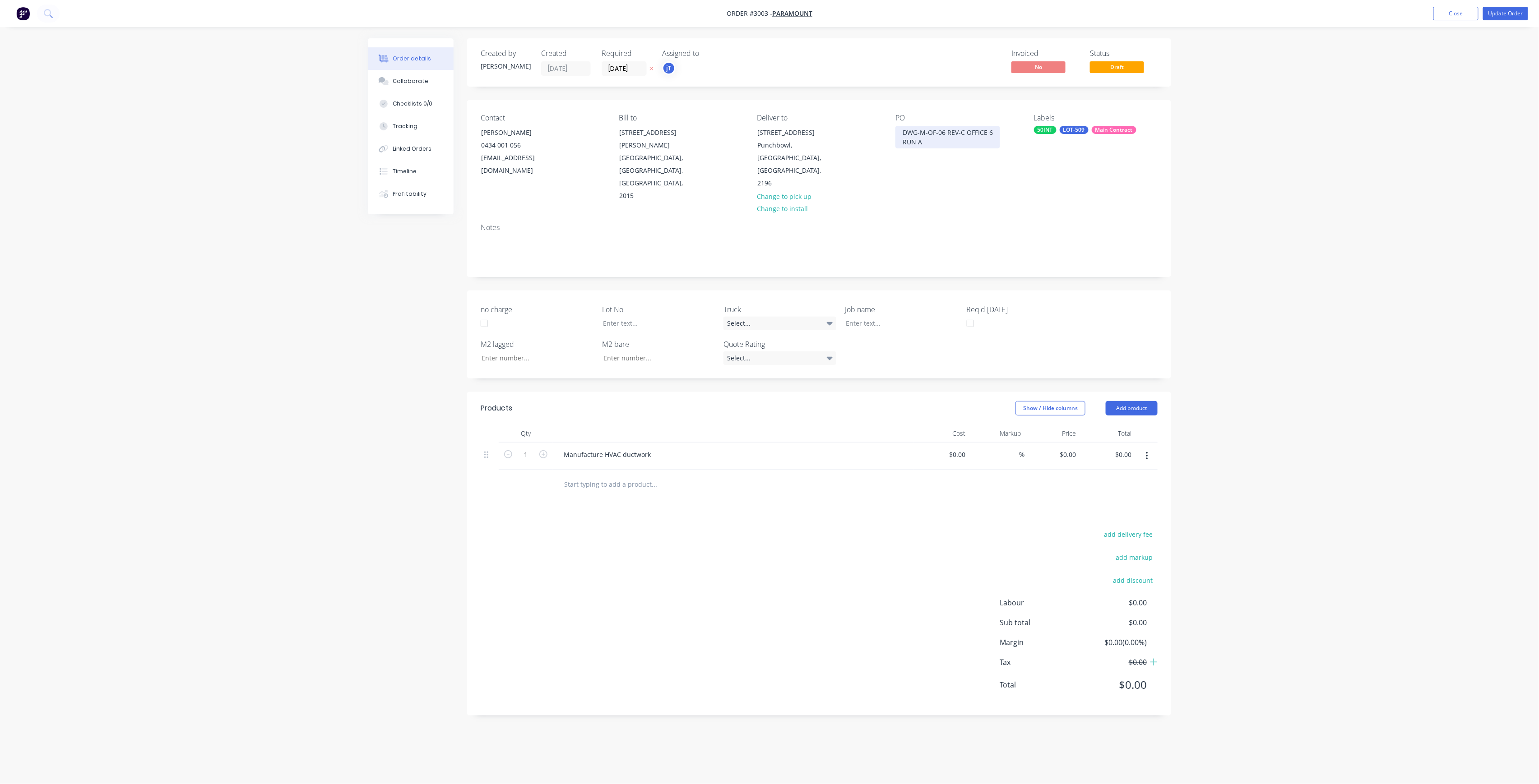
click at [898, 130] on div "DWG-M-OF-06 REV-C OFFICE 6 RUN A" at bounding box center [948, 137] width 105 height 23
click at [1488, 13] on button "Update Order" at bounding box center [1506, 13] width 45 height 13
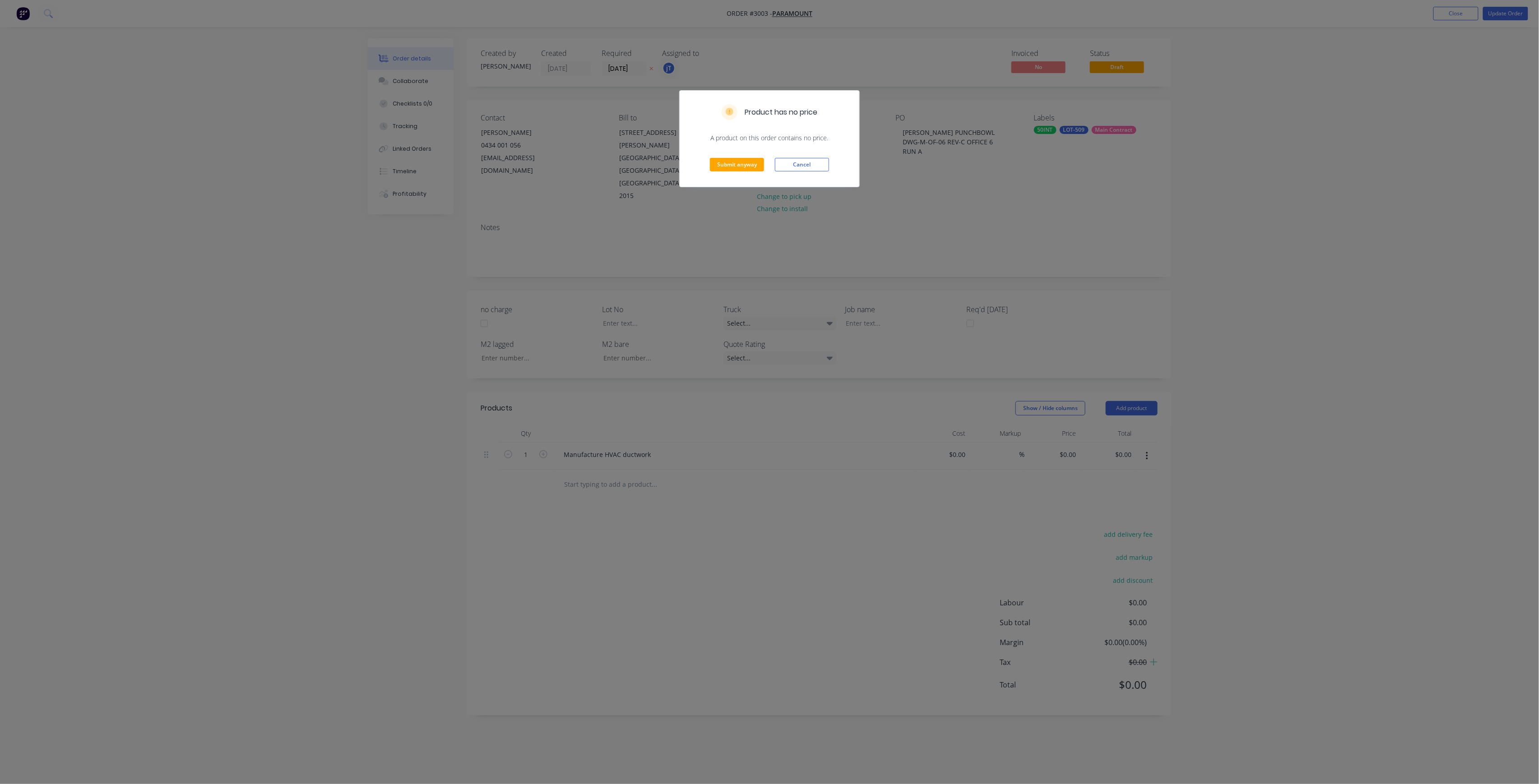
click at [770, 168] on div "Submit anyway Cancel" at bounding box center [770, 164] width 180 height 44
click at [753, 170] on button "Submit anyway" at bounding box center [737, 164] width 54 height 13
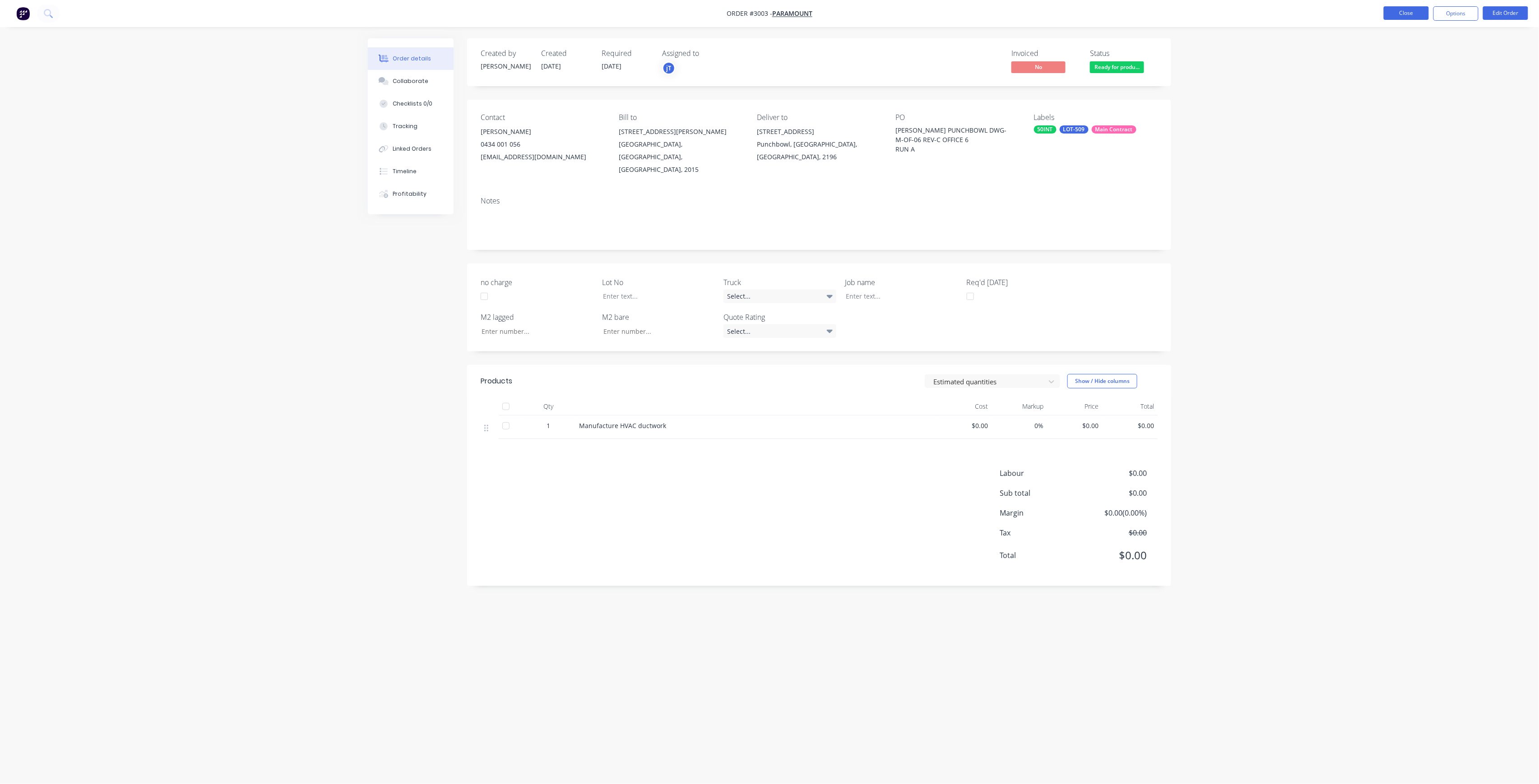
click at [1405, 16] on button "Close" at bounding box center [1406, 13] width 45 height 13
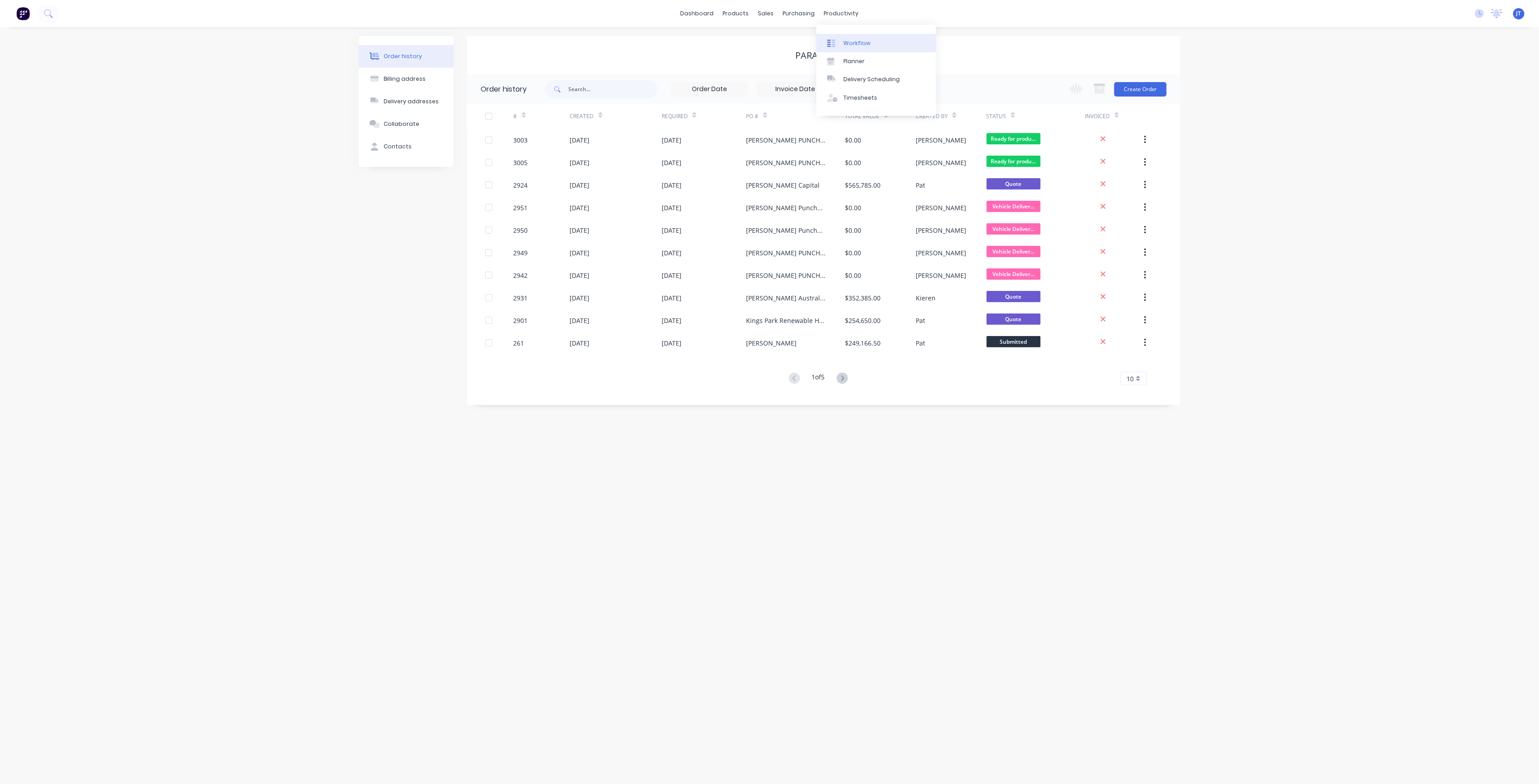
click at [847, 34] on link "Workflow" at bounding box center [876, 43] width 120 height 18
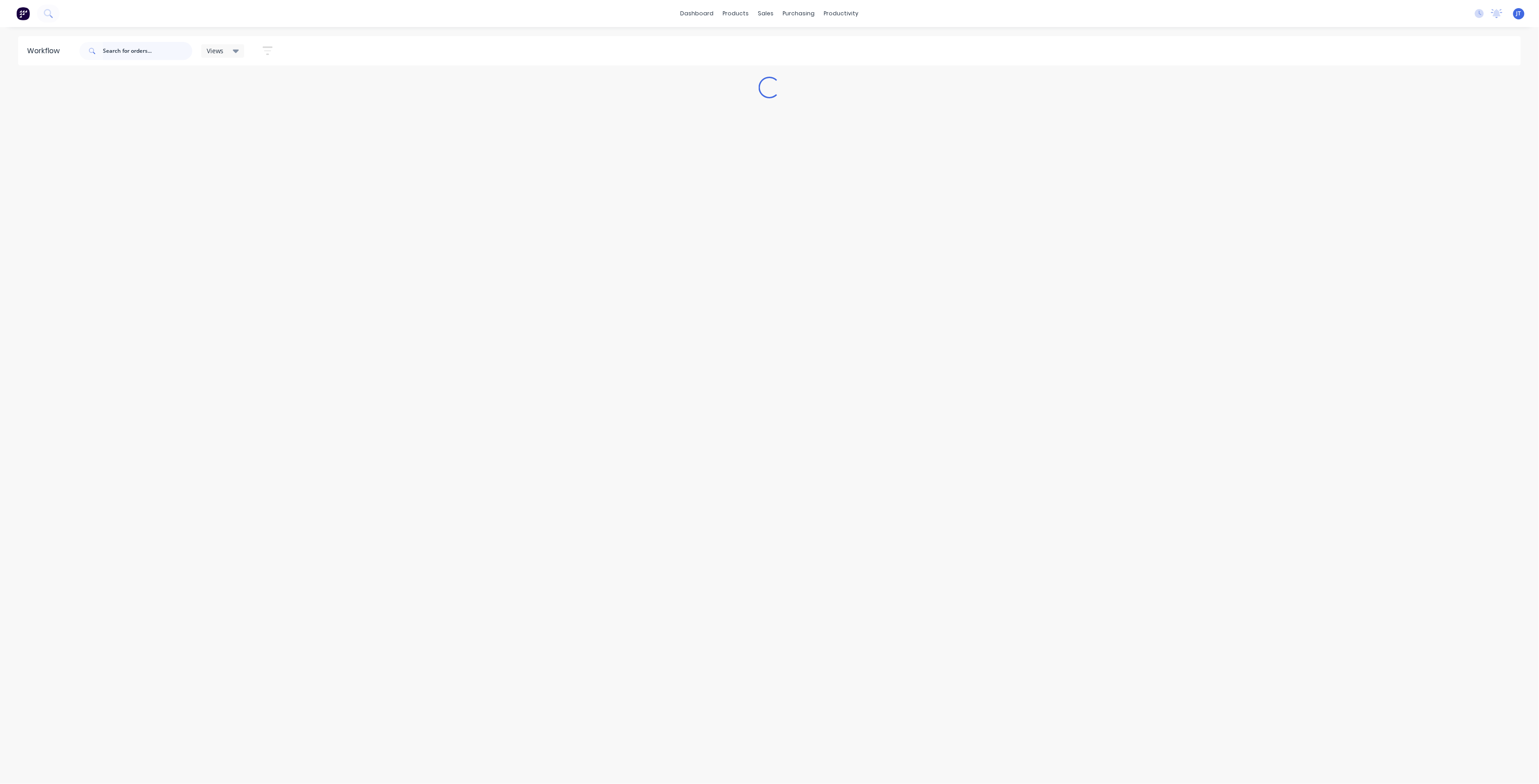
click at [141, 57] on input "text" at bounding box center [147, 51] width 89 height 18
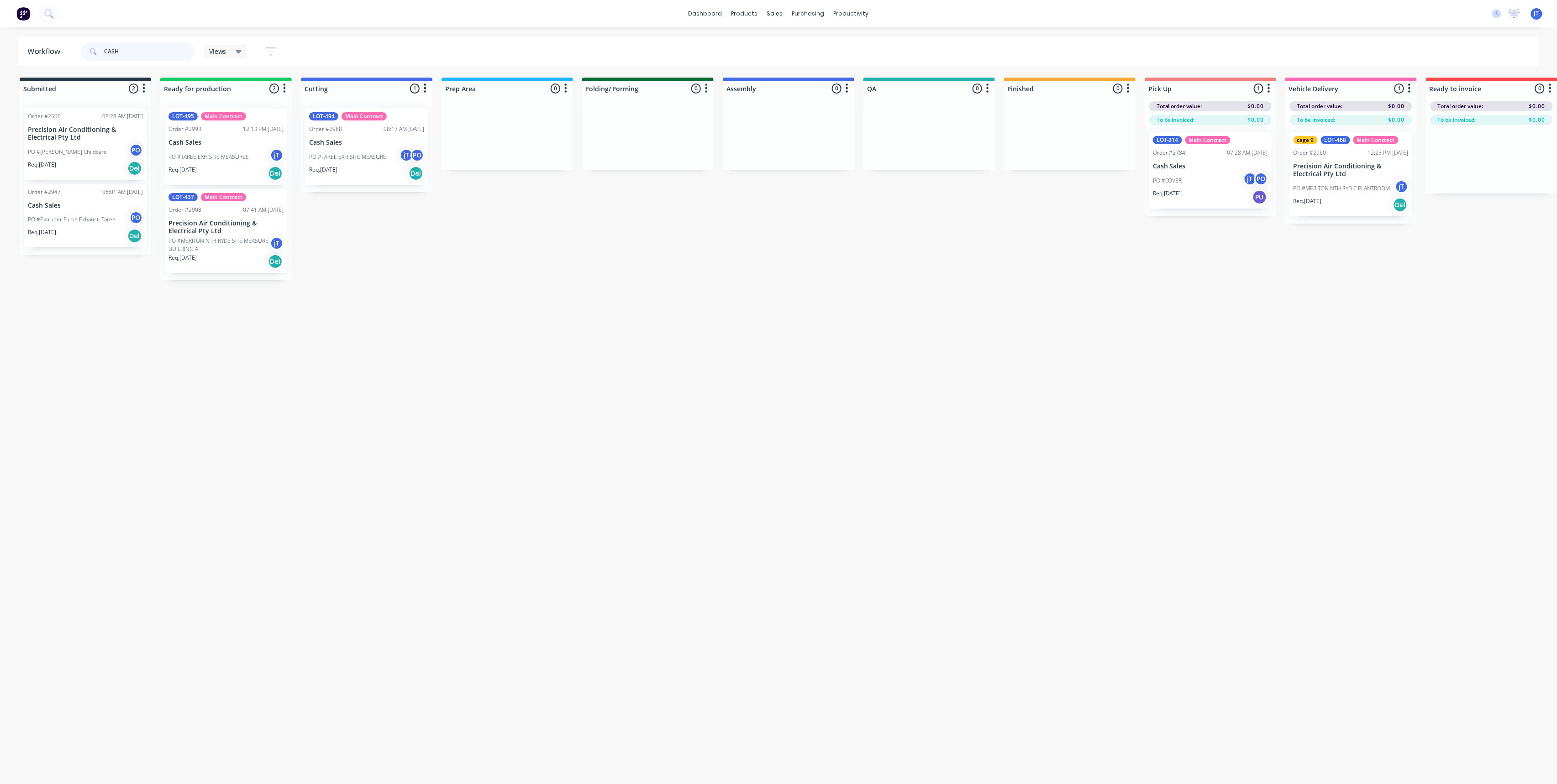
type input "CASH"
drag, startPoint x: 159, startPoint y: 49, endPoint x: 105, endPoint y: 60, distance: 55.1
click at [105, 60] on input "CASH" at bounding box center [149, 52] width 90 height 19
